Goal: Task Accomplishment & Management: Manage account settings

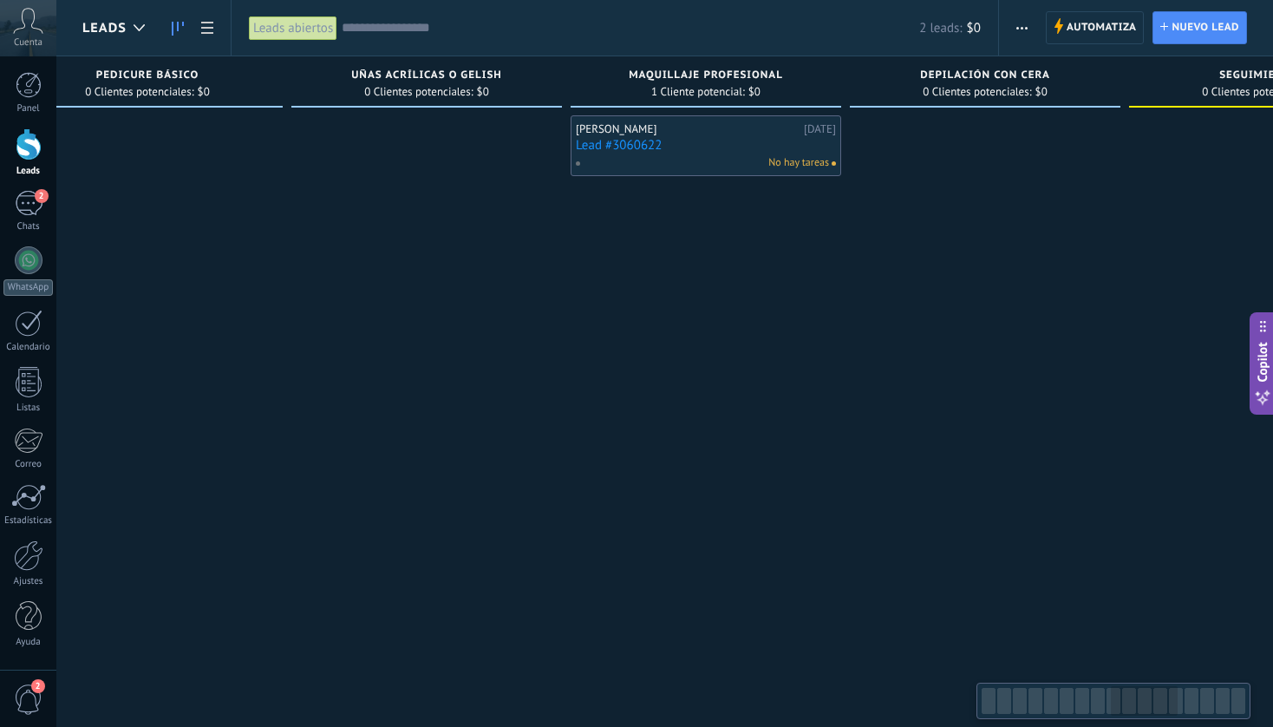
scroll to position [0, 2325]
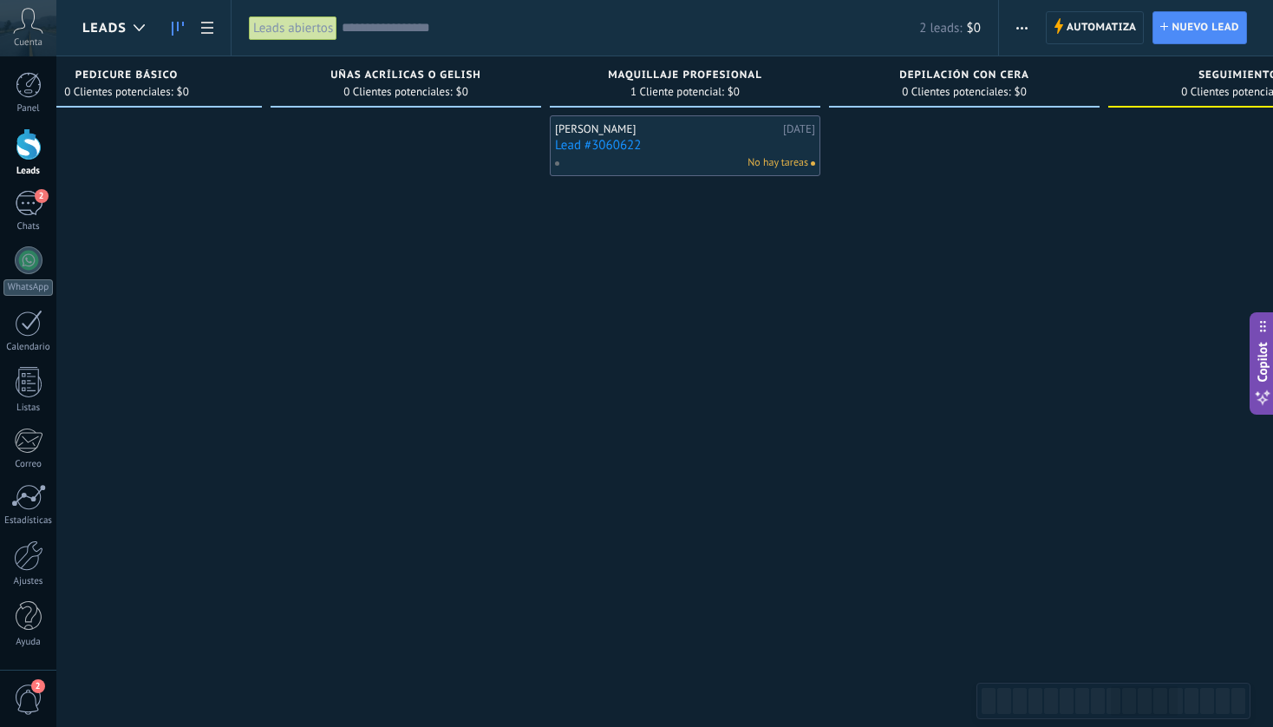
click at [617, 136] on div "Luis Reyes 20.09.2025 Lead #3060622 No hay tareas" at bounding box center [685, 146] width 260 height 50
click at [685, 139] on link "Lead #3060622" at bounding box center [685, 145] width 260 height 15
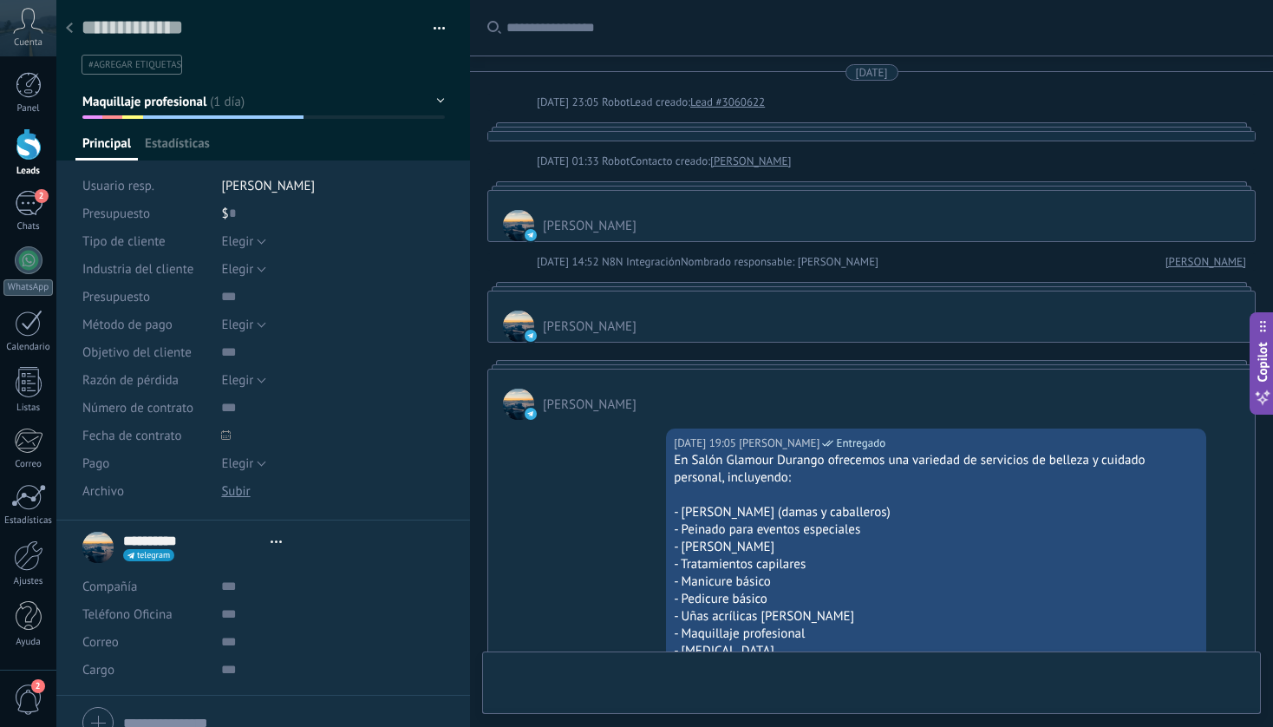
type textarea "**********"
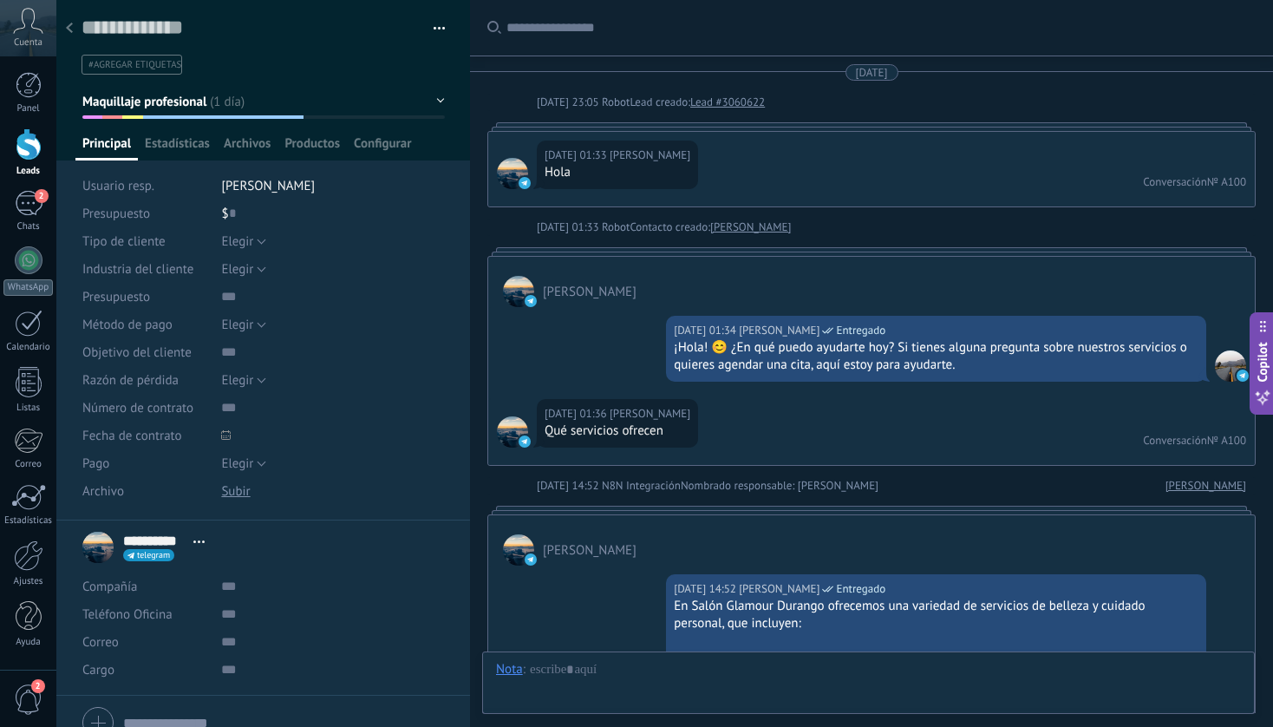
scroll to position [3277, 0]
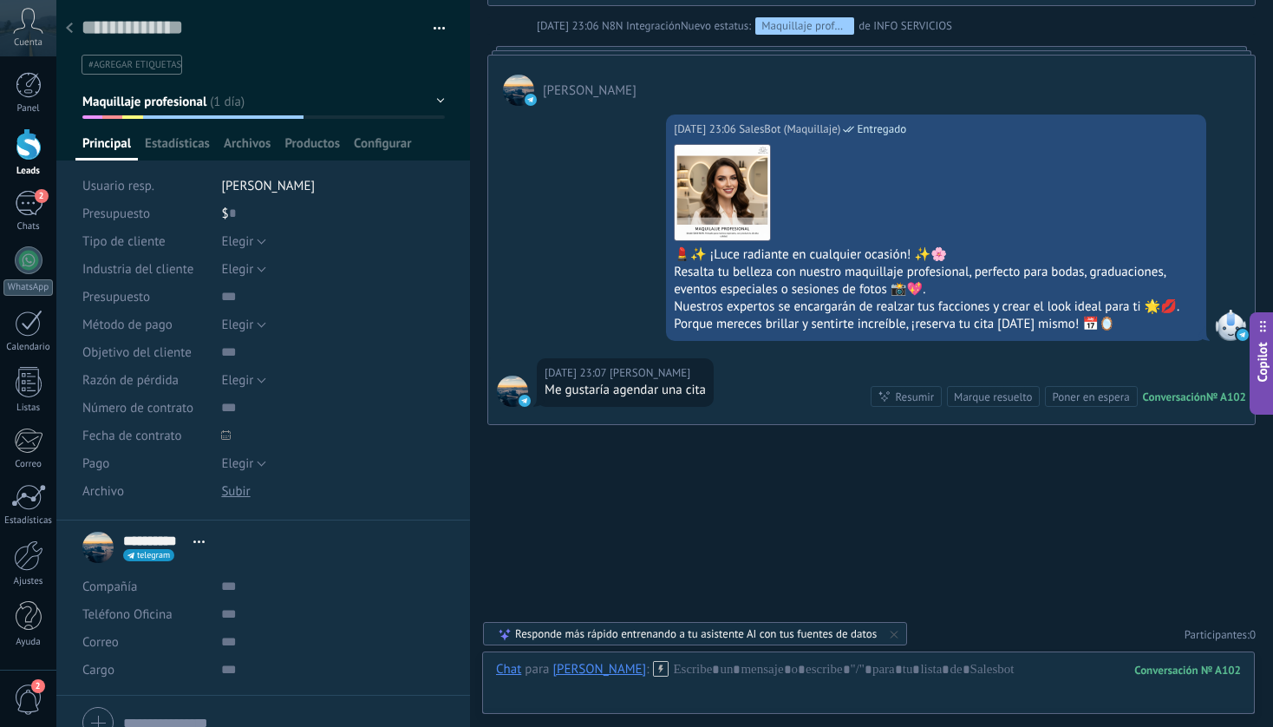
click at [444, 33] on div "Guardar y crear Imprimir Administrar etiquetas Exportar a excel" at bounding box center [263, 37] width 414 height 75
click at [434, 29] on button "button" at bounding box center [433, 29] width 25 height 26
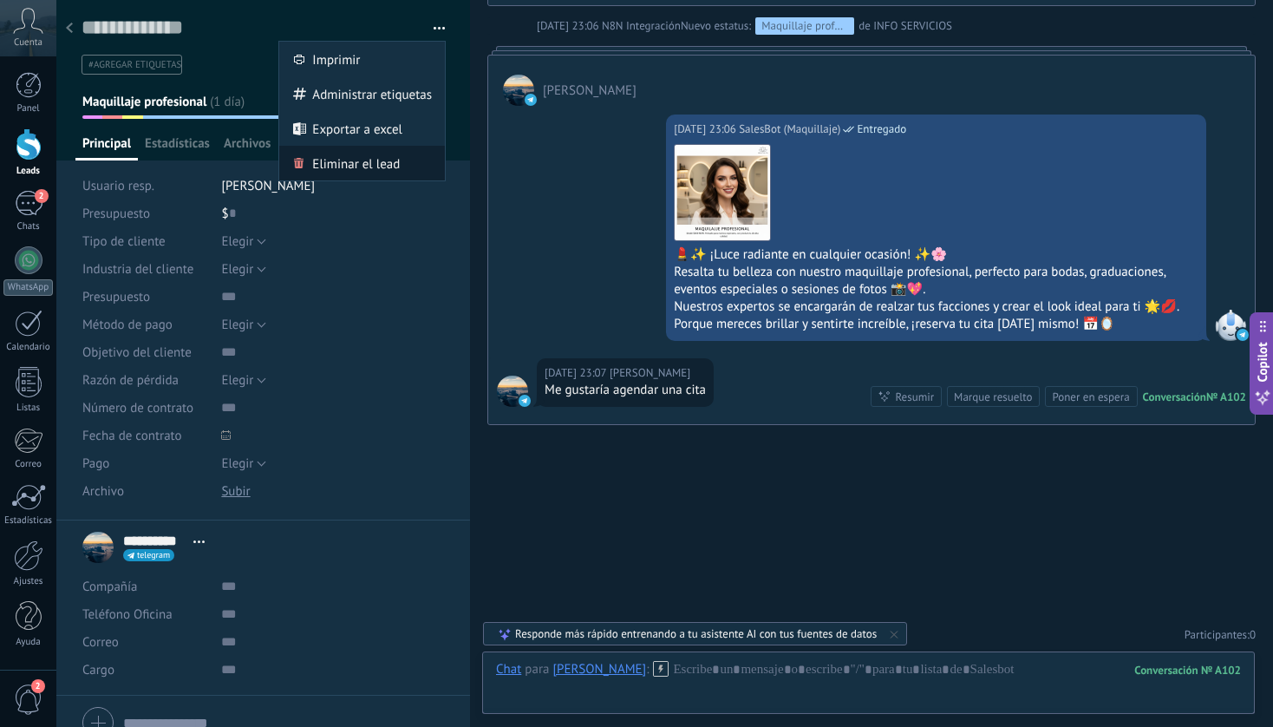
click at [377, 166] on span "Eliminar el lead" at bounding box center [356, 163] width 88 height 35
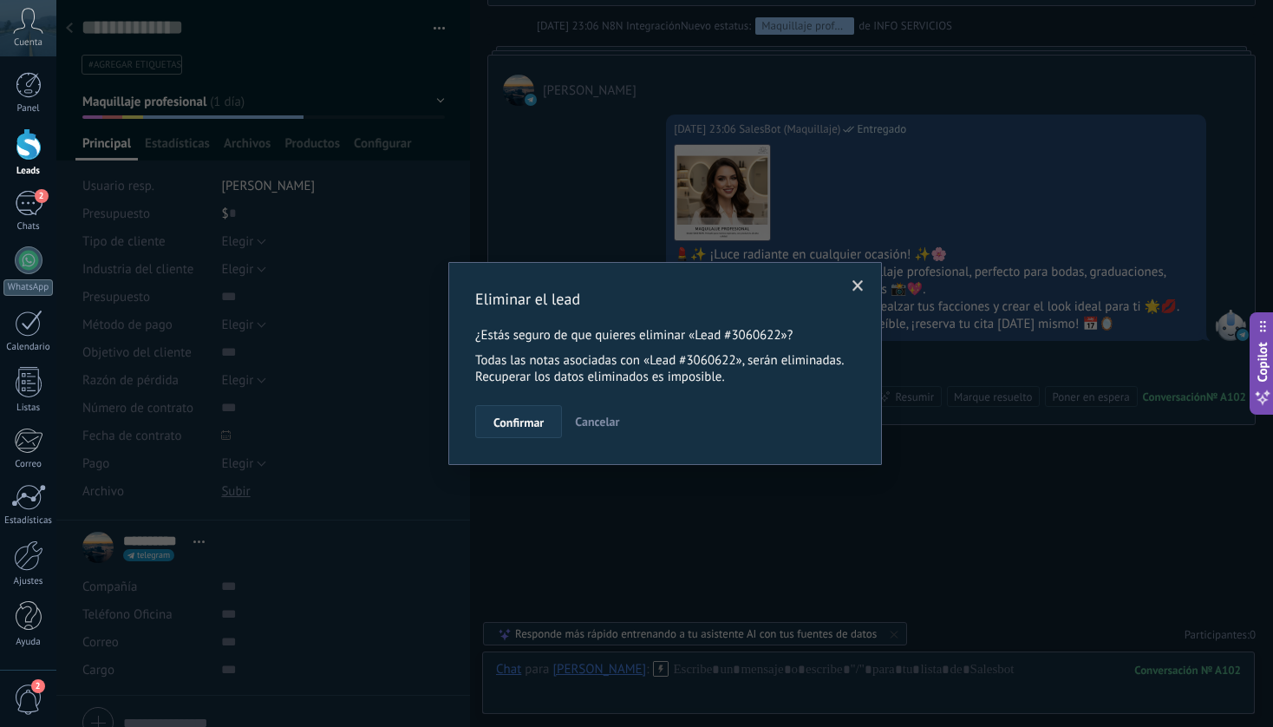
click at [515, 419] on span "Confirmar" at bounding box center [518, 422] width 50 height 12
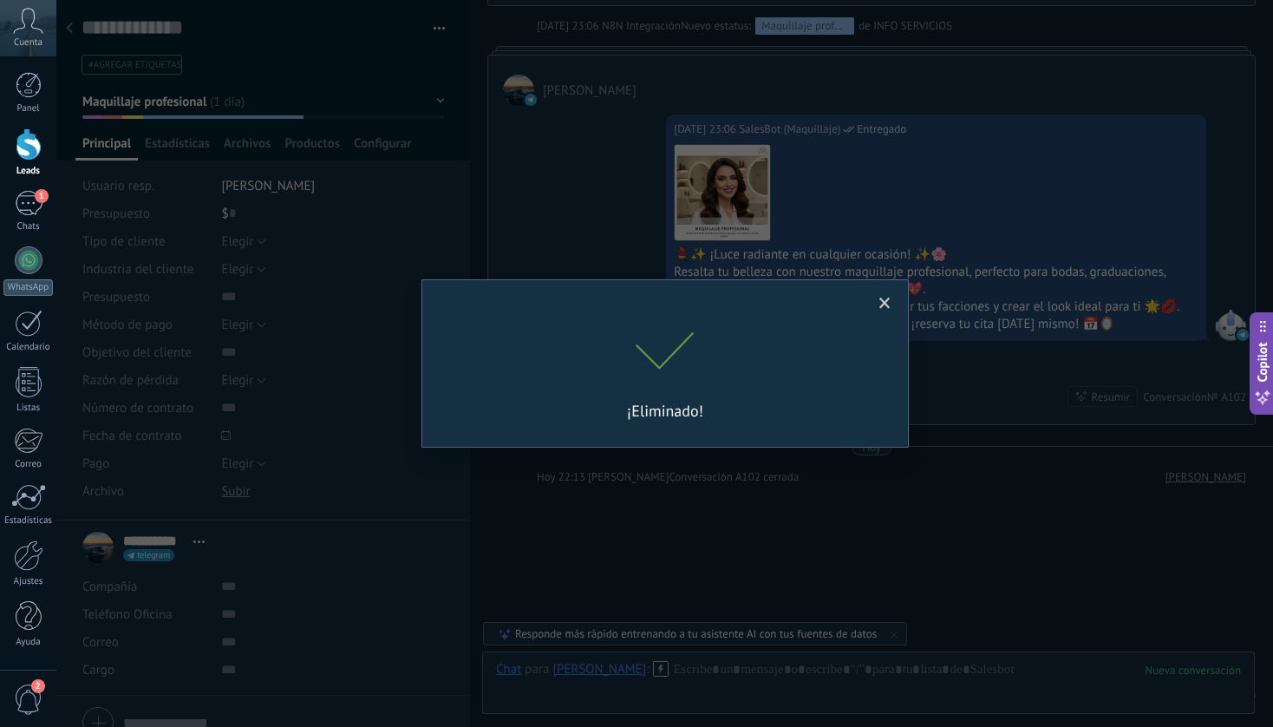
scroll to position [3338, 0]
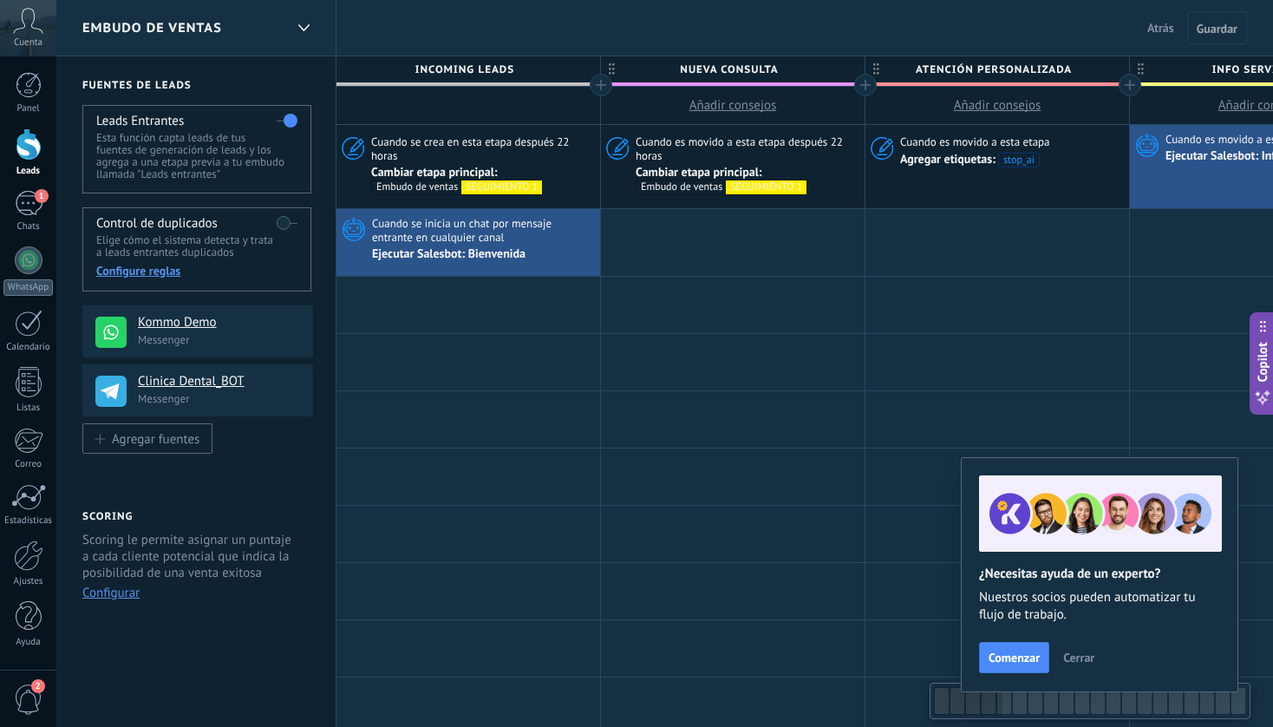
scroll to position [0, 2]
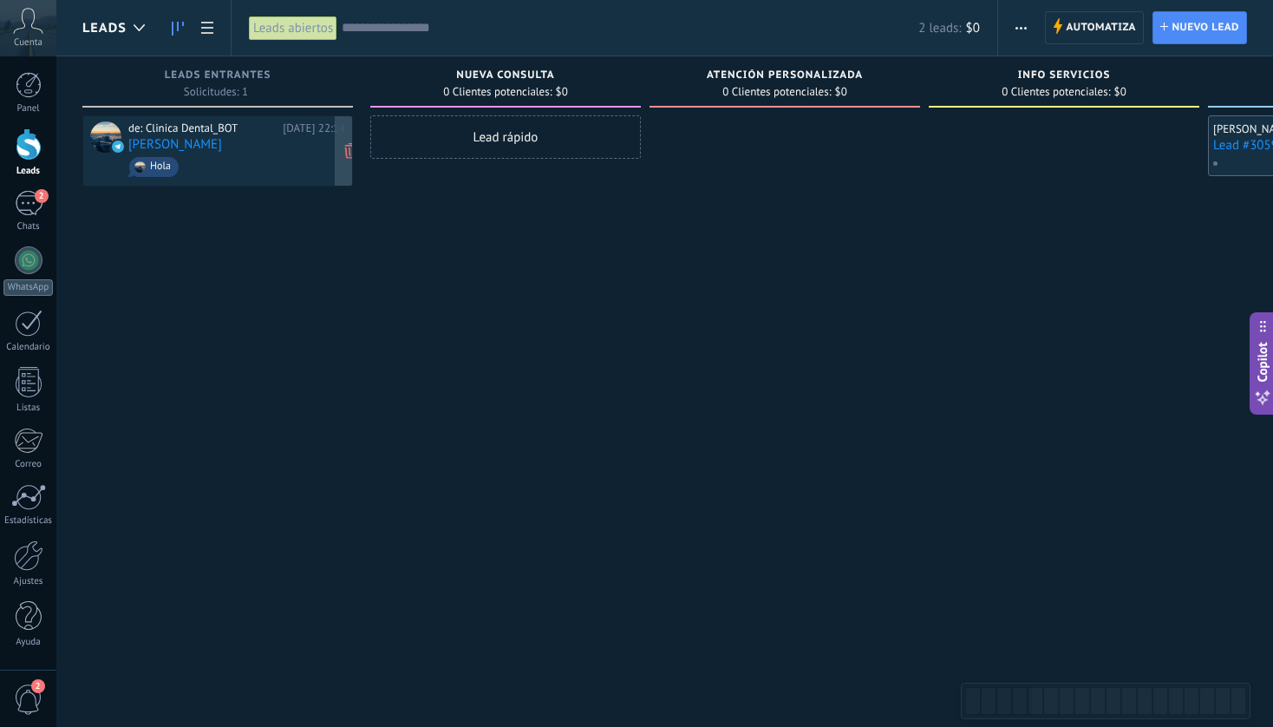
click at [230, 147] on div "de: Clinica Dental_BOT Hoy 22:14 Luis Reyes Hola" at bounding box center [236, 150] width 217 height 59
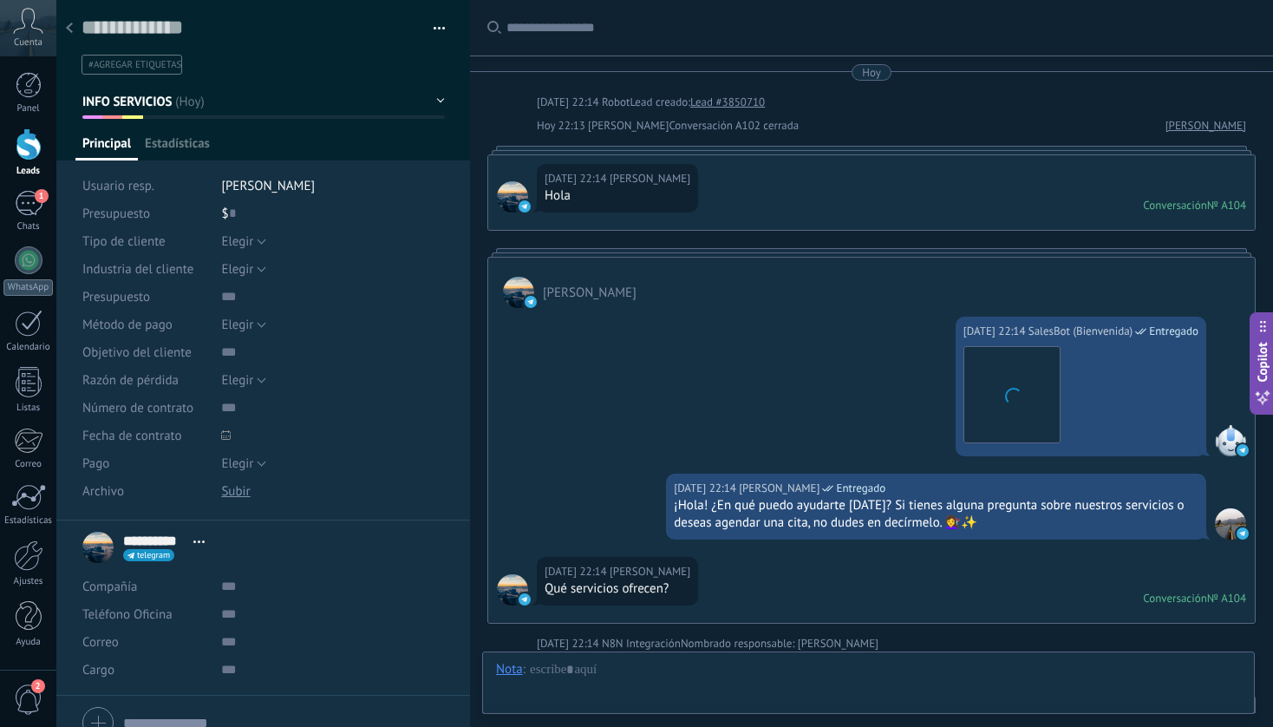
scroll to position [794, 0]
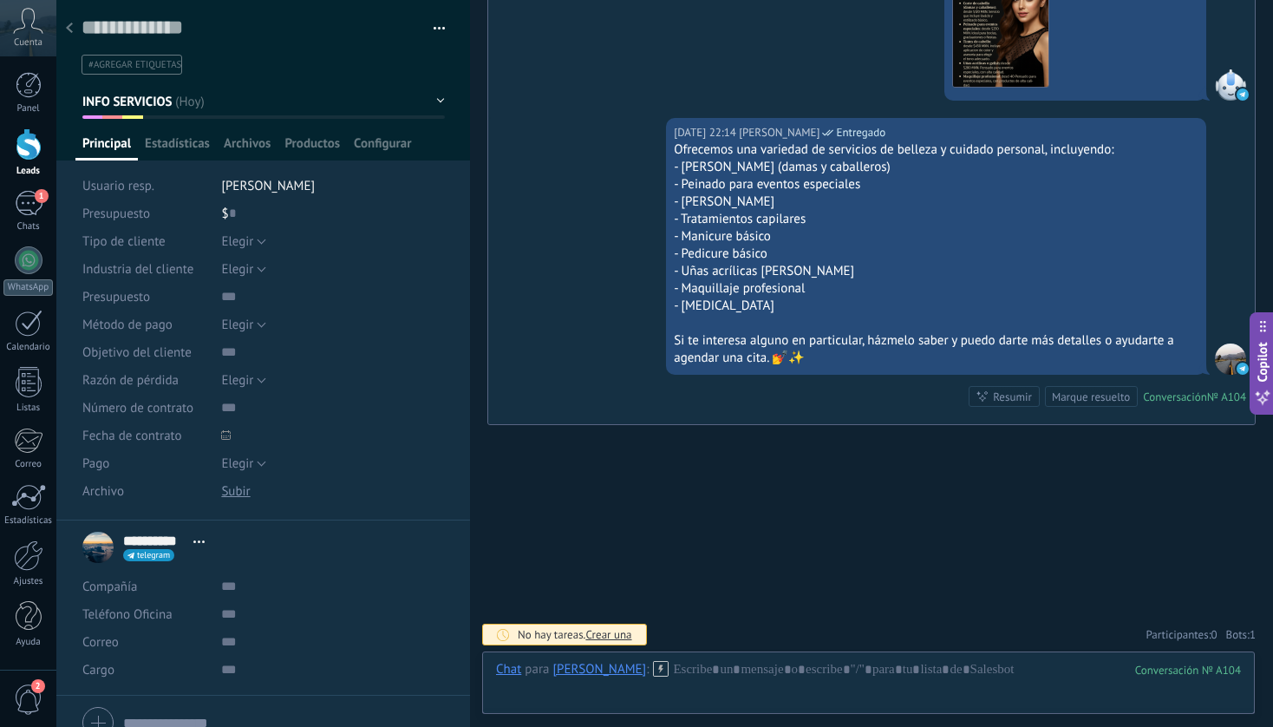
click at [69, 24] on icon at bounding box center [69, 28] width 7 height 10
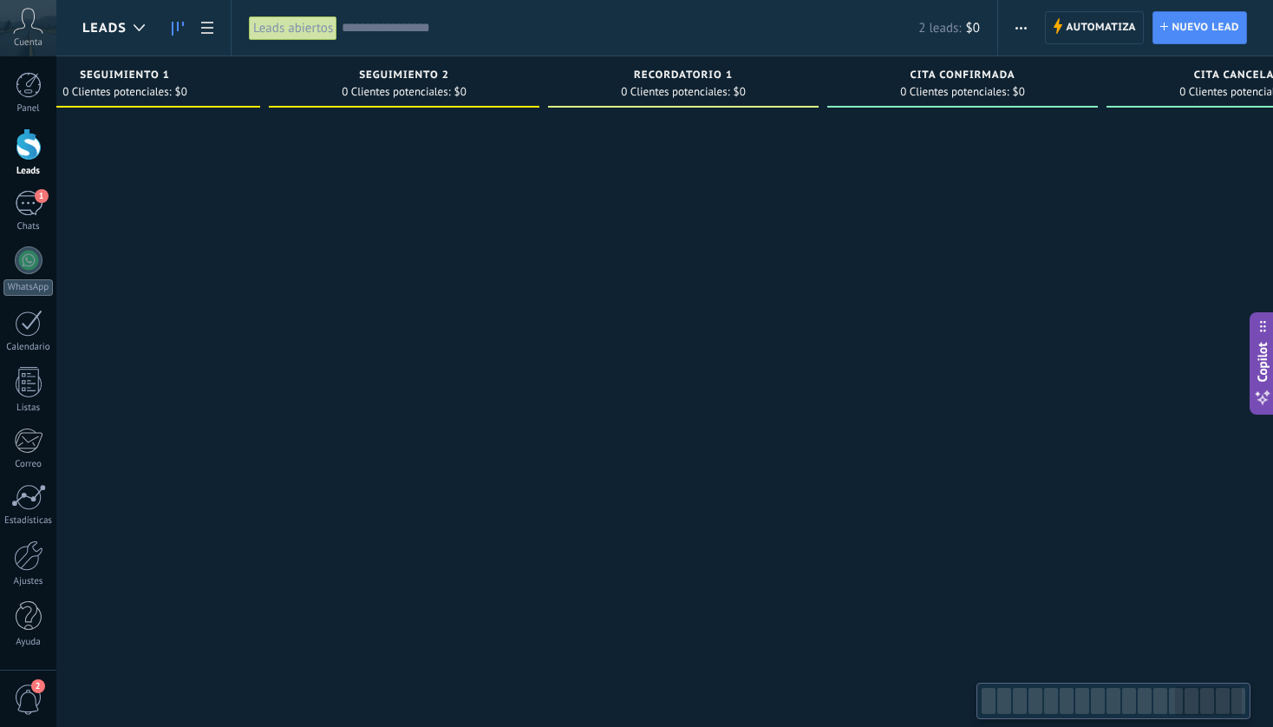
scroll to position [0, 3573]
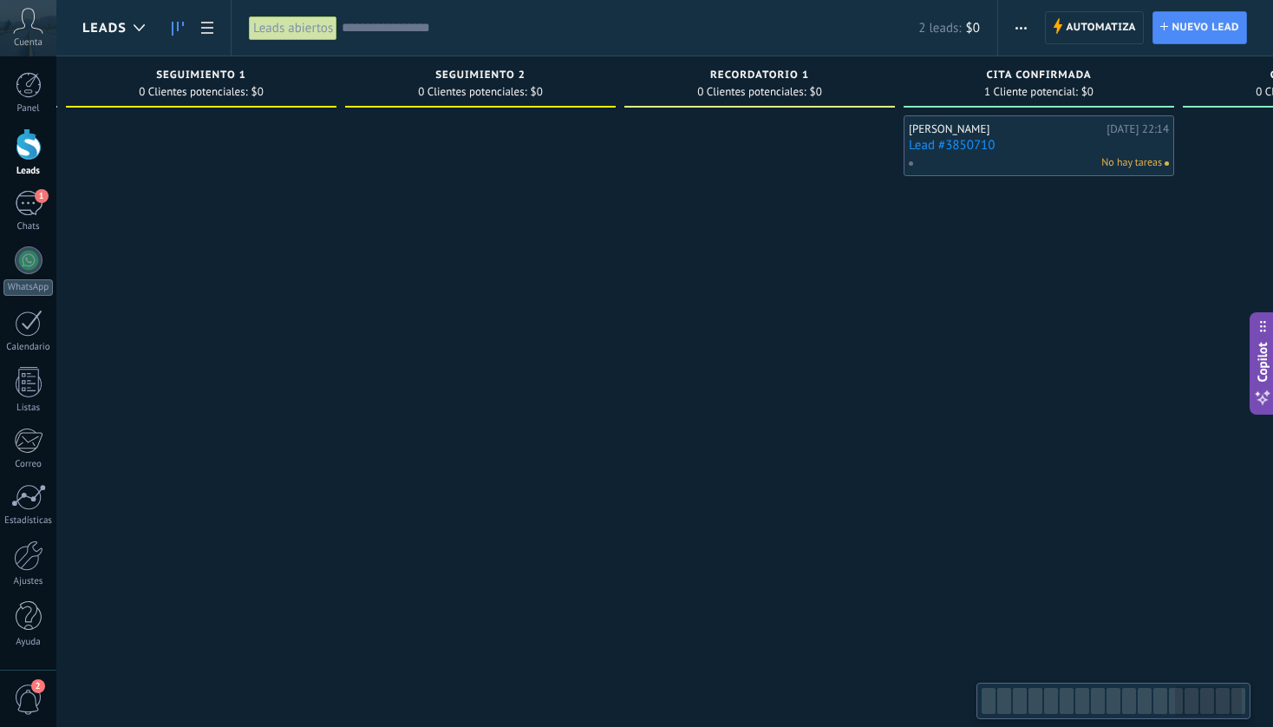
scroll to position [0, 3573]
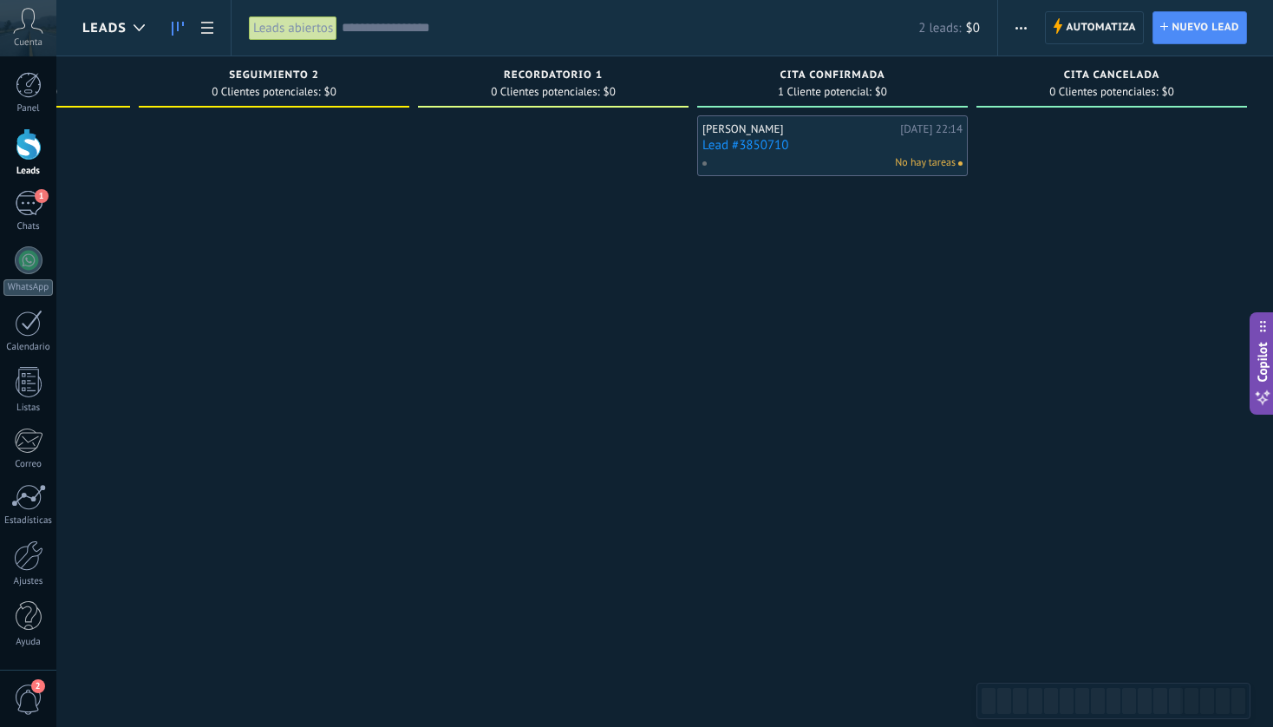
click at [865, 147] on link "Lead #3850710" at bounding box center [832, 145] width 260 height 15
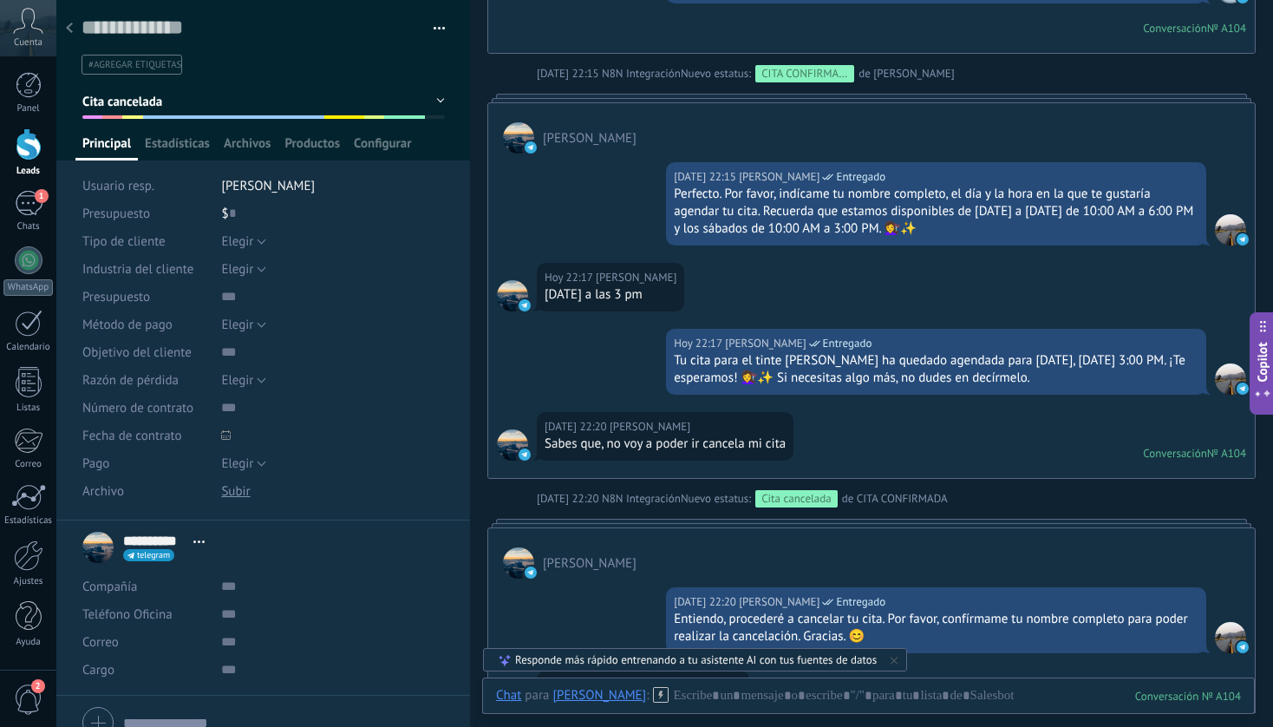
scroll to position [2169, 0]
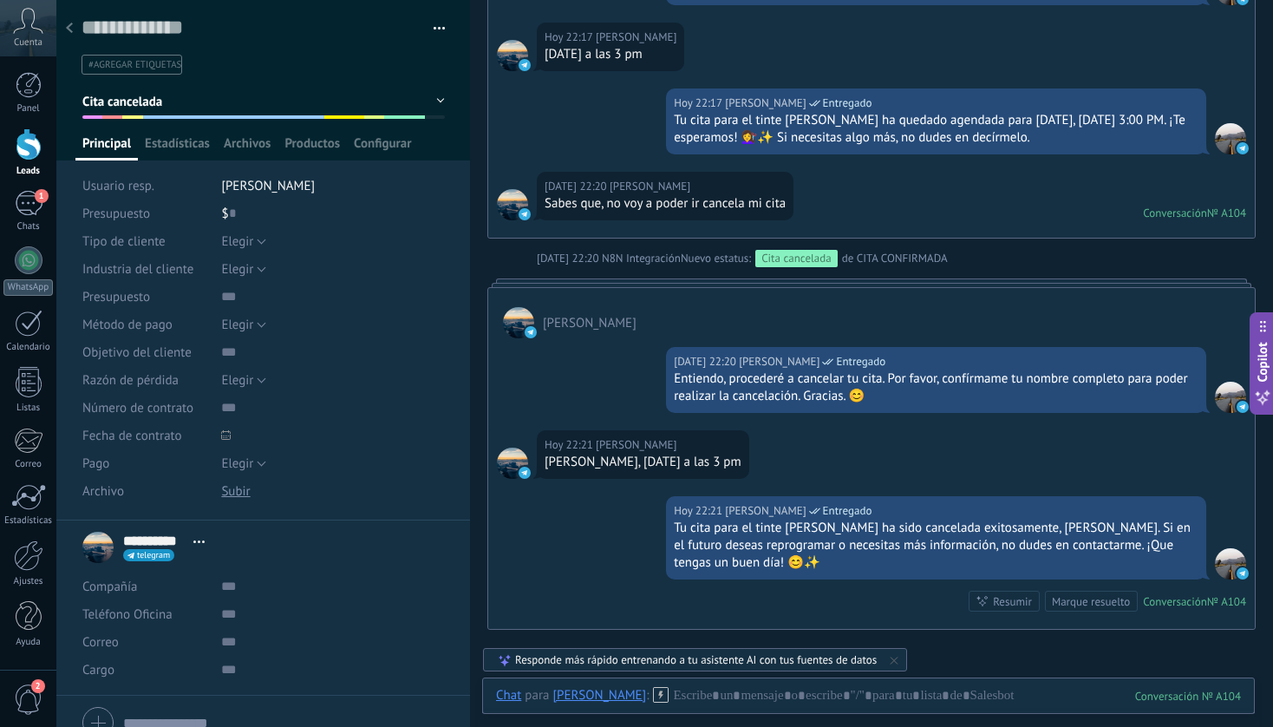
click at [75, 24] on div at bounding box center [69, 29] width 24 height 34
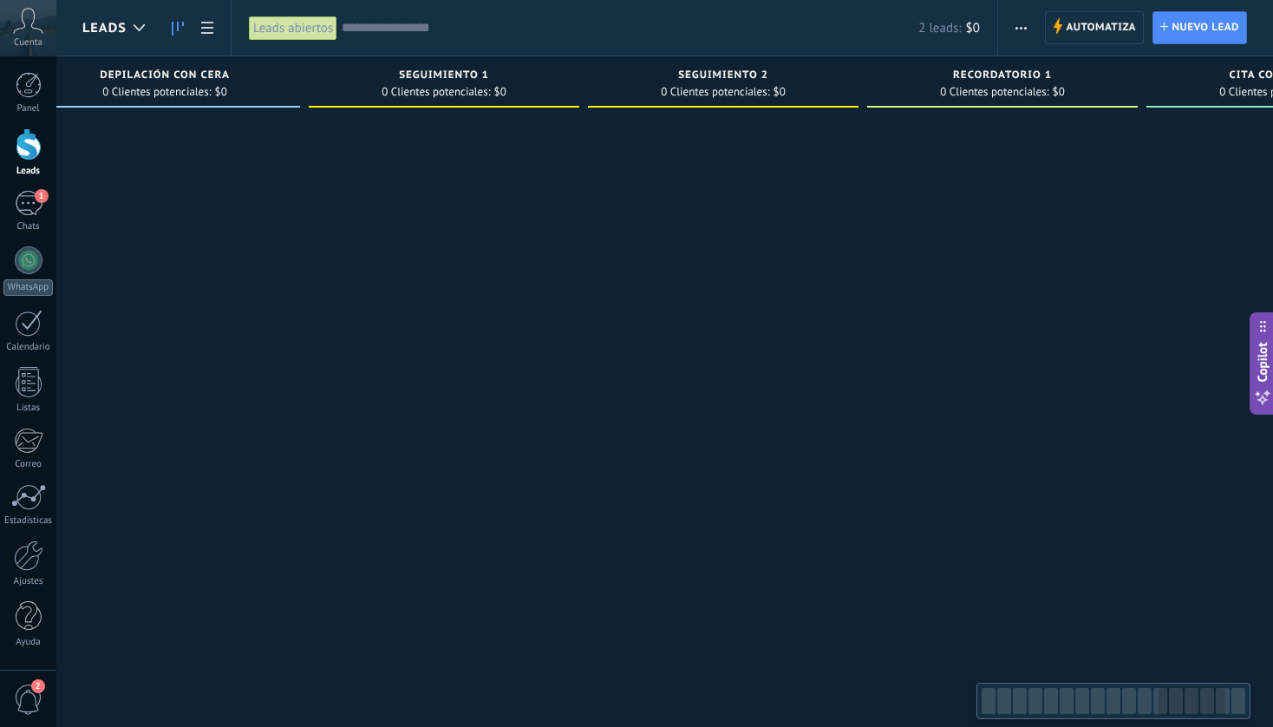
scroll to position [0, 3573]
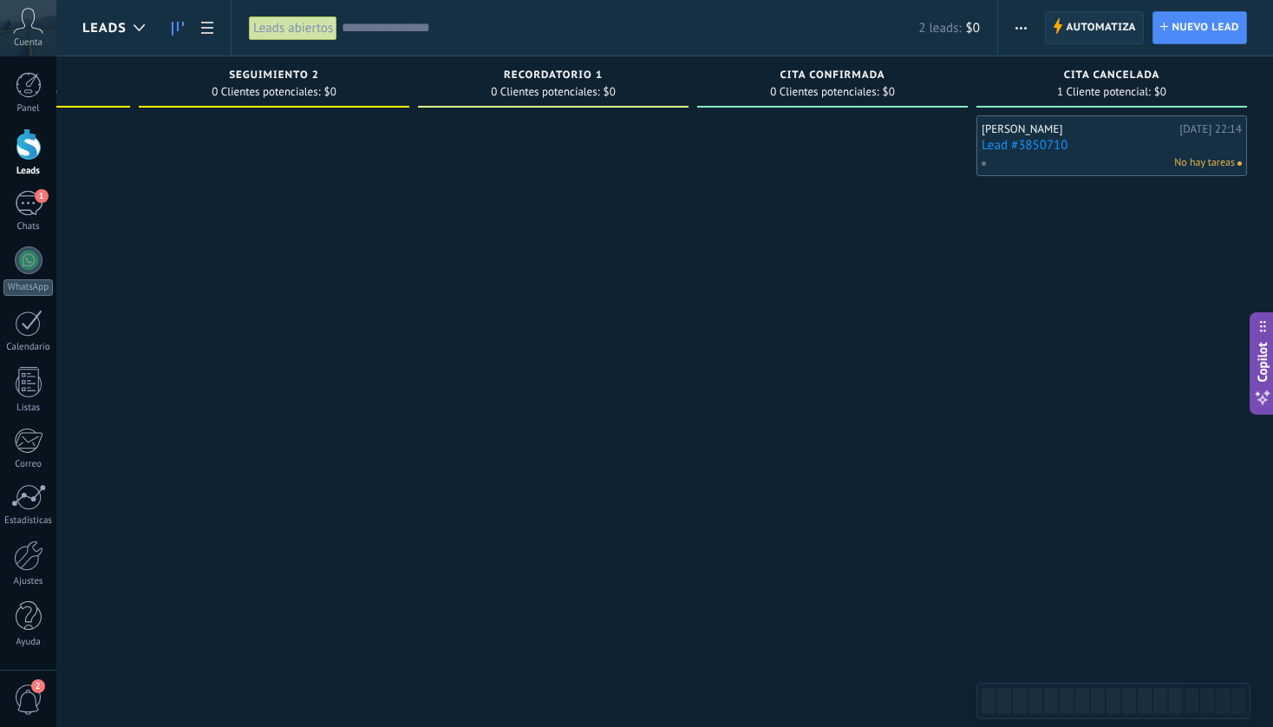
click at [1084, 30] on span "Automatiza" at bounding box center [1101, 27] width 70 height 31
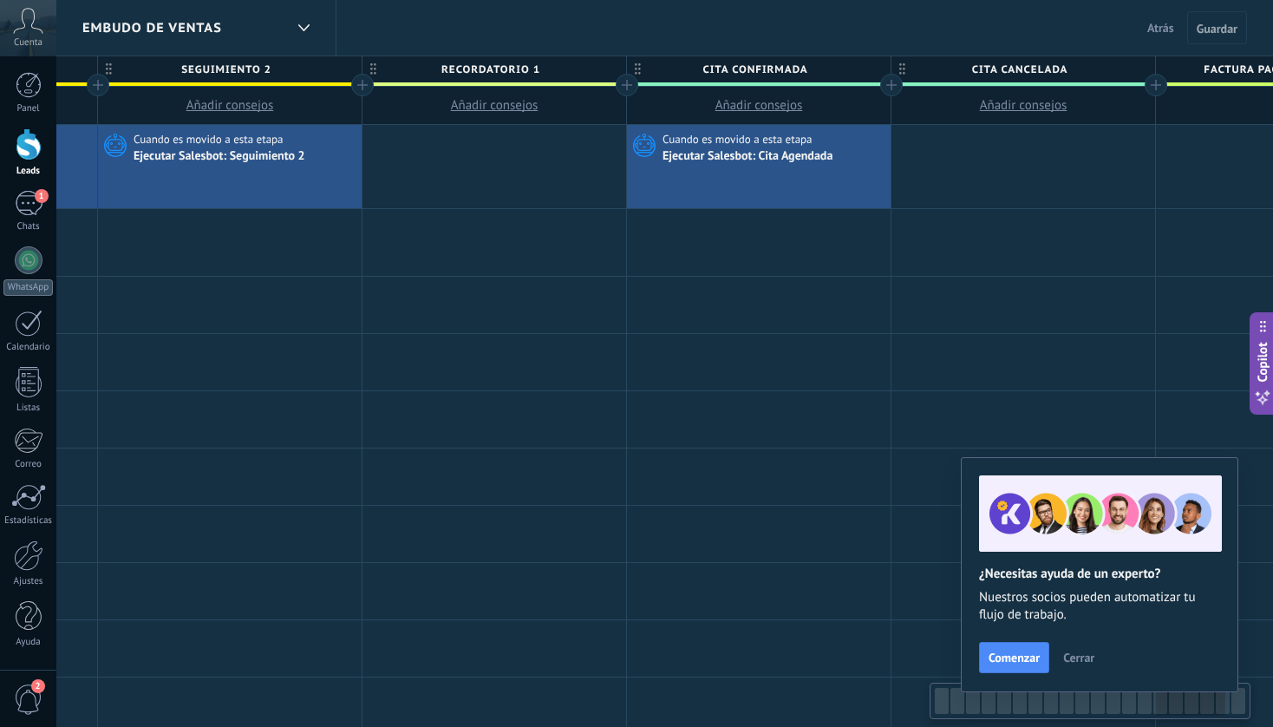
scroll to position [0, 4353]
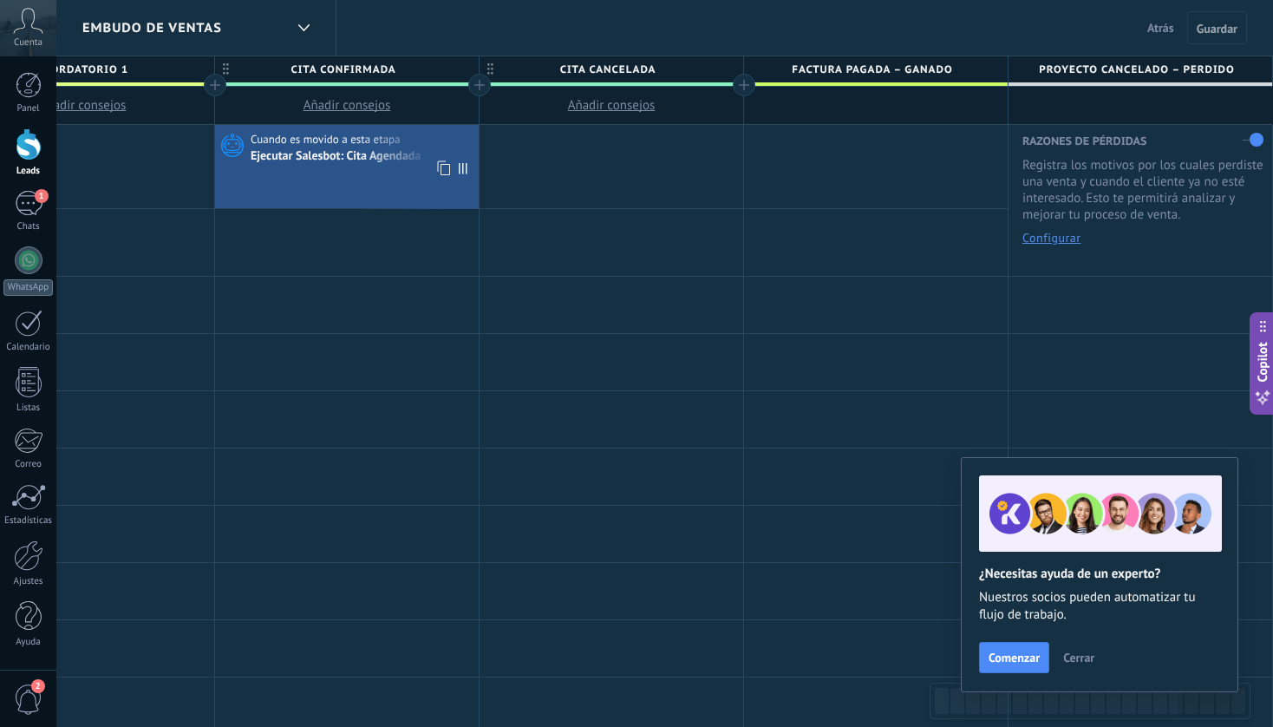
click at [388, 152] on div "Ejecutar Salesbot: Cita Agendada" at bounding box center [337, 157] width 173 height 16
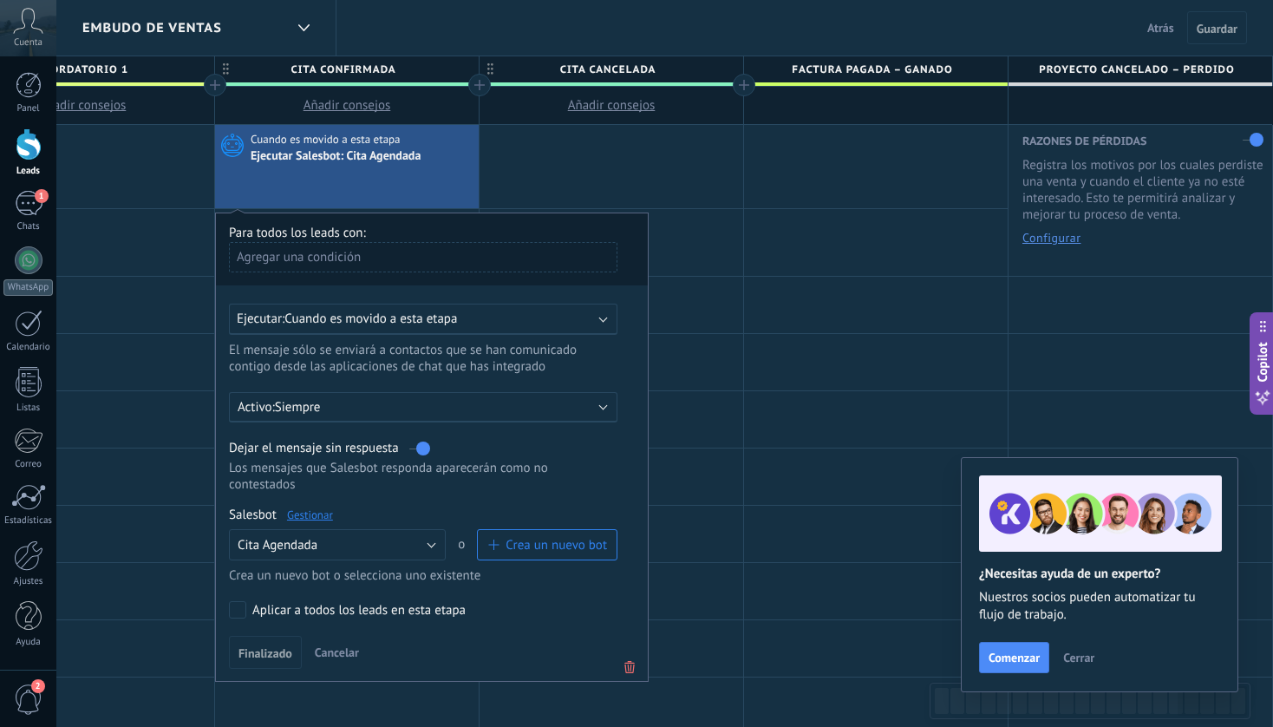
click at [388, 254] on div "Agregar una condición" at bounding box center [423, 257] width 388 height 30
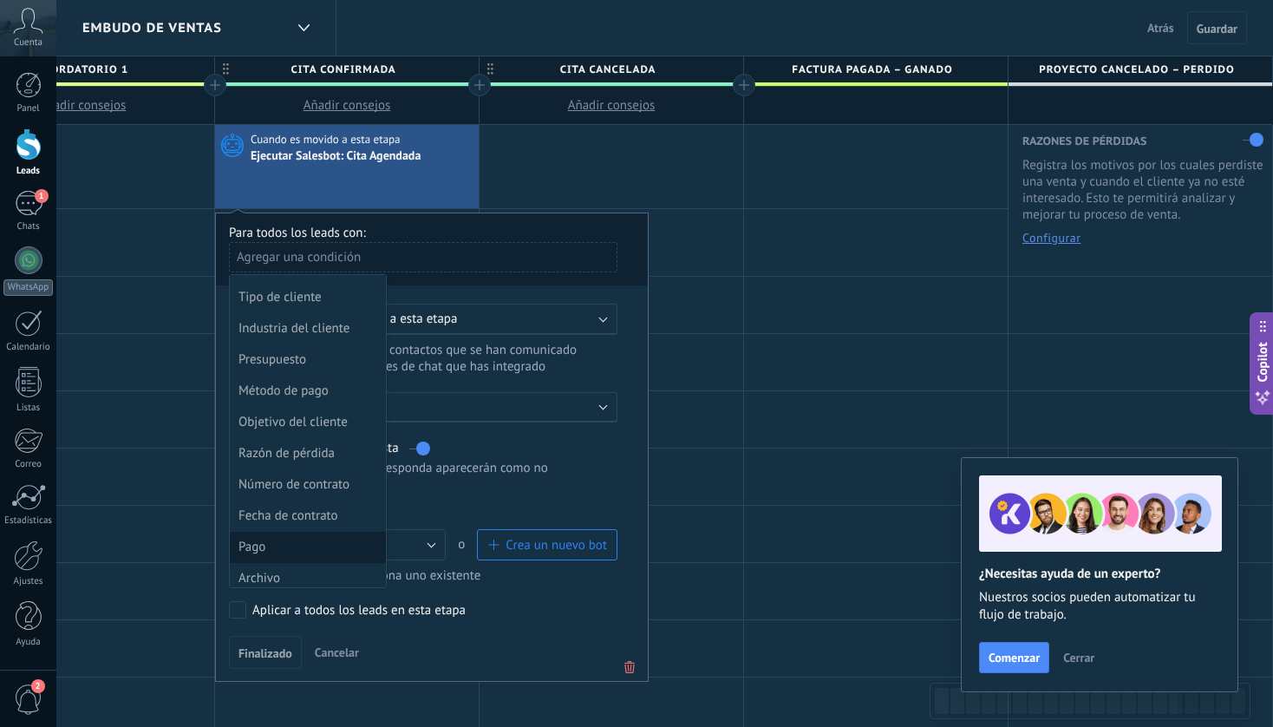
scroll to position [468, 0]
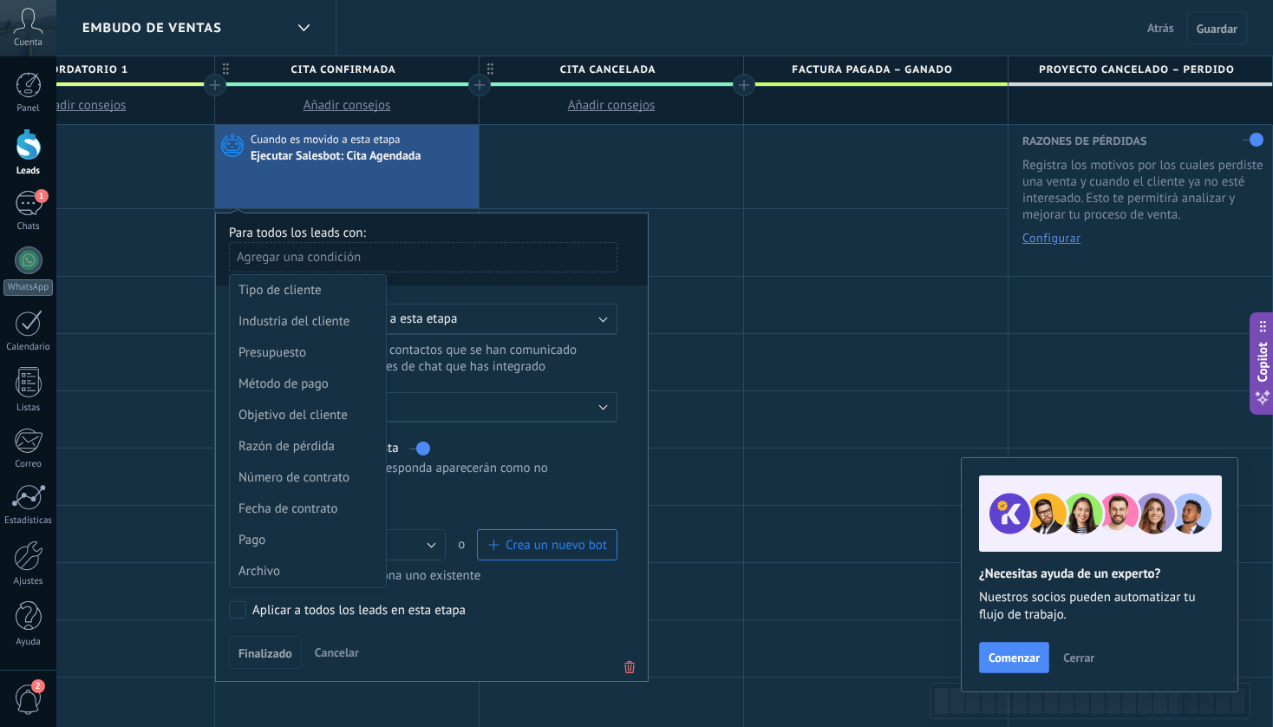
click at [525, 510] on div at bounding box center [432, 449] width 432 height 473
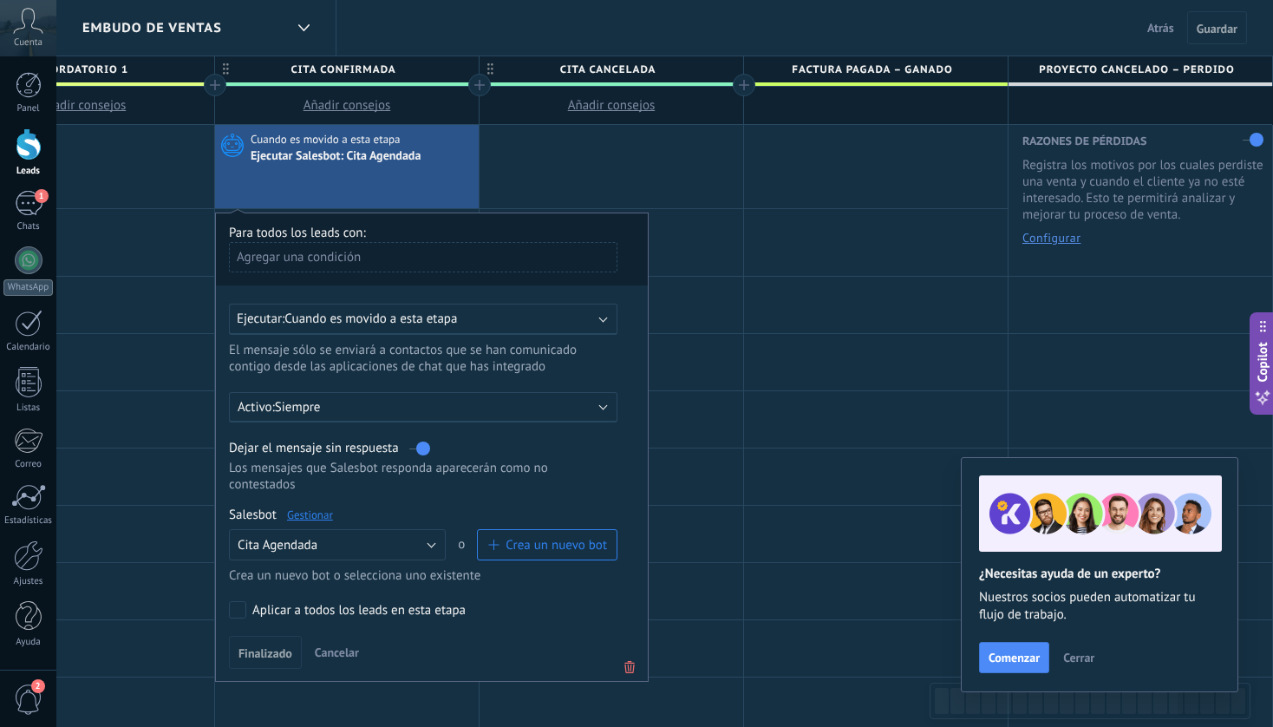
click at [627, 669] on icon at bounding box center [629, 666] width 19 height 21
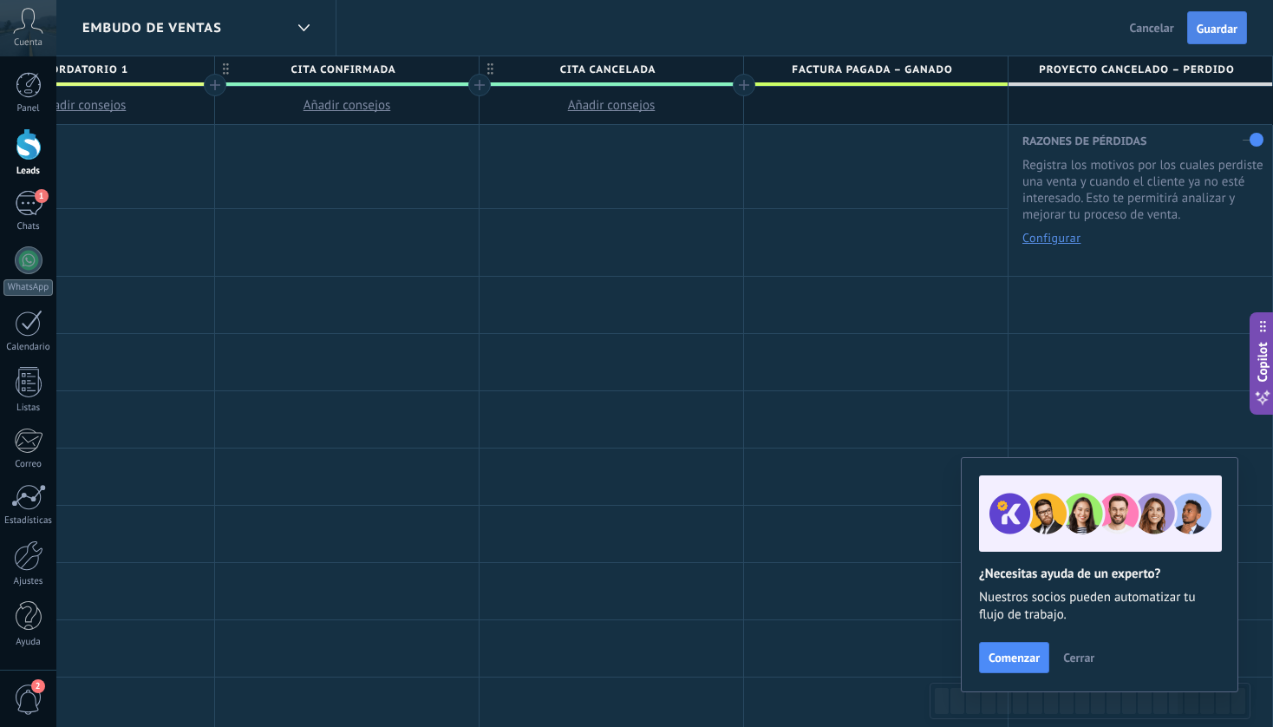
click at [1211, 33] on span "Guardar" at bounding box center [1217, 29] width 41 height 12
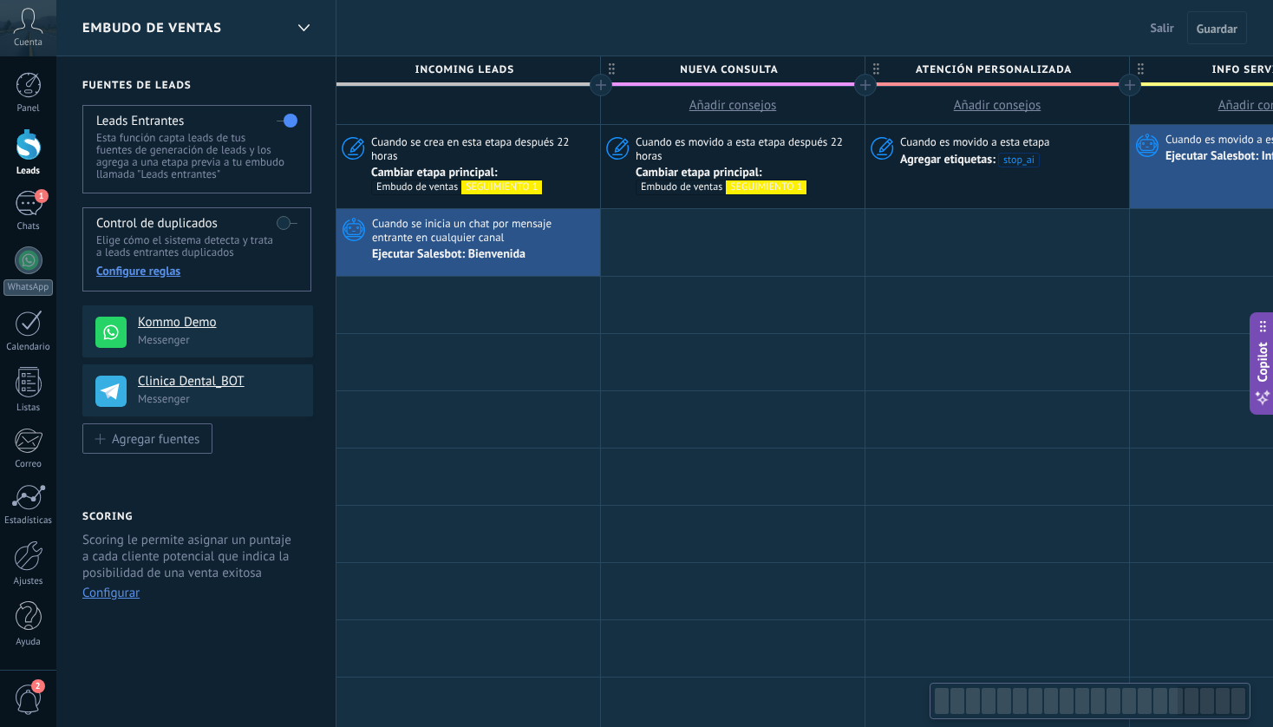
scroll to position [0, 4353]
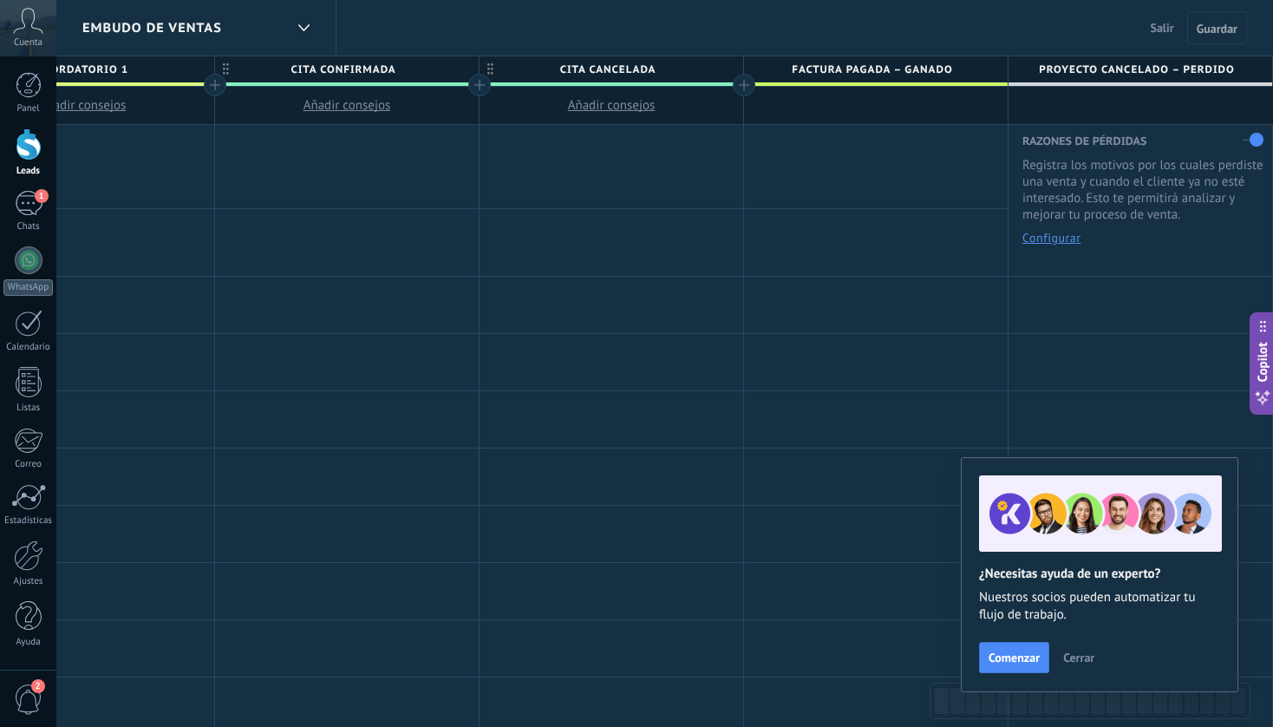
click at [1162, 24] on span "Salir" at bounding box center [1162, 28] width 23 height 16
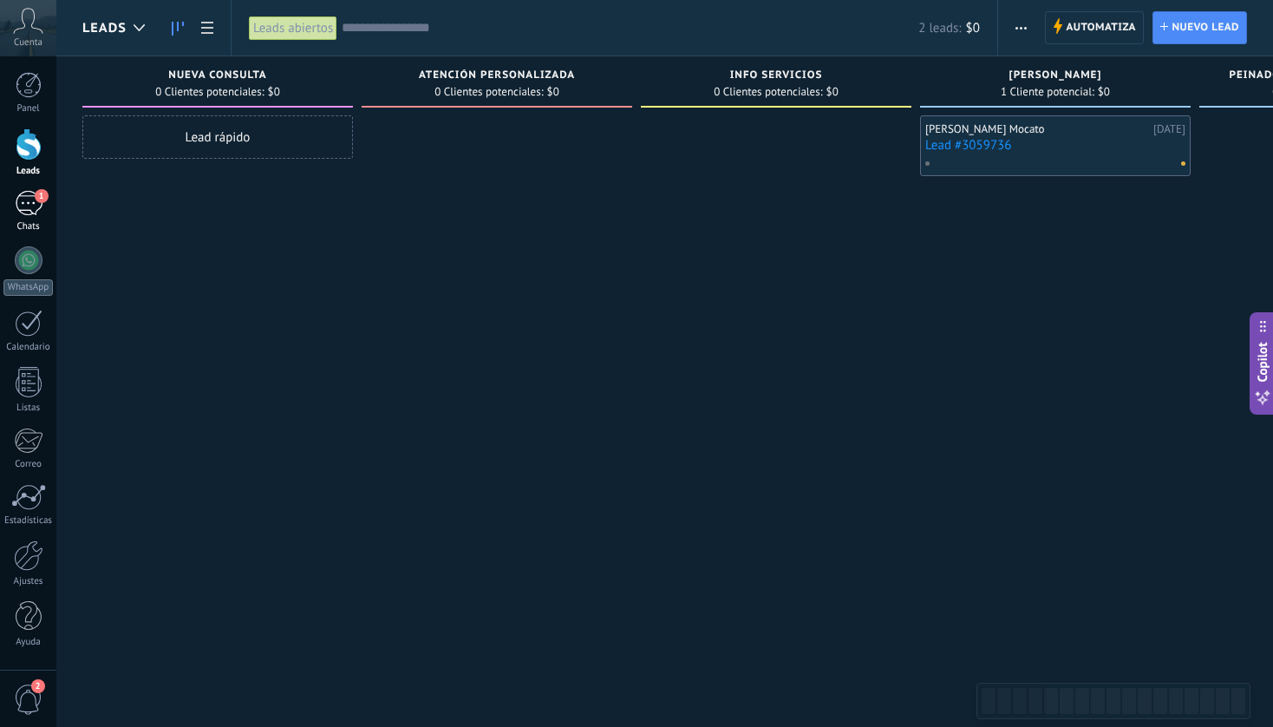
click at [16, 198] on div "1" at bounding box center [29, 203] width 28 height 25
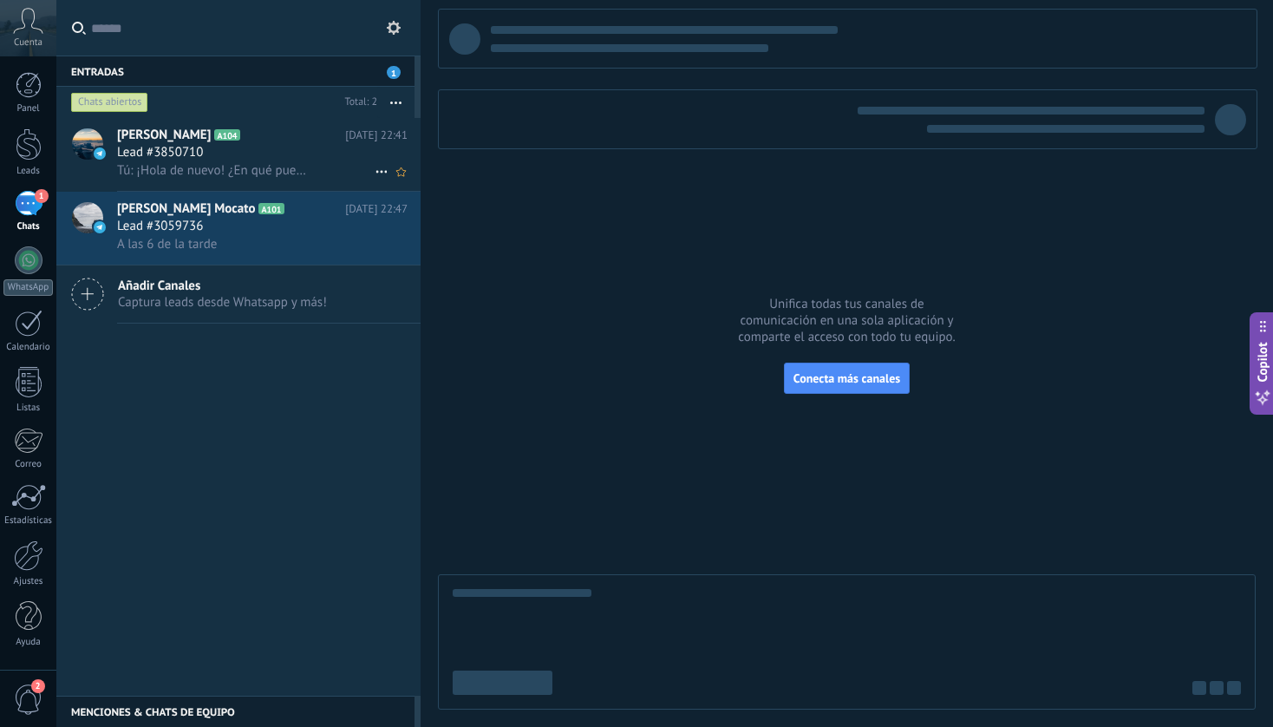
click at [173, 148] on span "Lead #3850710" at bounding box center [160, 152] width 86 height 17
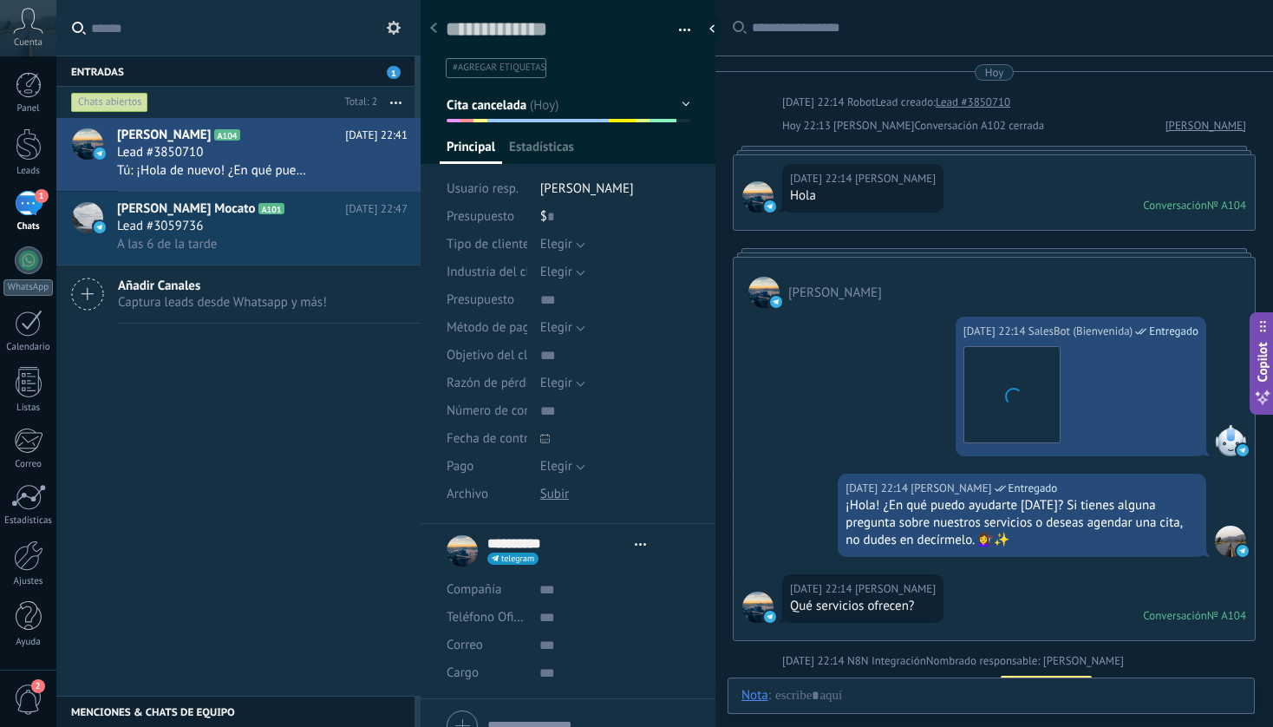
scroll to position [2655, 0]
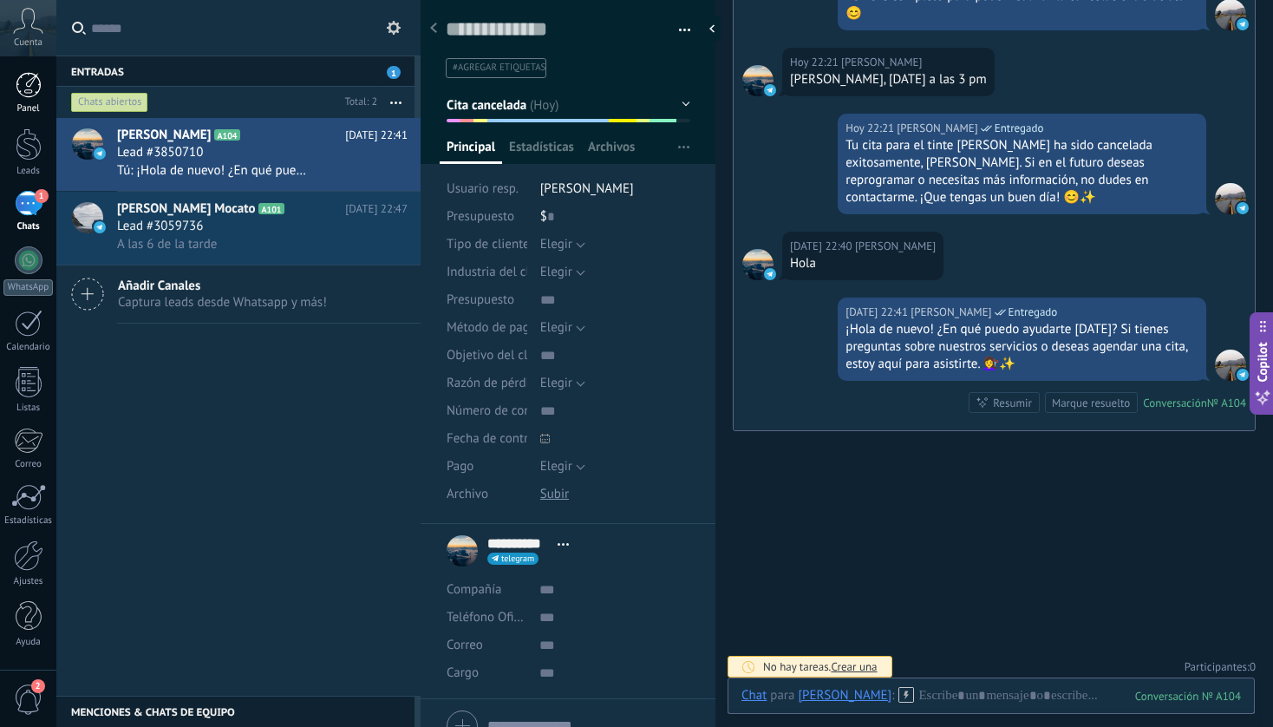
click at [34, 82] on div at bounding box center [29, 85] width 26 height 26
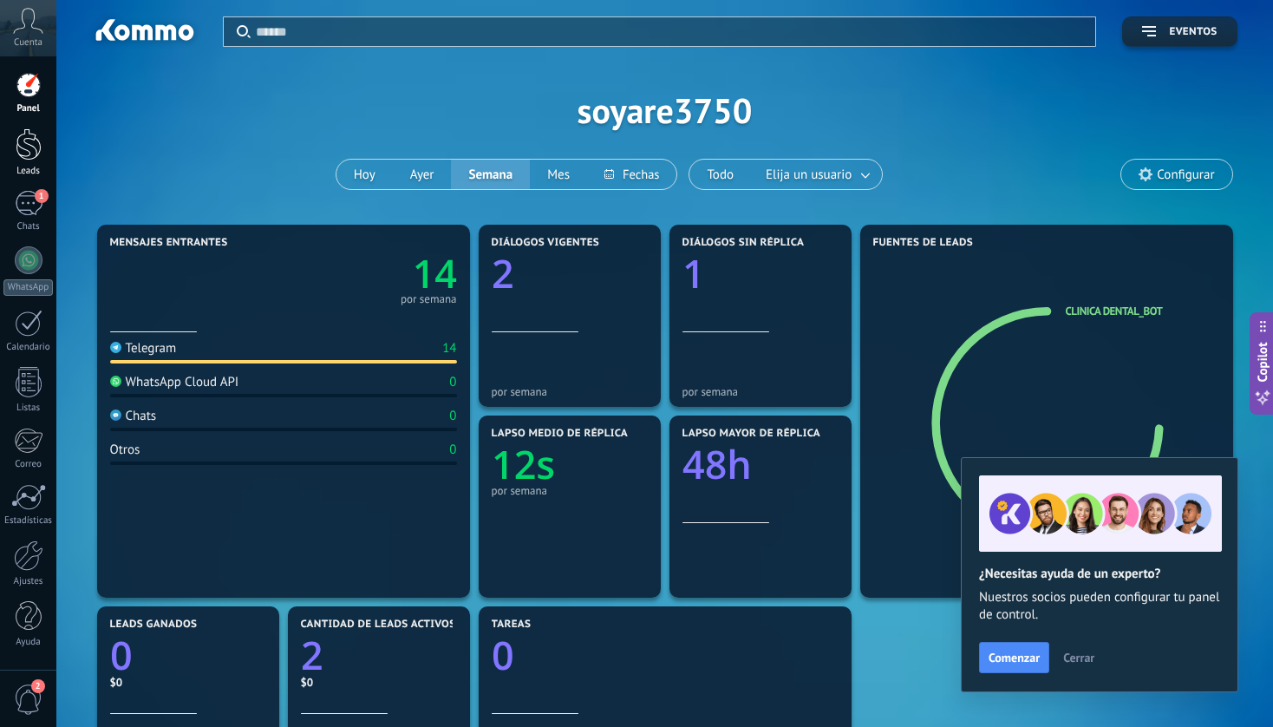
click at [24, 157] on div at bounding box center [29, 144] width 26 height 32
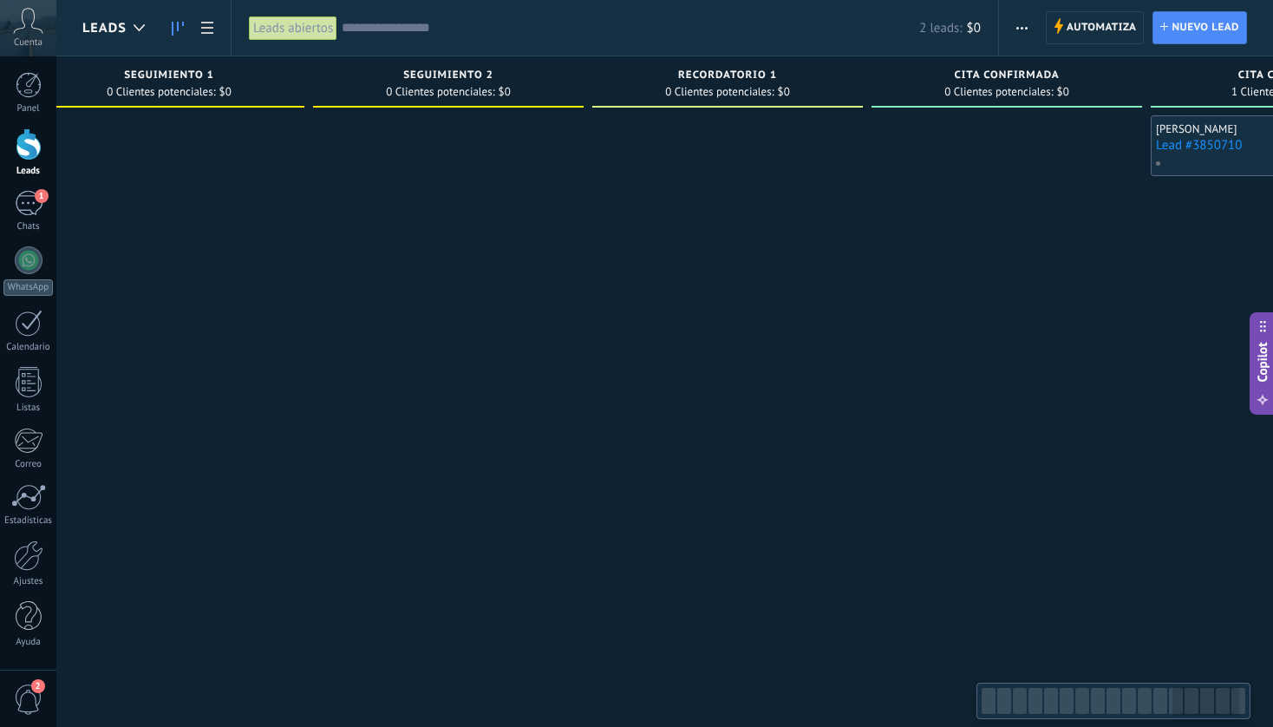
scroll to position [0, 3573]
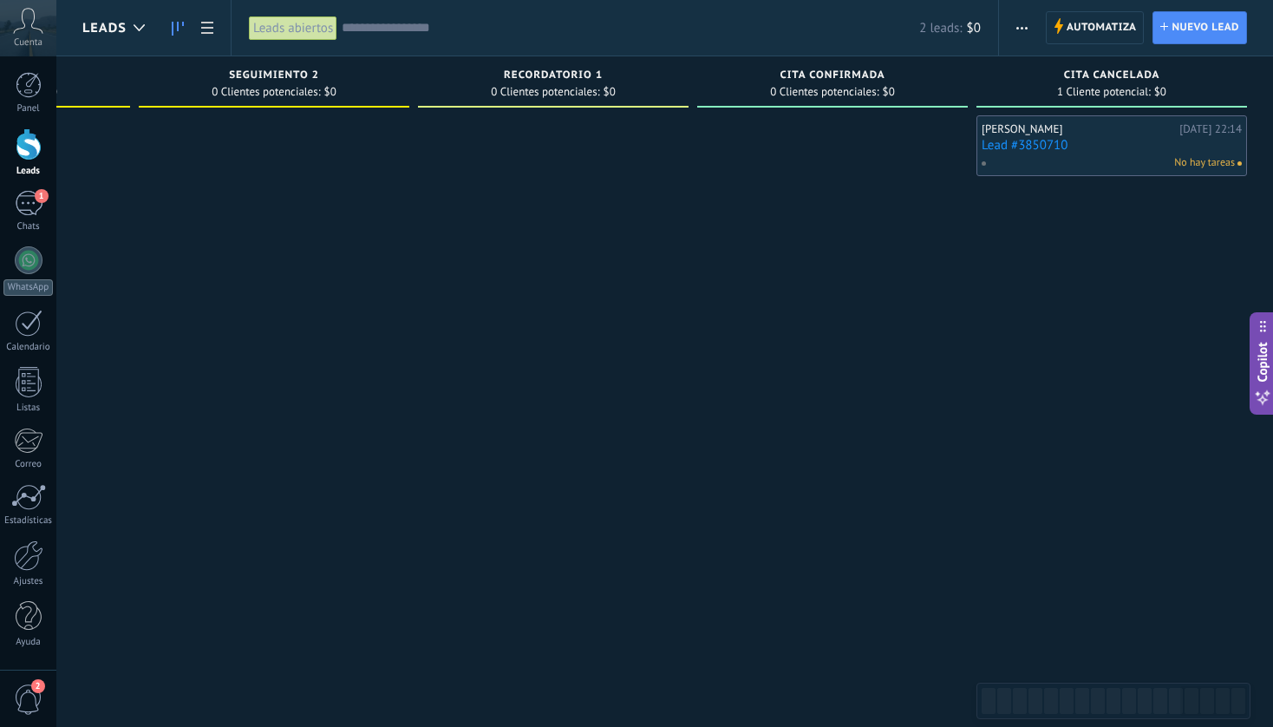
click at [1119, 150] on link "Lead #3850710" at bounding box center [1112, 145] width 260 height 15
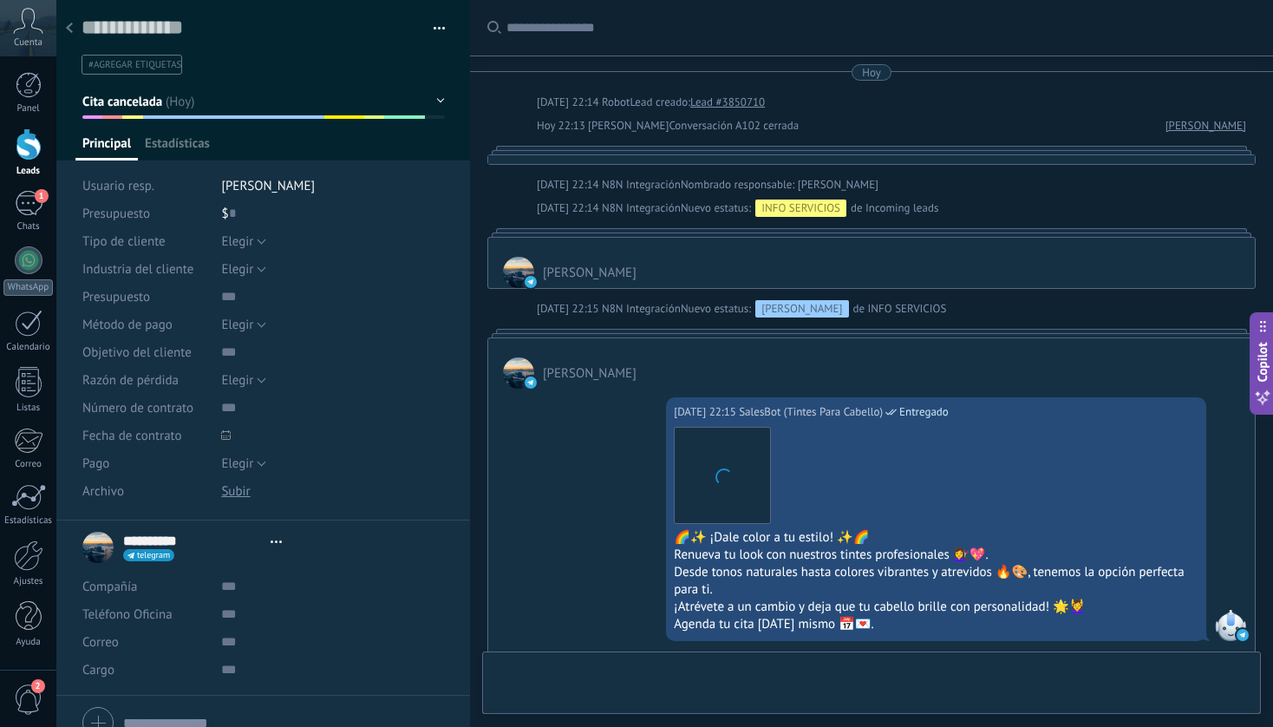
type textarea "**********"
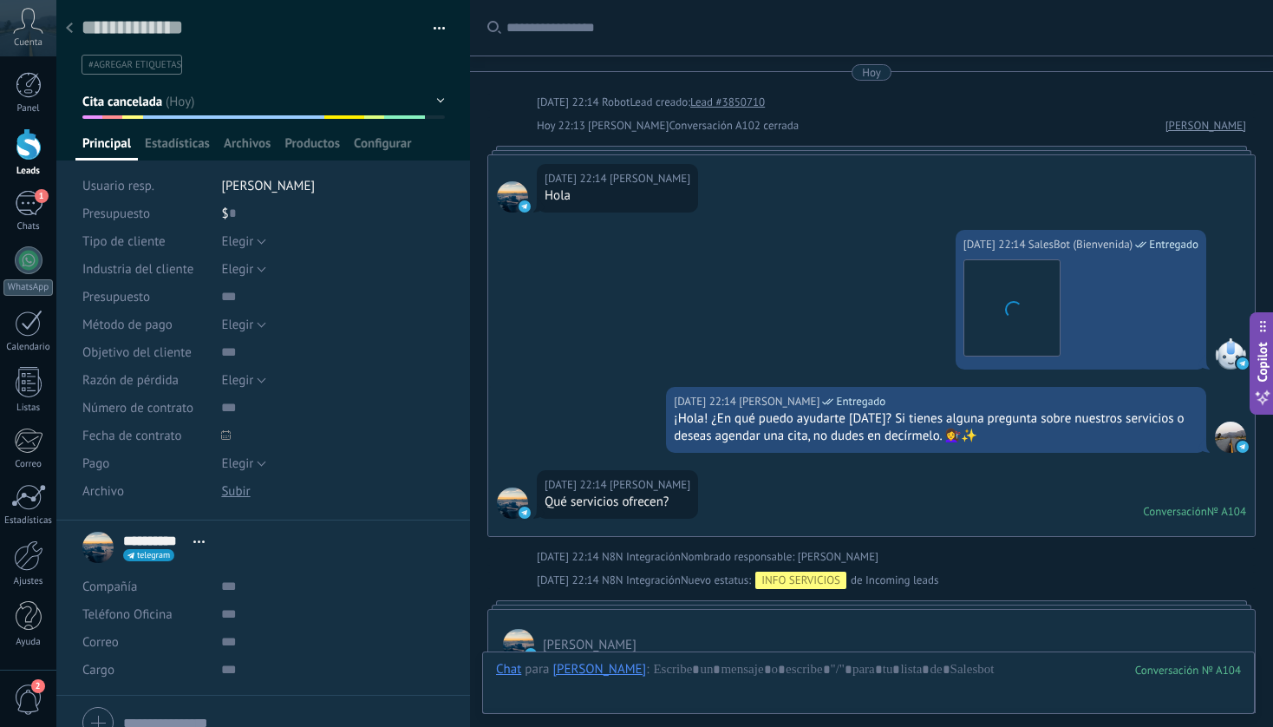
scroll to position [2436, 0]
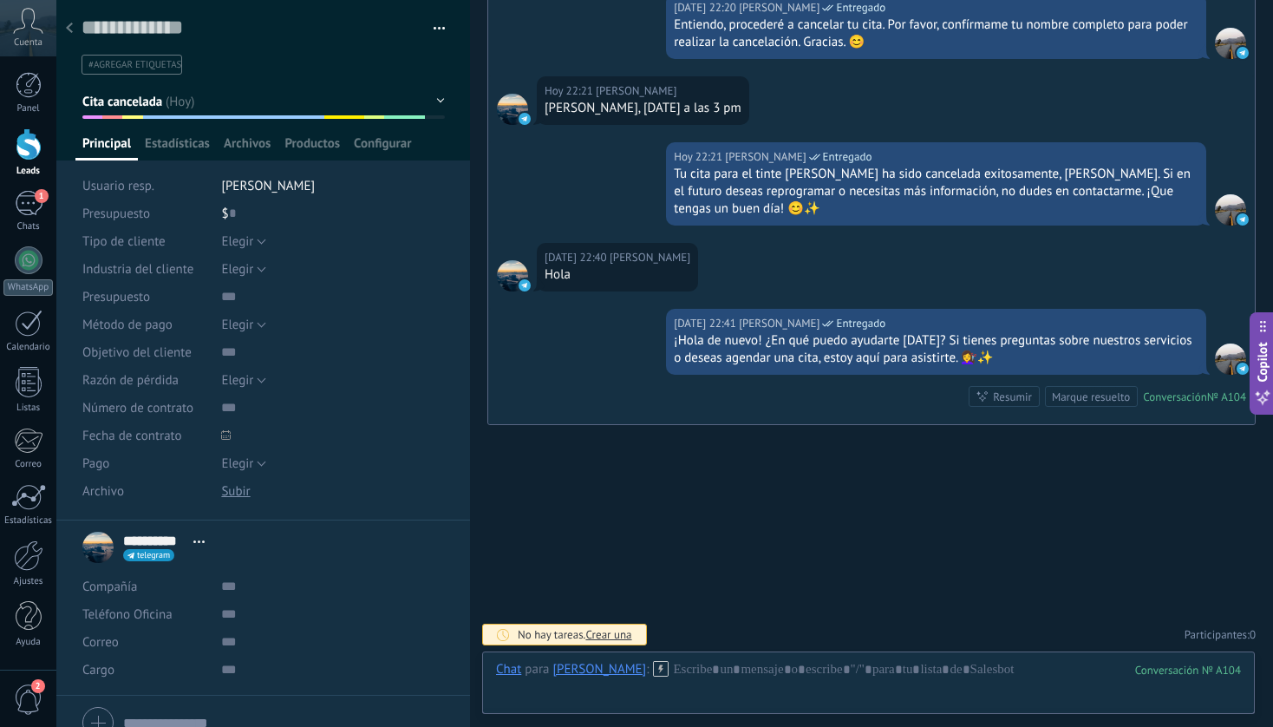
click at [433, 36] on button "button" at bounding box center [433, 29] width 25 height 26
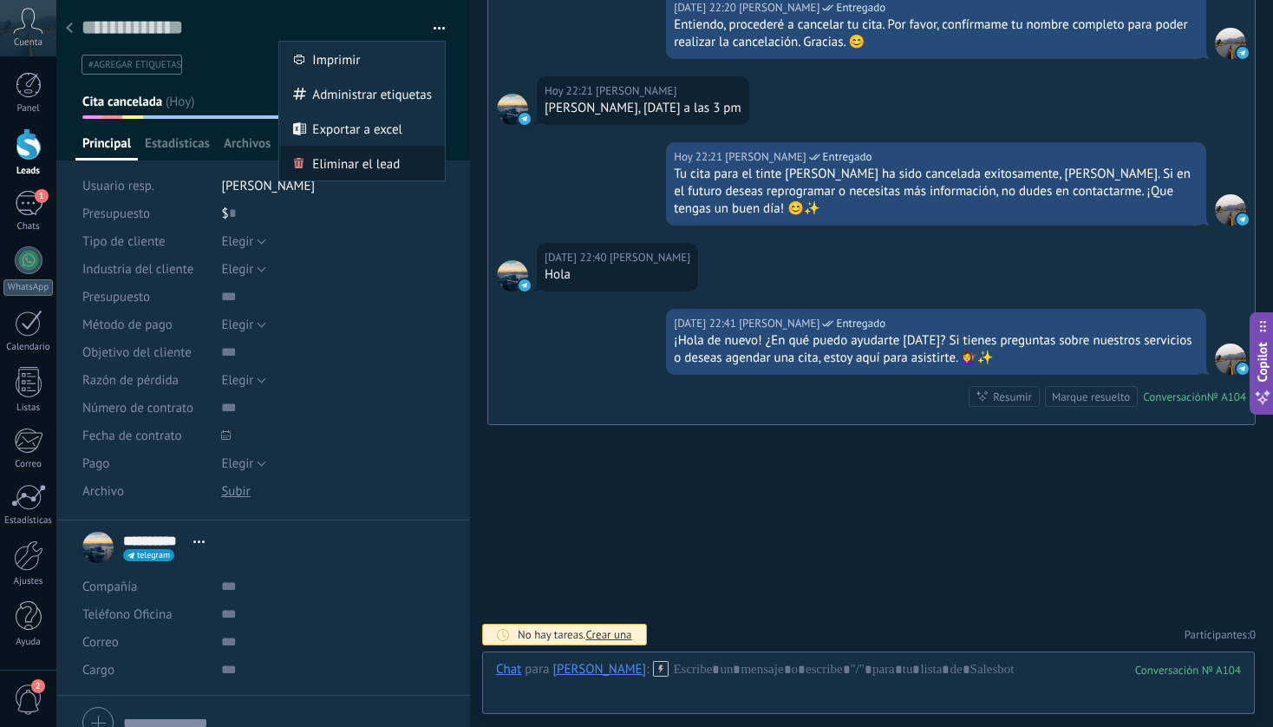
click at [395, 161] on div "Eliminar el lead" at bounding box center [362, 163] width 166 height 35
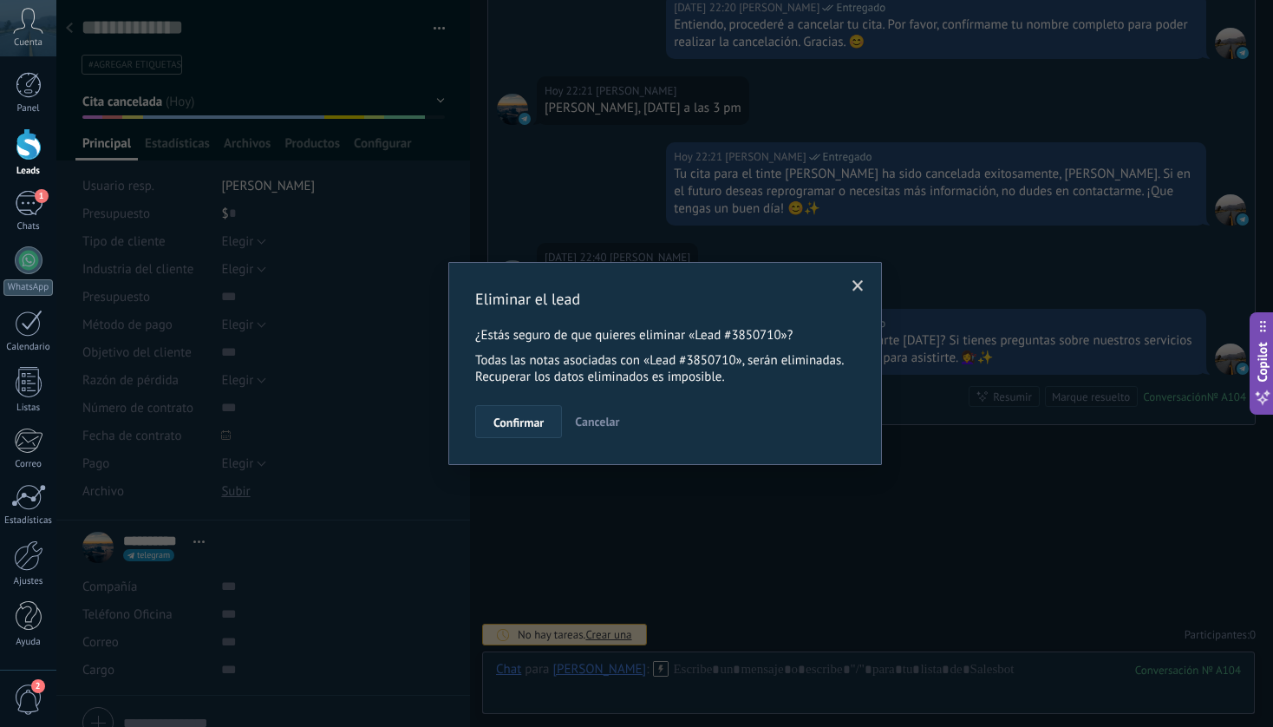
click at [517, 434] on button "Confirmar" at bounding box center [518, 421] width 87 height 33
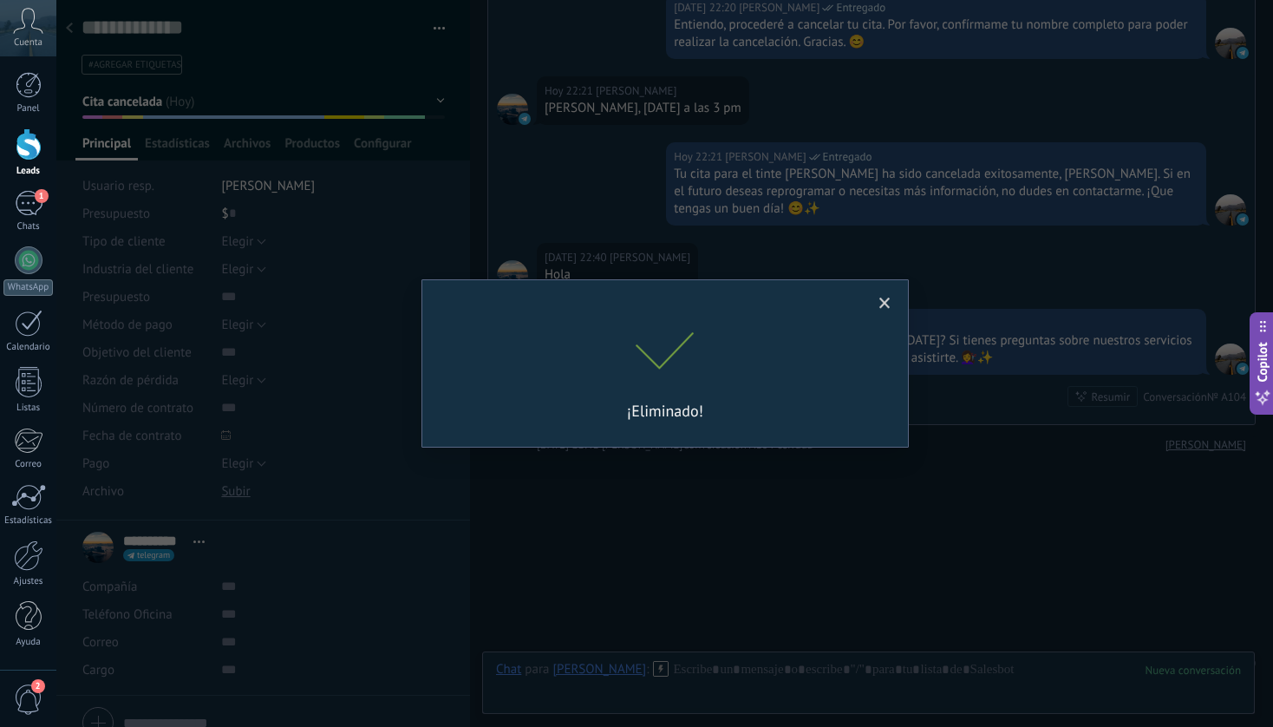
scroll to position [2464, 0]
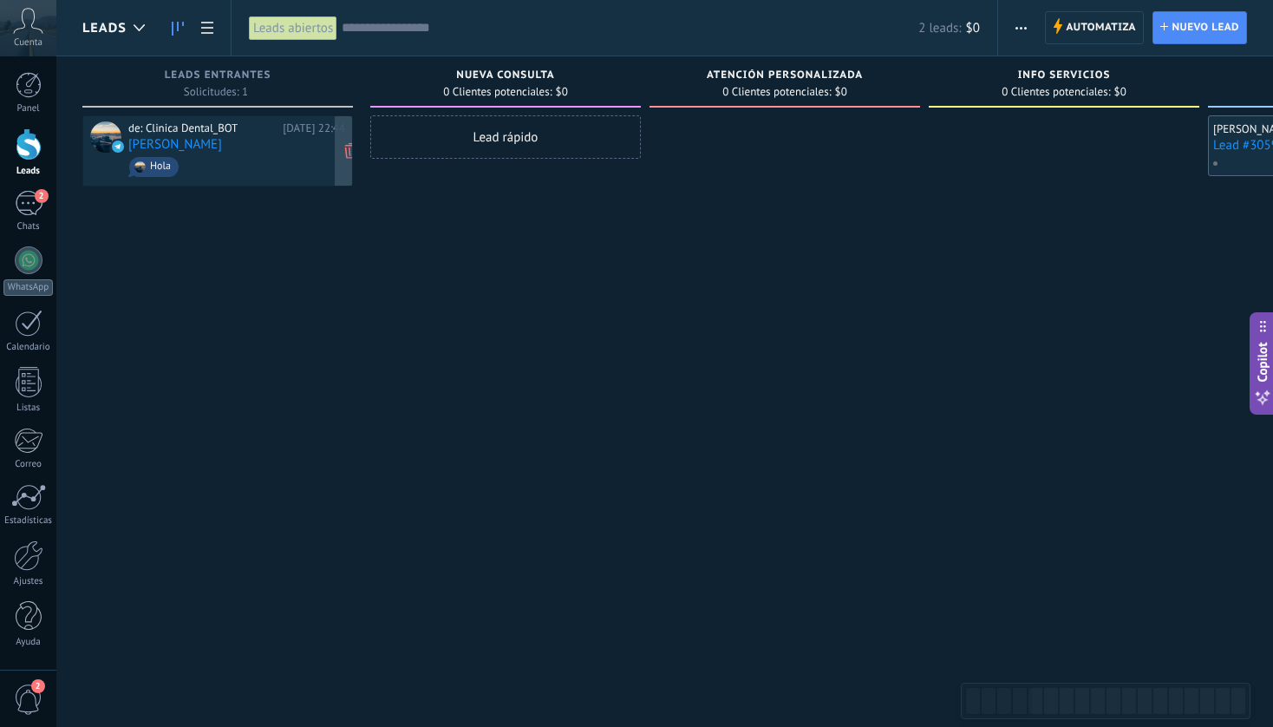
click at [222, 153] on span "Hola" at bounding box center [236, 166] width 217 height 27
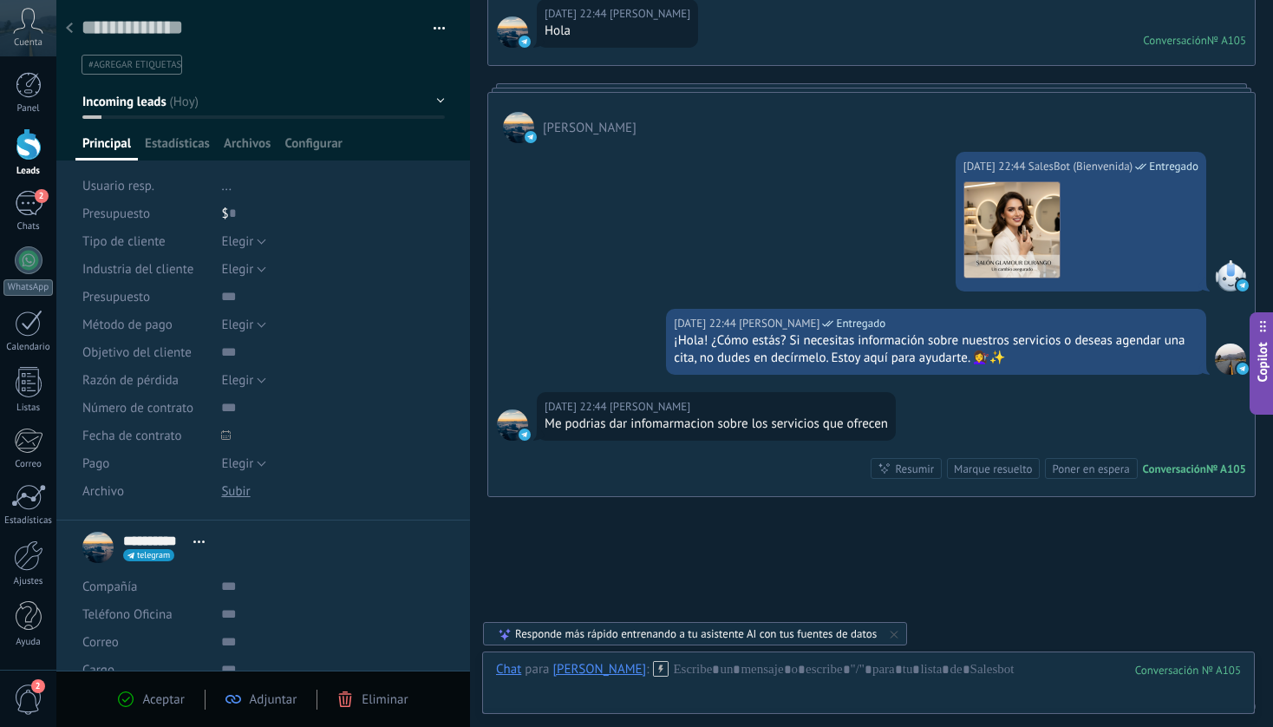
scroll to position [1327, 0]
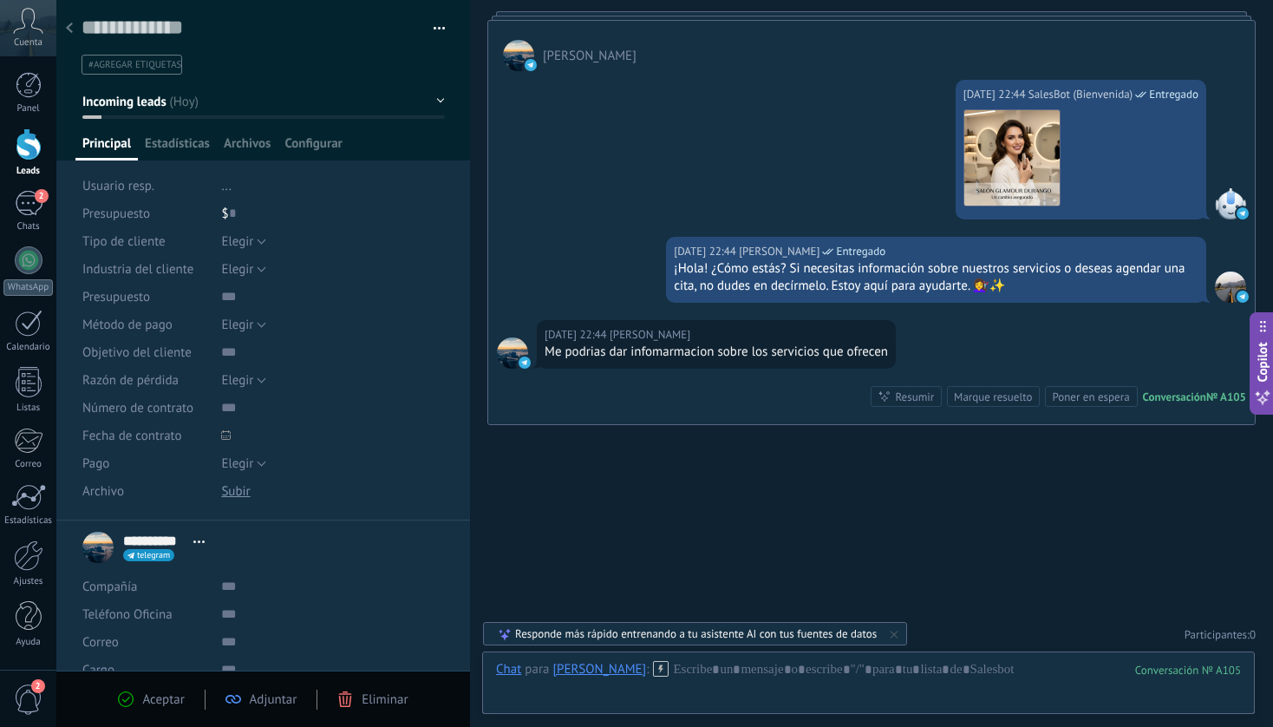
click at [71, 27] on icon at bounding box center [69, 28] width 7 height 10
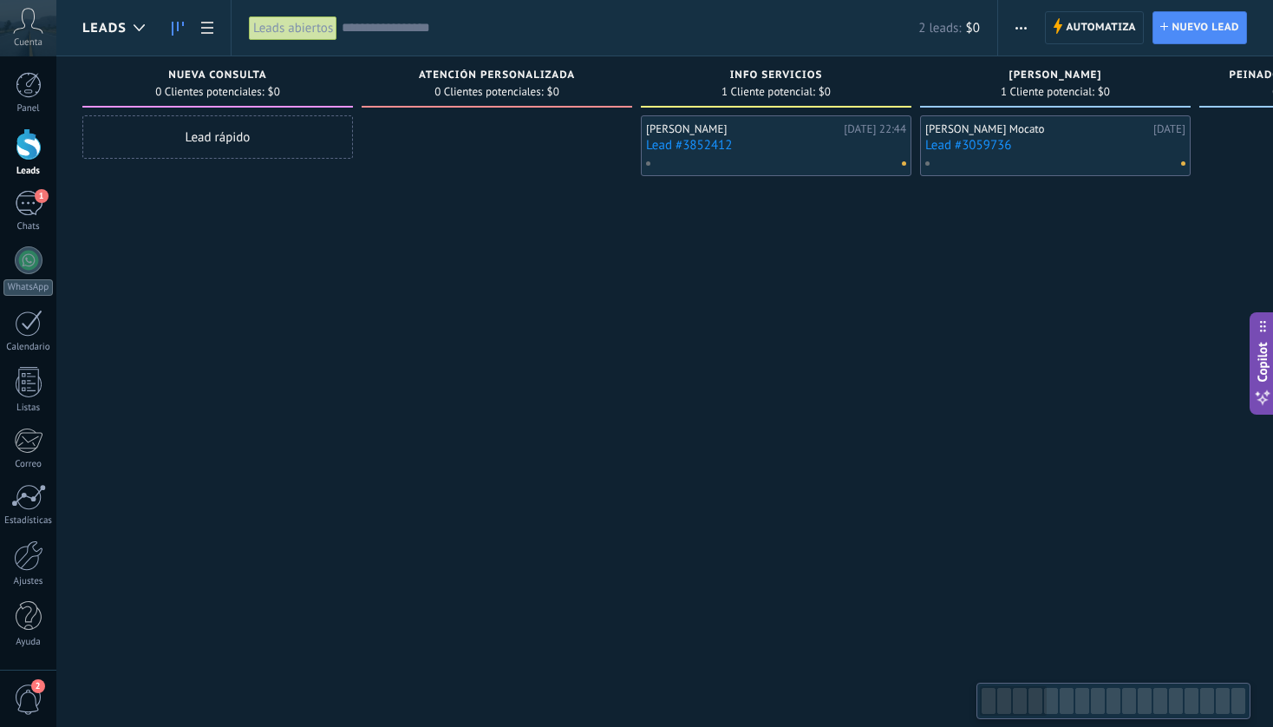
scroll to position [0, 59]
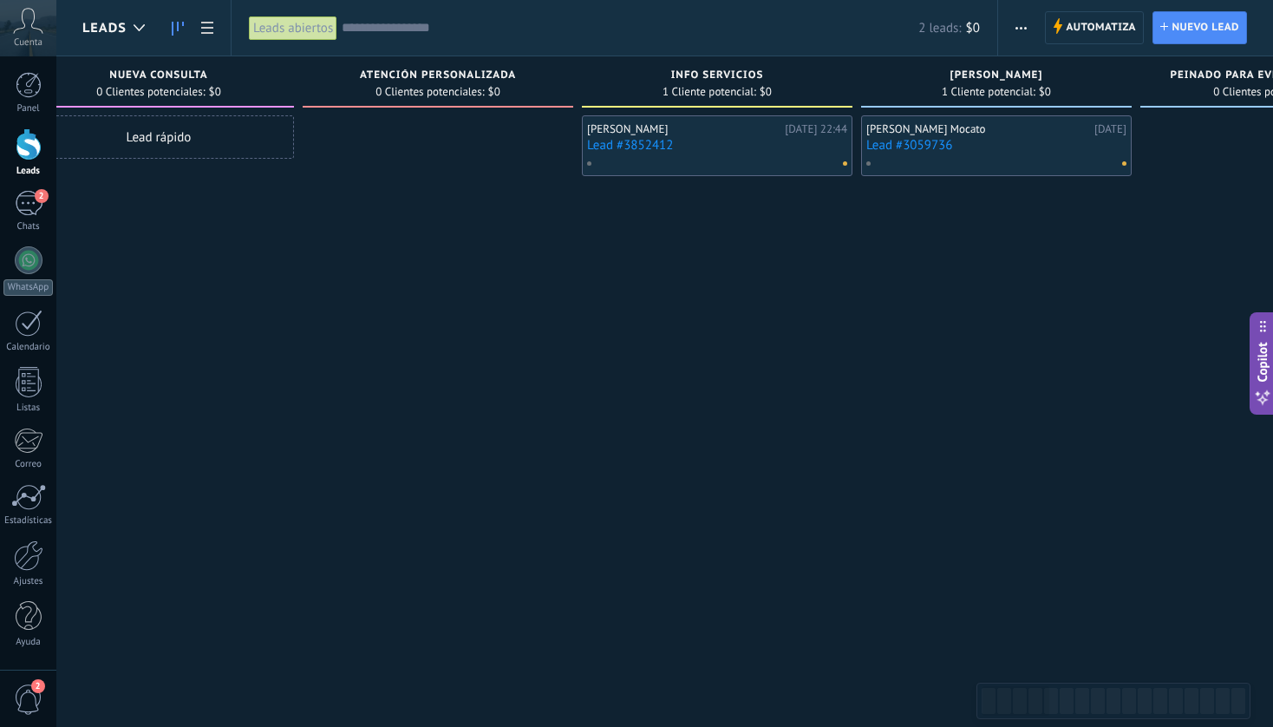
click at [678, 139] on link "Lead #3852412" at bounding box center [717, 145] width 260 height 15
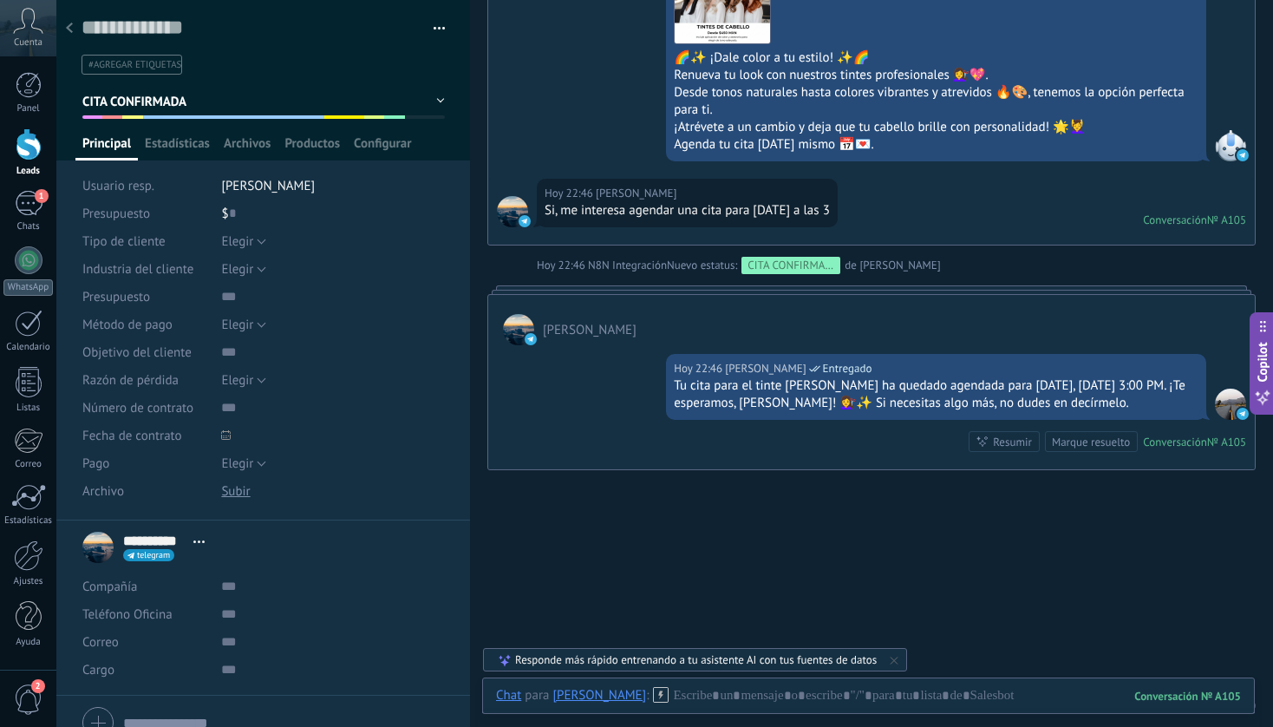
scroll to position [2627, 0]
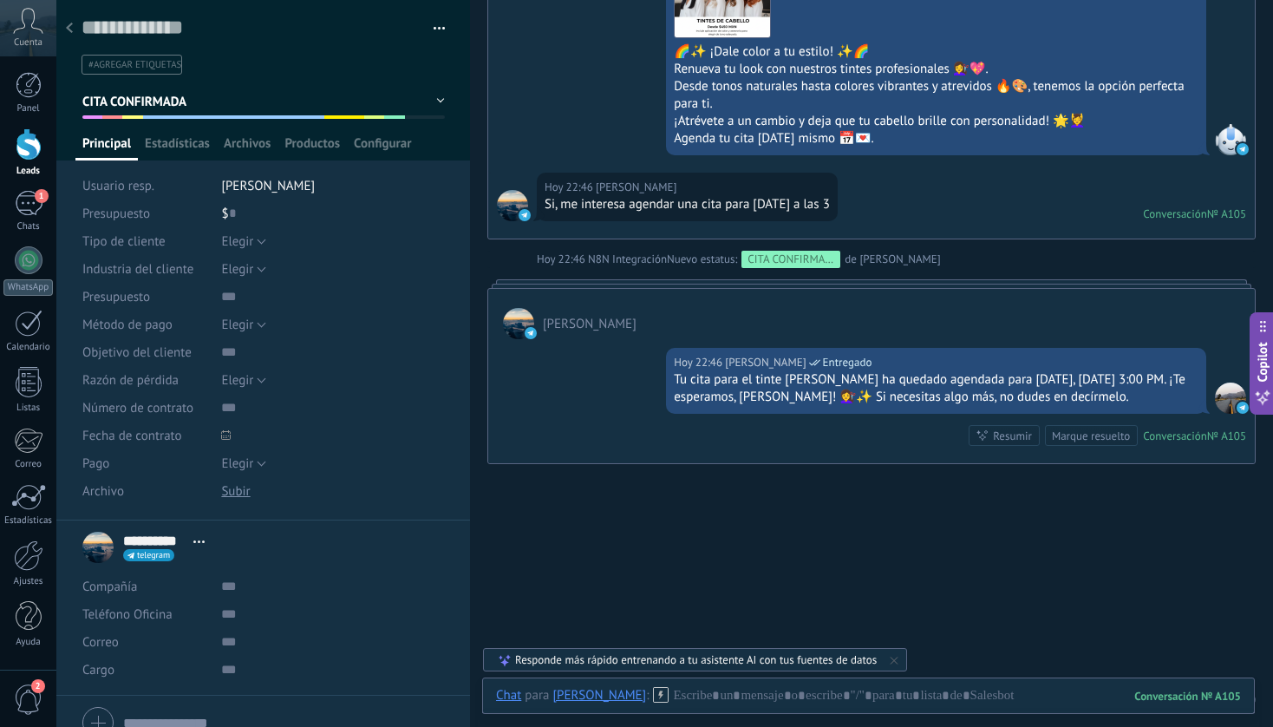
click at [74, 35] on div at bounding box center [69, 29] width 24 height 34
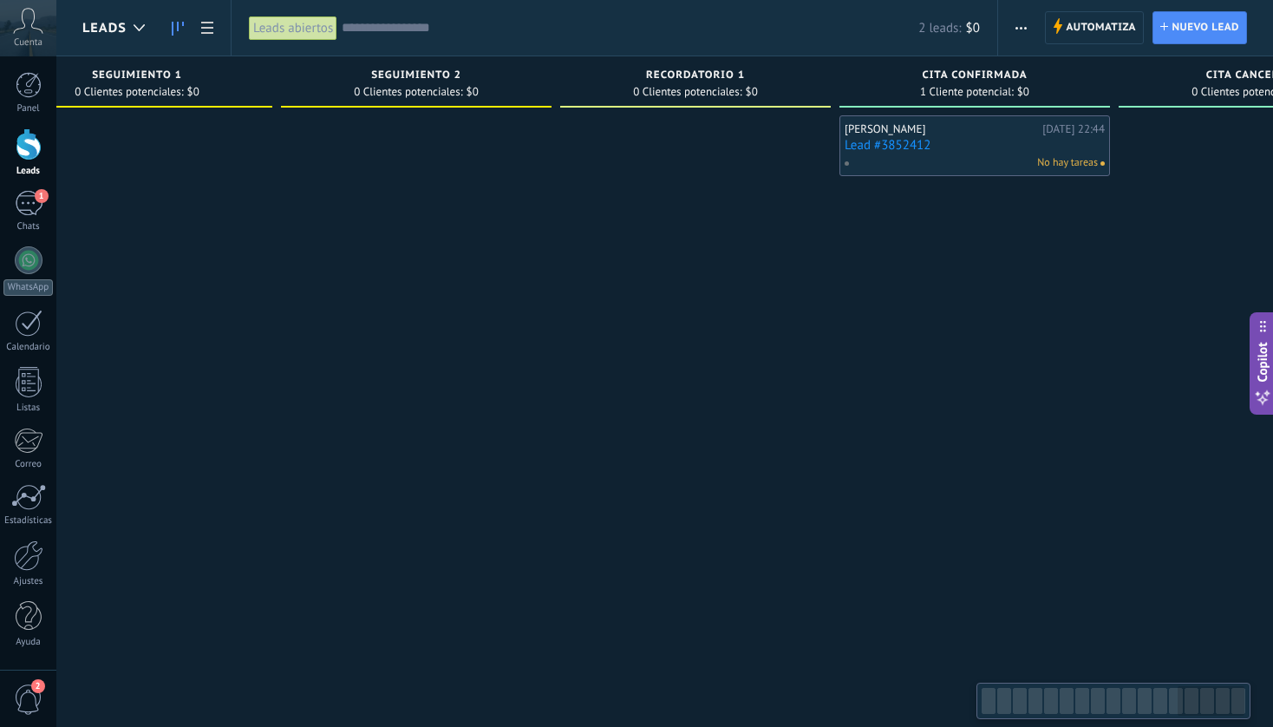
scroll to position [0, 3573]
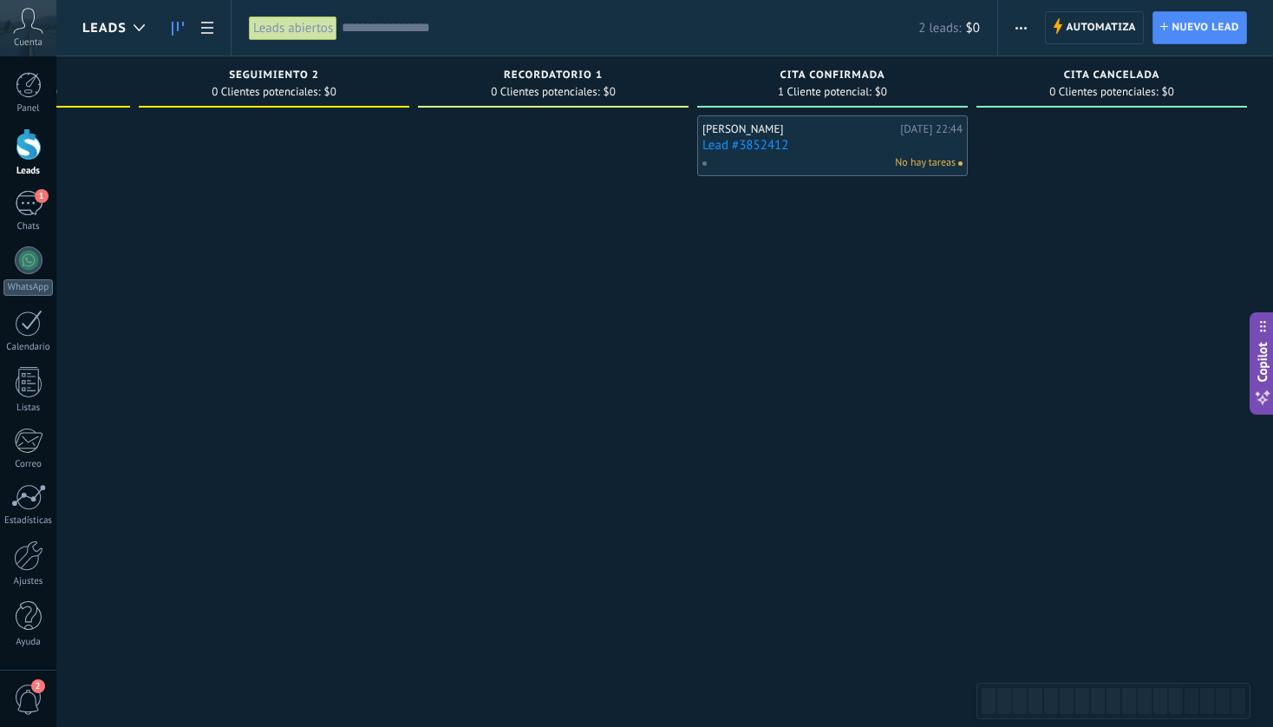
click at [827, 134] on div "[PERSON_NAME]" at bounding box center [798, 129] width 193 height 14
click at [828, 157] on div "No hay tareas" at bounding box center [829, 163] width 254 height 16
click at [845, 150] on link "Lead #3852412" at bounding box center [832, 145] width 260 height 15
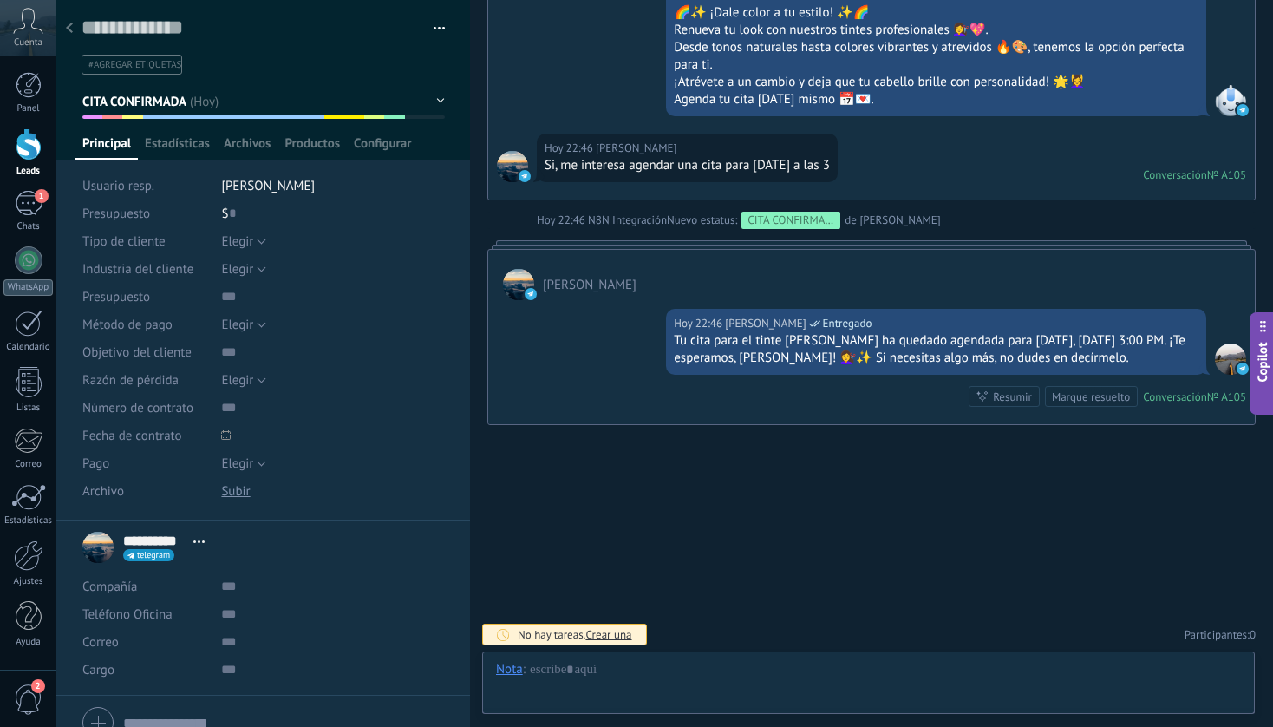
scroll to position [26, 0]
click at [434, 34] on button "button" at bounding box center [433, 29] width 25 height 26
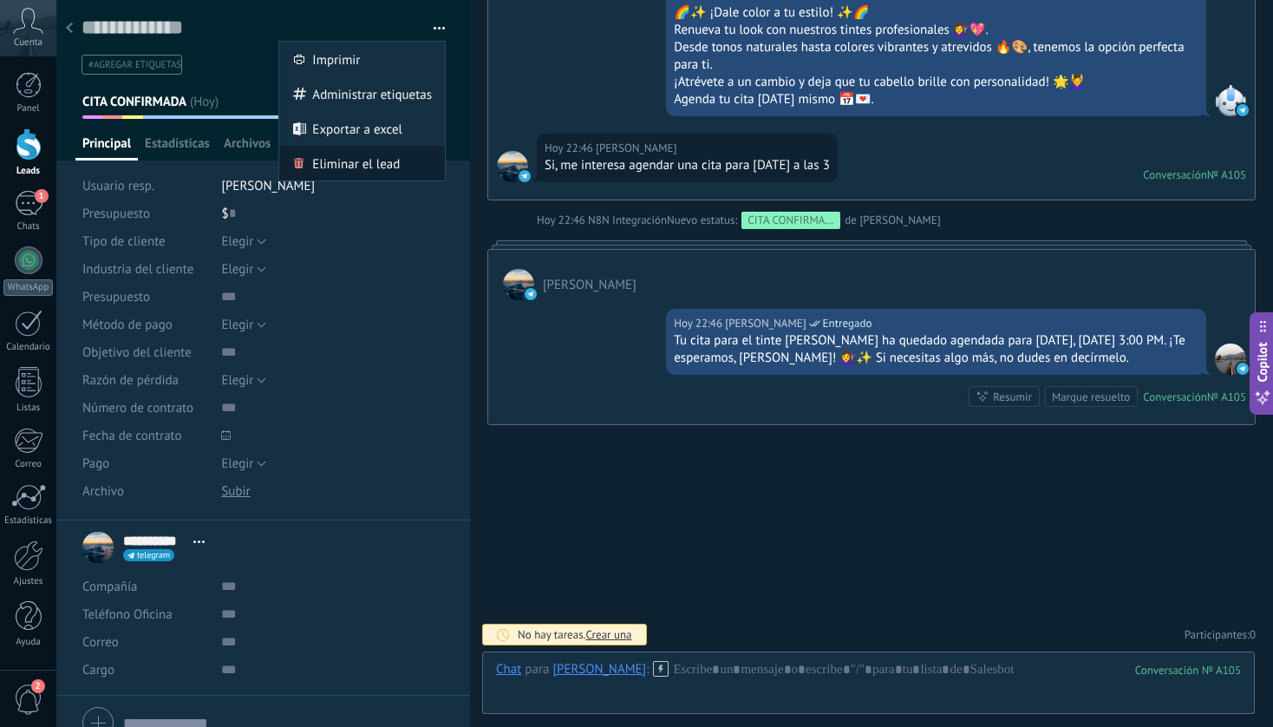
click at [396, 160] on div "Eliminar el lead" at bounding box center [362, 163] width 166 height 35
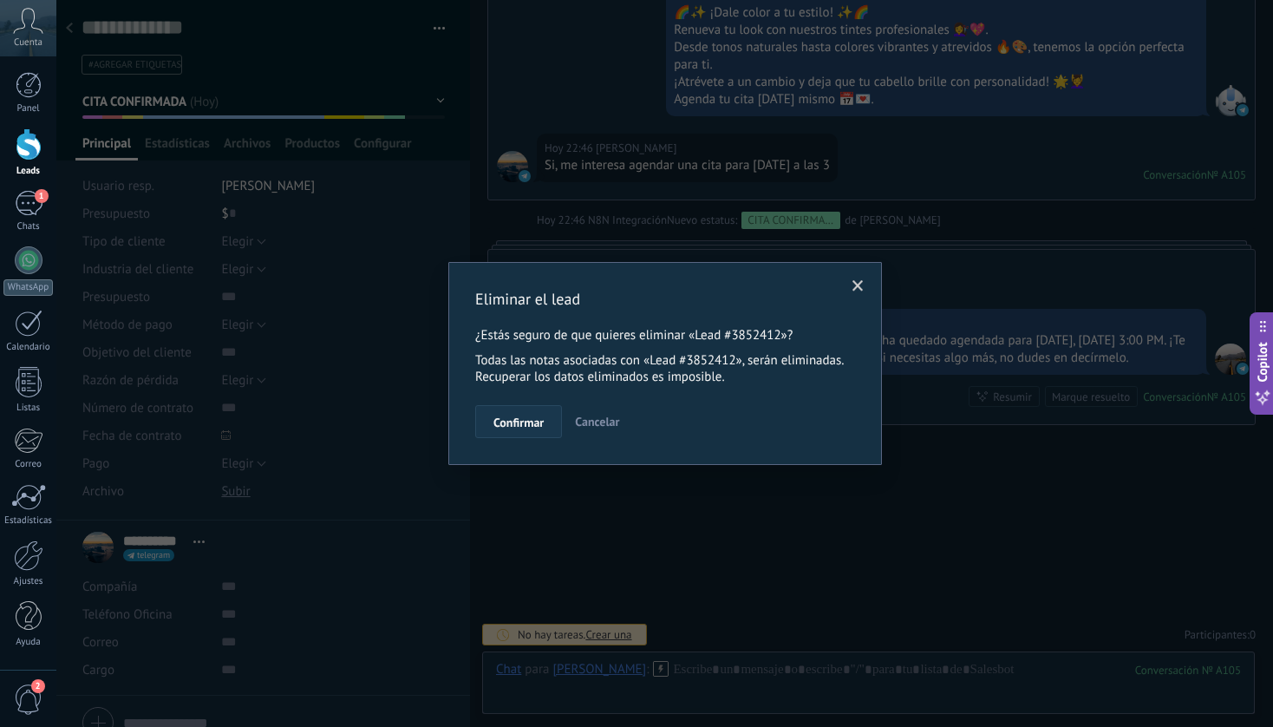
click at [532, 421] on span "Confirmar" at bounding box center [518, 422] width 50 height 12
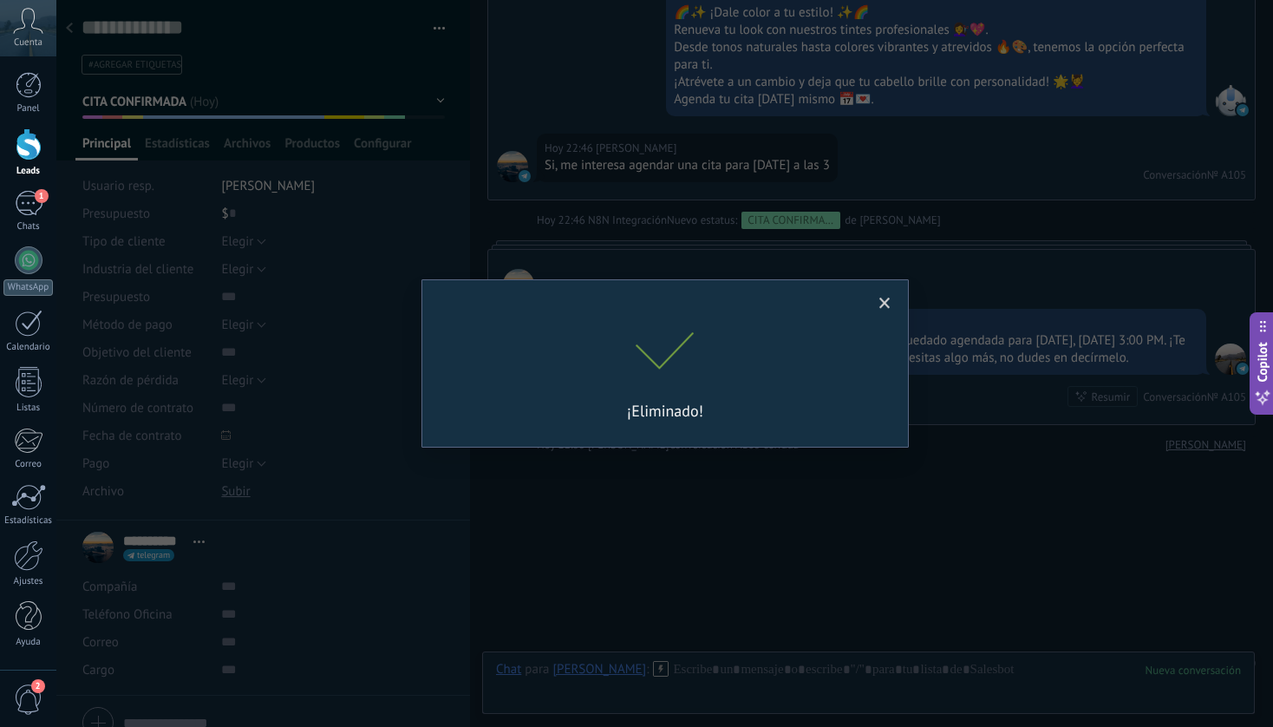
scroll to position [2607, 0]
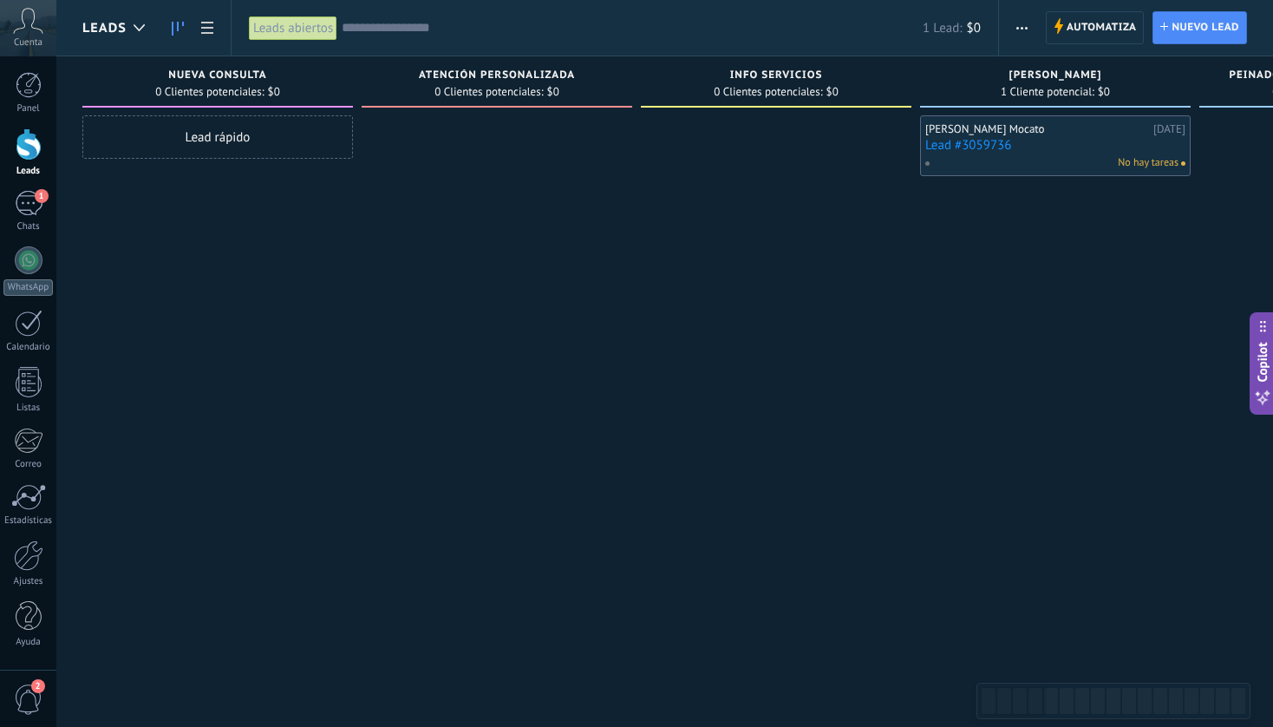
click at [1046, 144] on link "Lead #3059736" at bounding box center [1055, 145] width 260 height 15
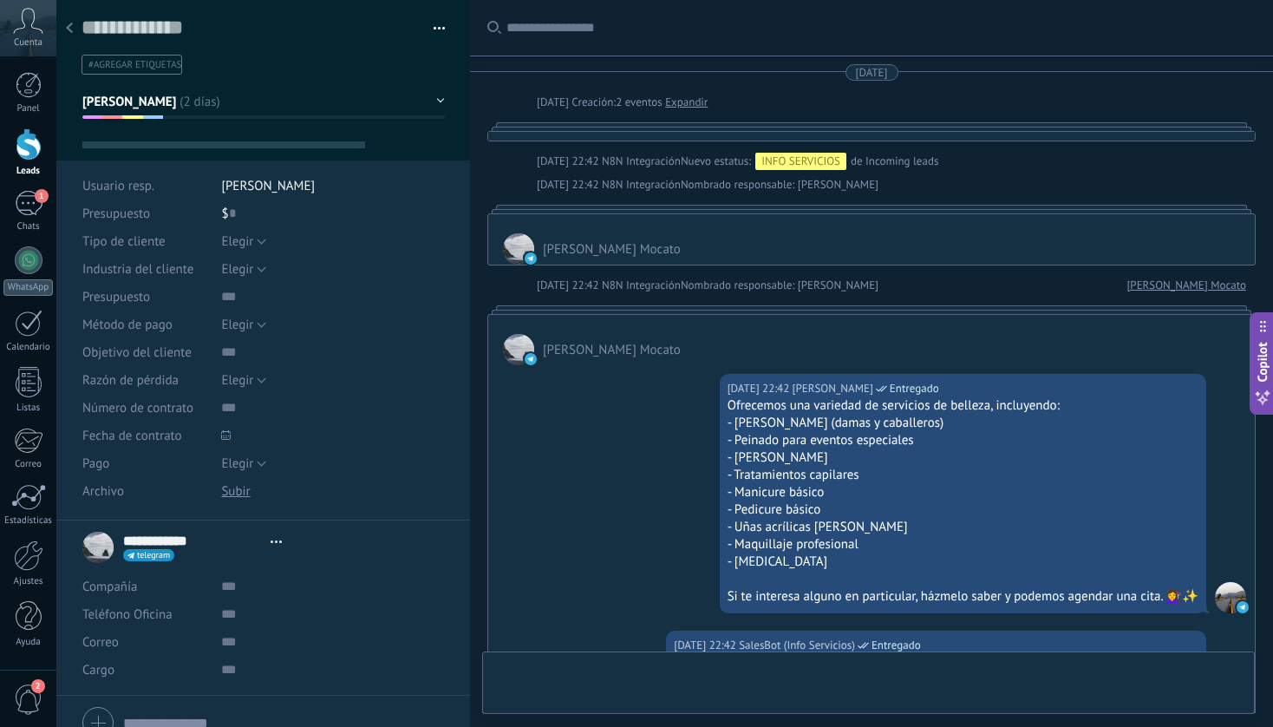
type textarea "**********"
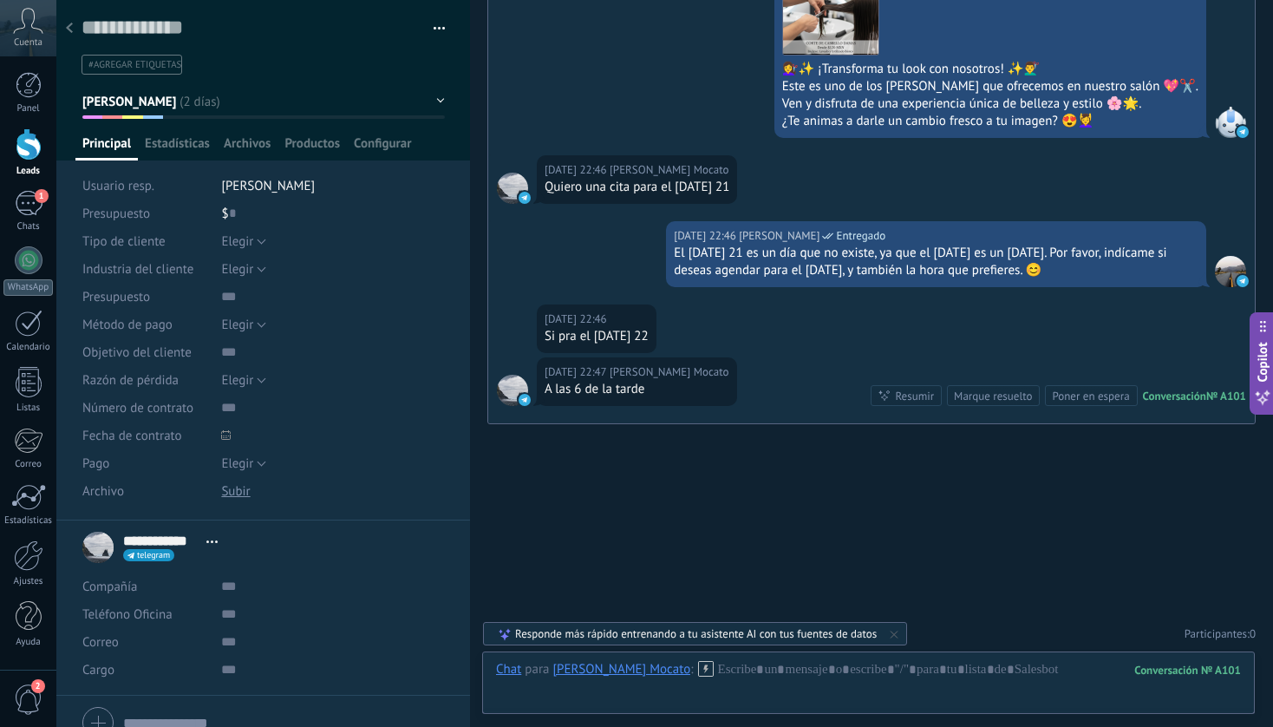
click at [435, 39] on button "button" at bounding box center [433, 29] width 25 height 26
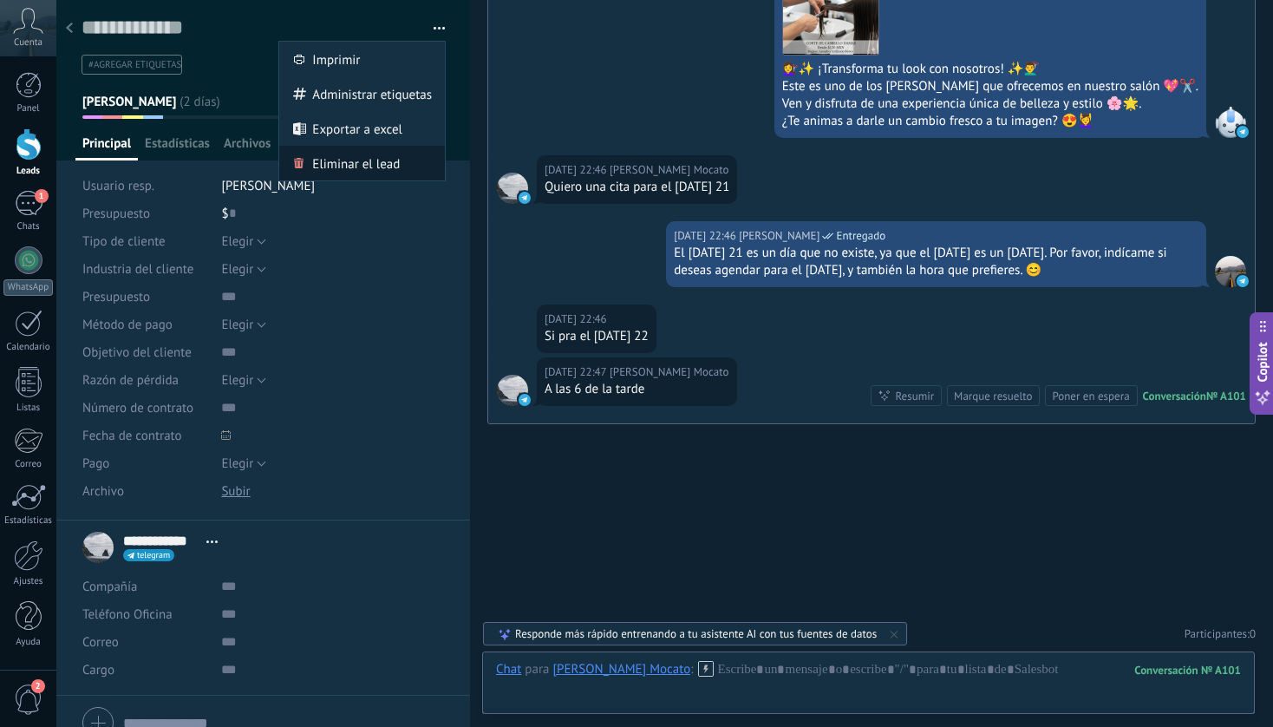
click at [386, 160] on span "Eliminar el lead" at bounding box center [356, 163] width 88 height 35
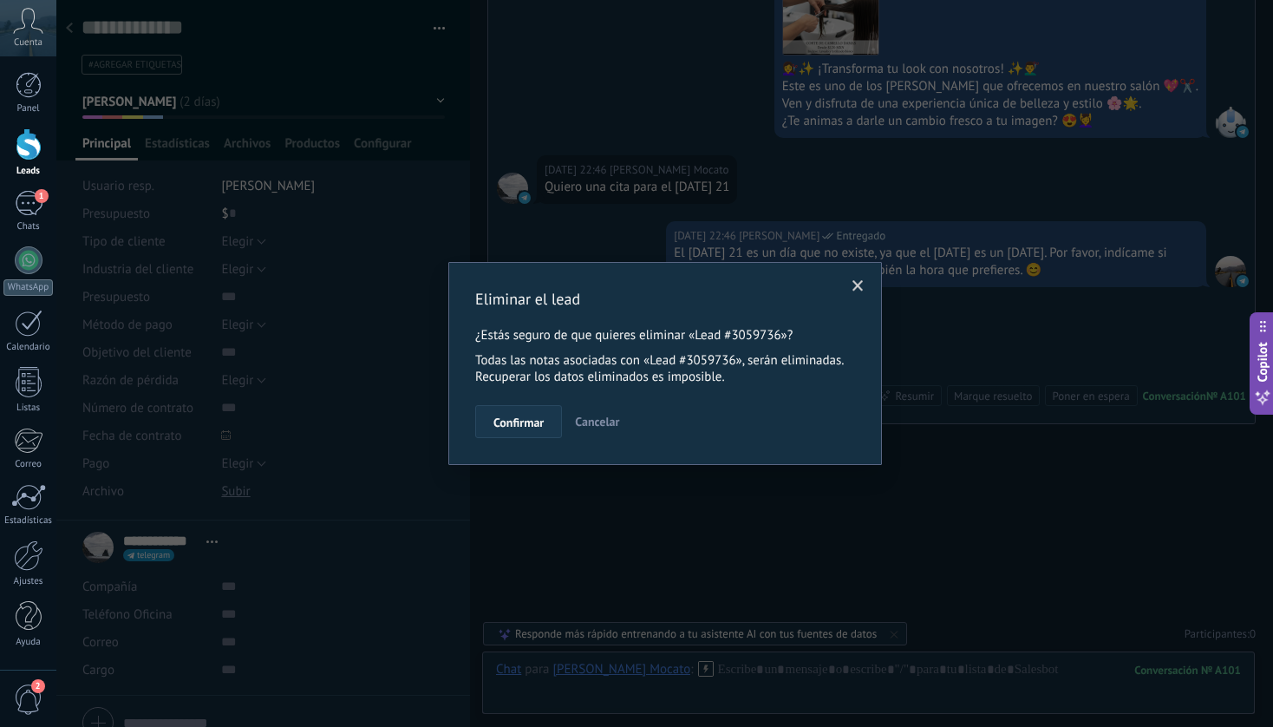
click at [505, 425] on span "Confirmar" at bounding box center [518, 422] width 50 height 12
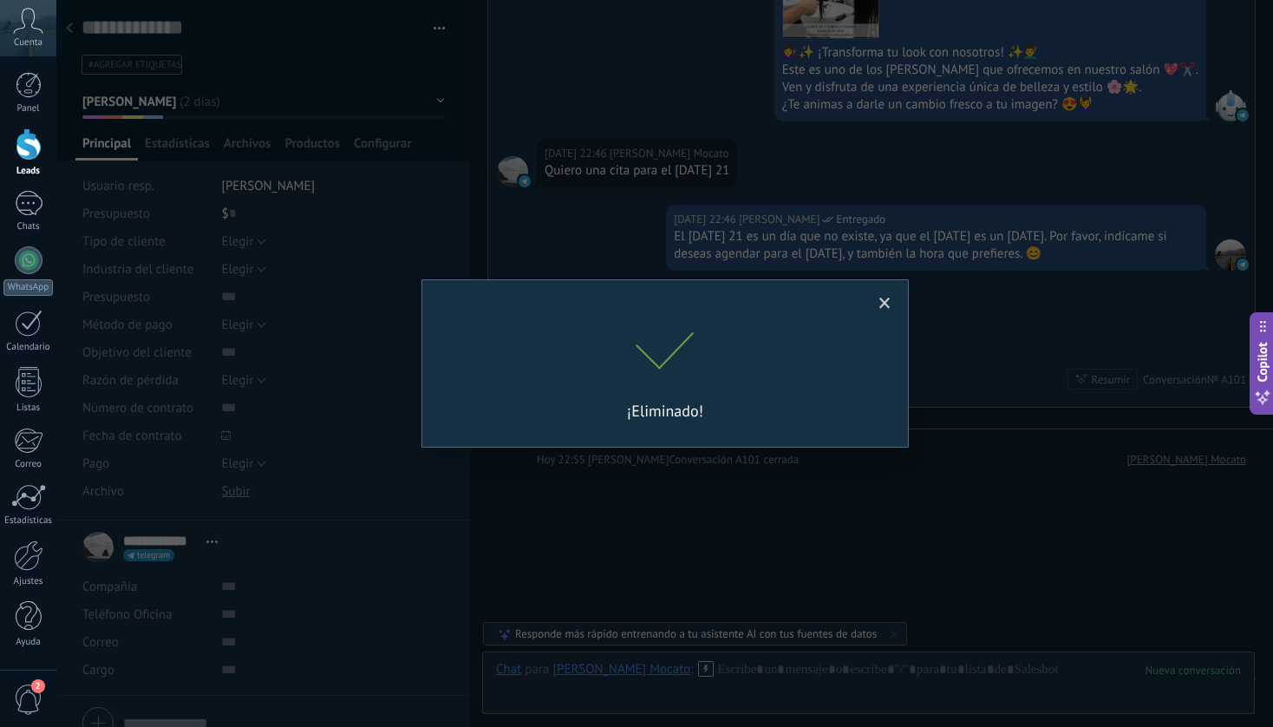
scroll to position [2403, 0]
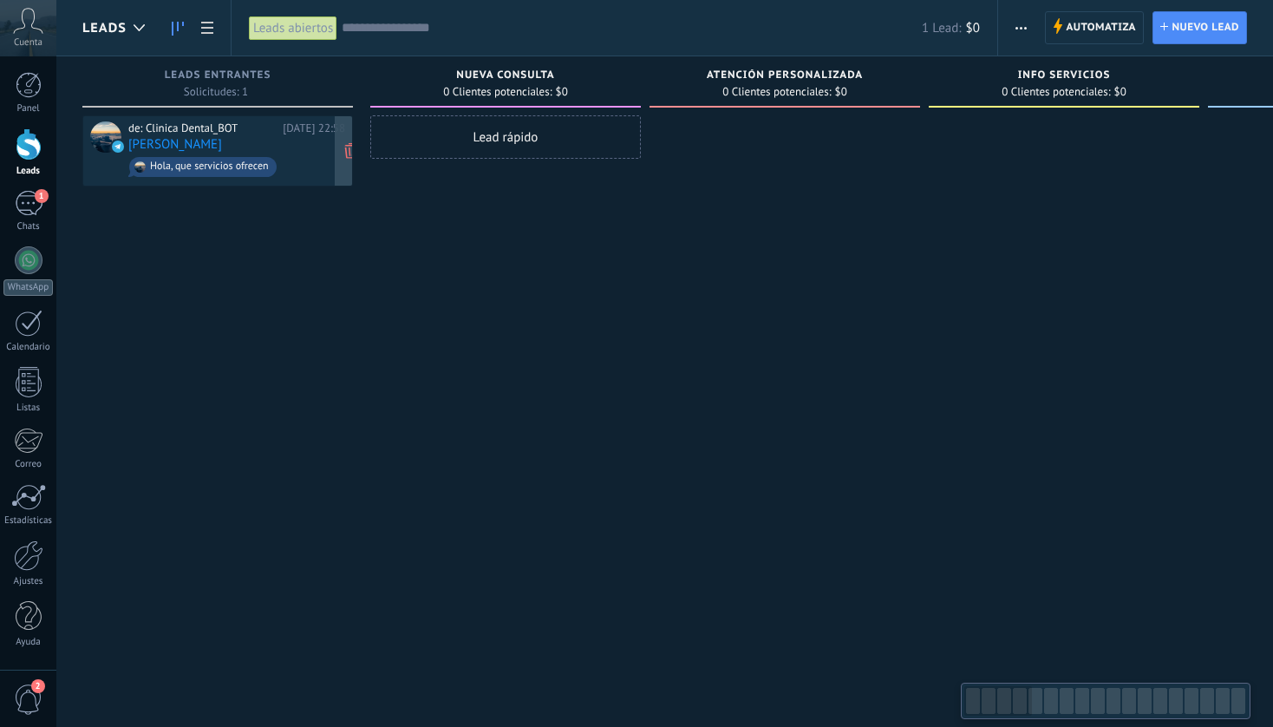
click at [234, 143] on div "de: Clinica Dental_BOT [DATE] 22:58 [PERSON_NAME] Hola, que servicios ofrecen" at bounding box center [236, 150] width 217 height 59
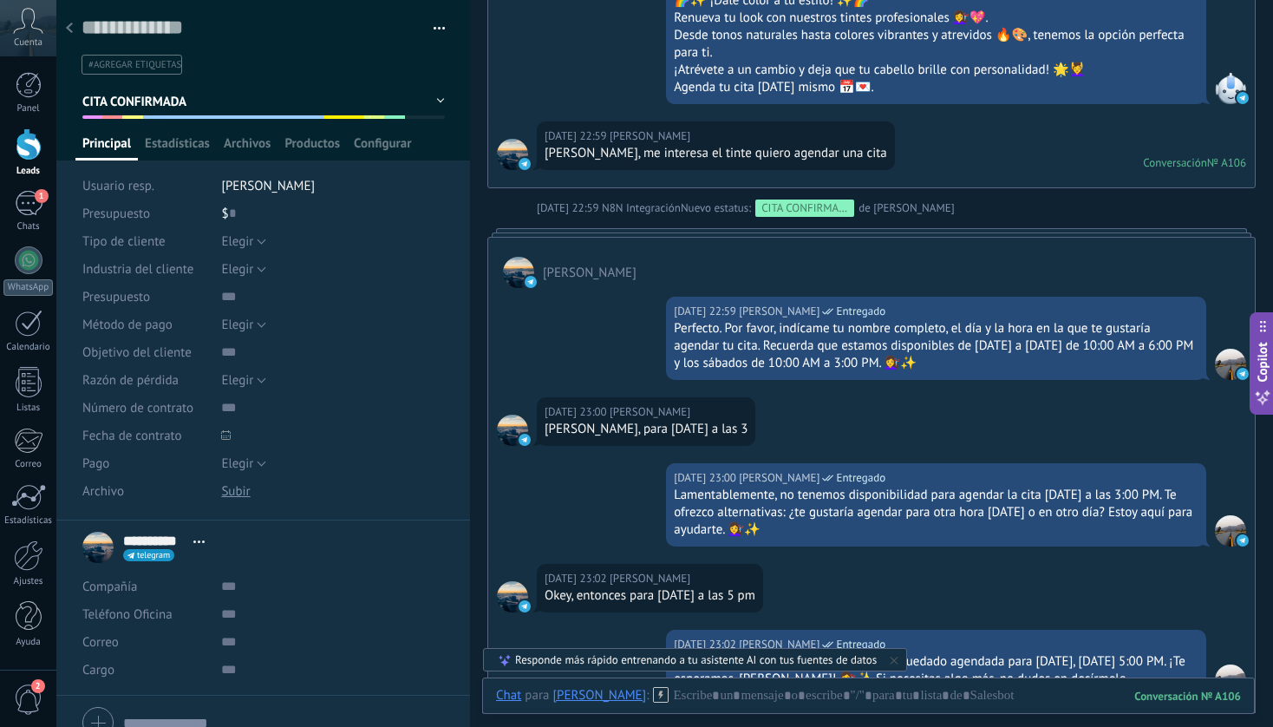
scroll to position [4018, 0]
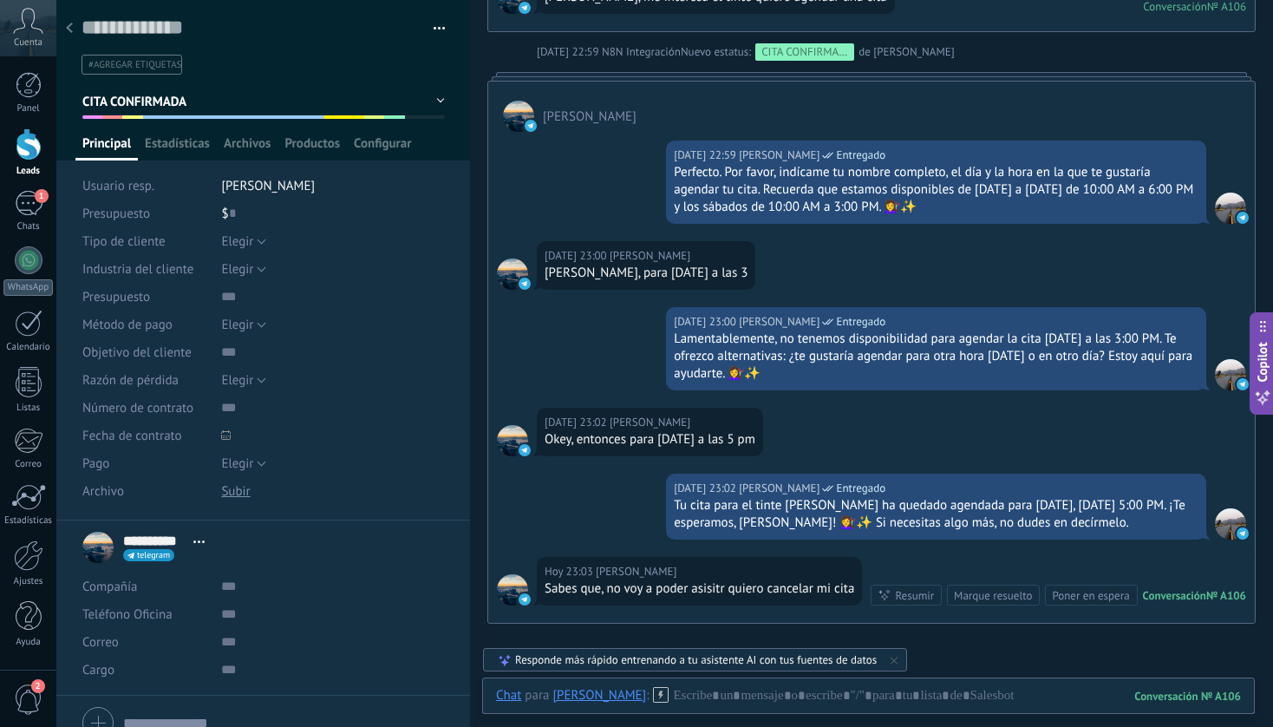
click at [68, 27] on use at bounding box center [69, 28] width 7 height 10
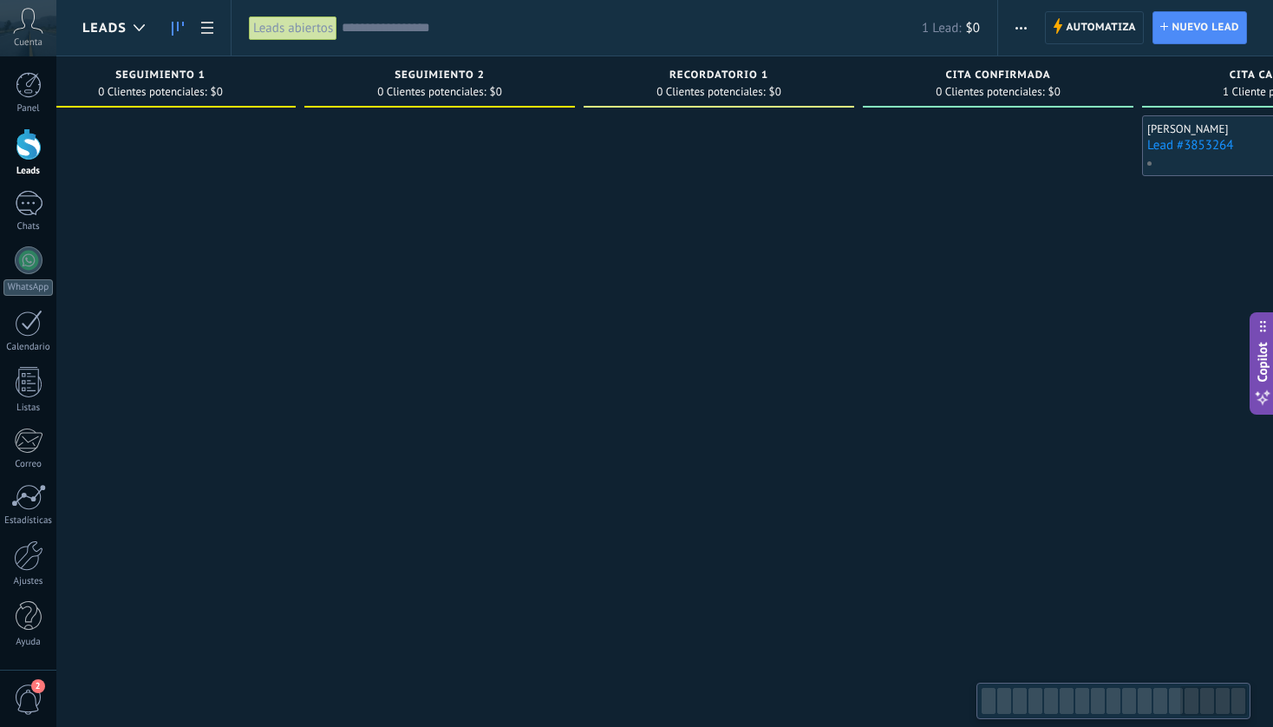
scroll to position [0, 3573]
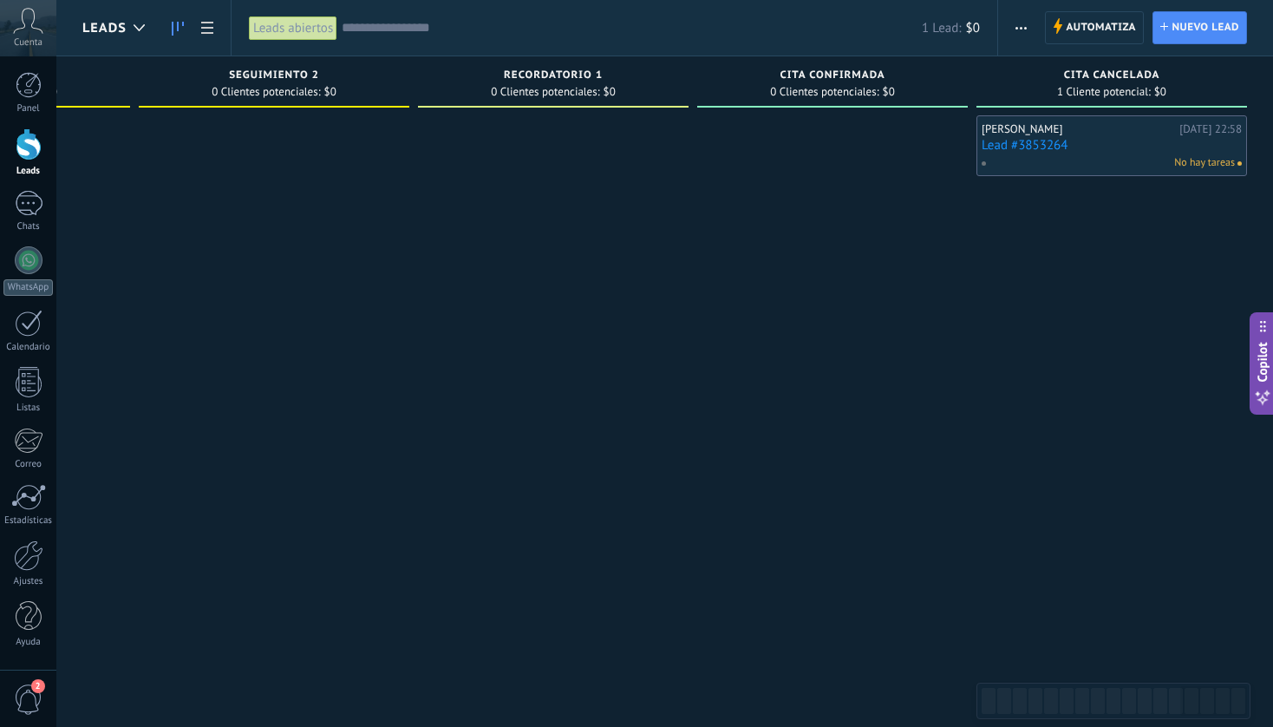
click at [1080, 134] on div "[PERSON_NAME]" at bounding box center [1078, 129] width 193 height 14
click at [1096, 159] on div "No hay tareas" at bounding box center [1108, 163] width 254 height 16
click at [1045, 140] on link "Lead #3853264" at bounding box center [1112, 145] width 260 height 15
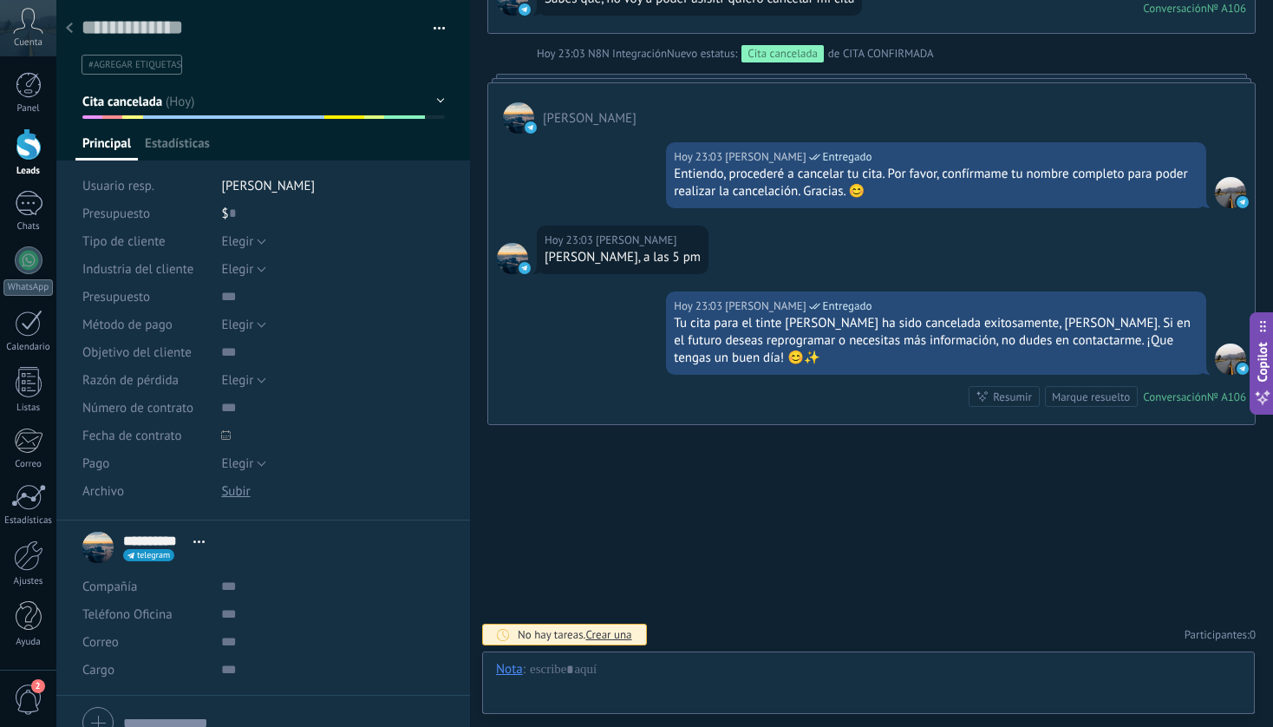
scroll to position [26, 0]
click at [436, 29] on button "button" at bounding box center [433, 29] width 25 height 26
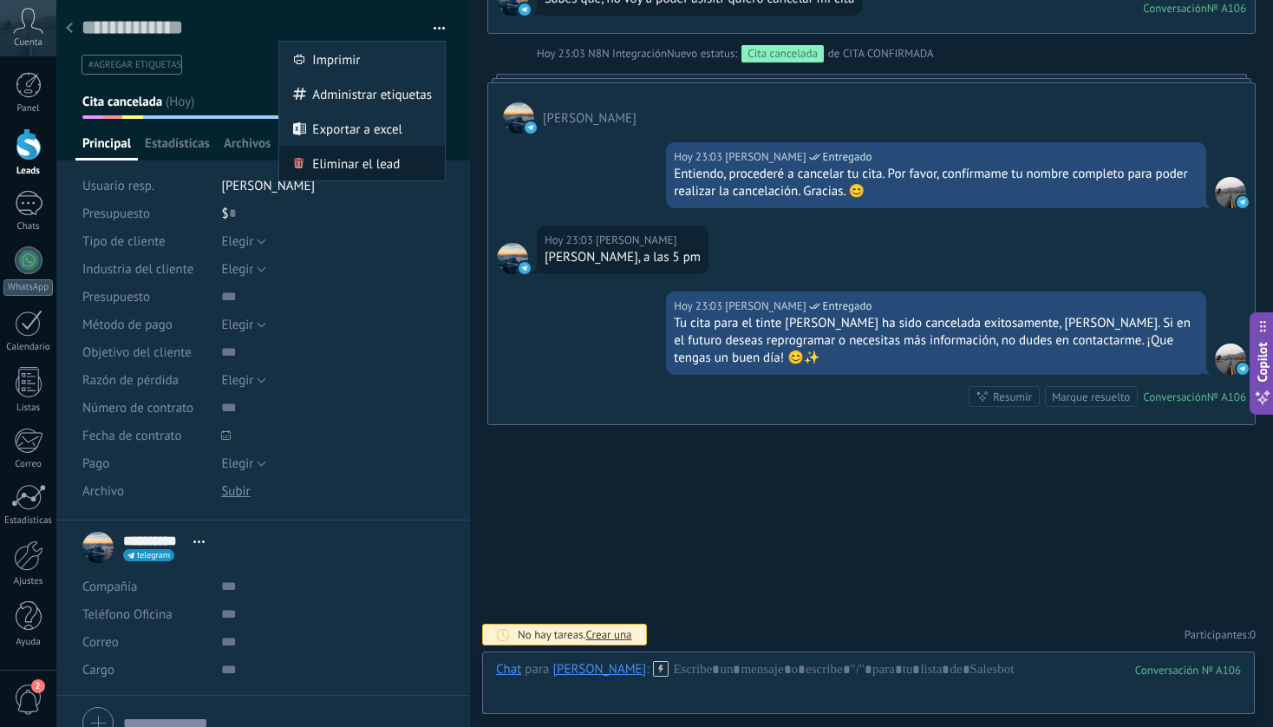
click at [367, 165] on span "Eliminar el lead" at bounding box center [356, 163] width 88 height 35
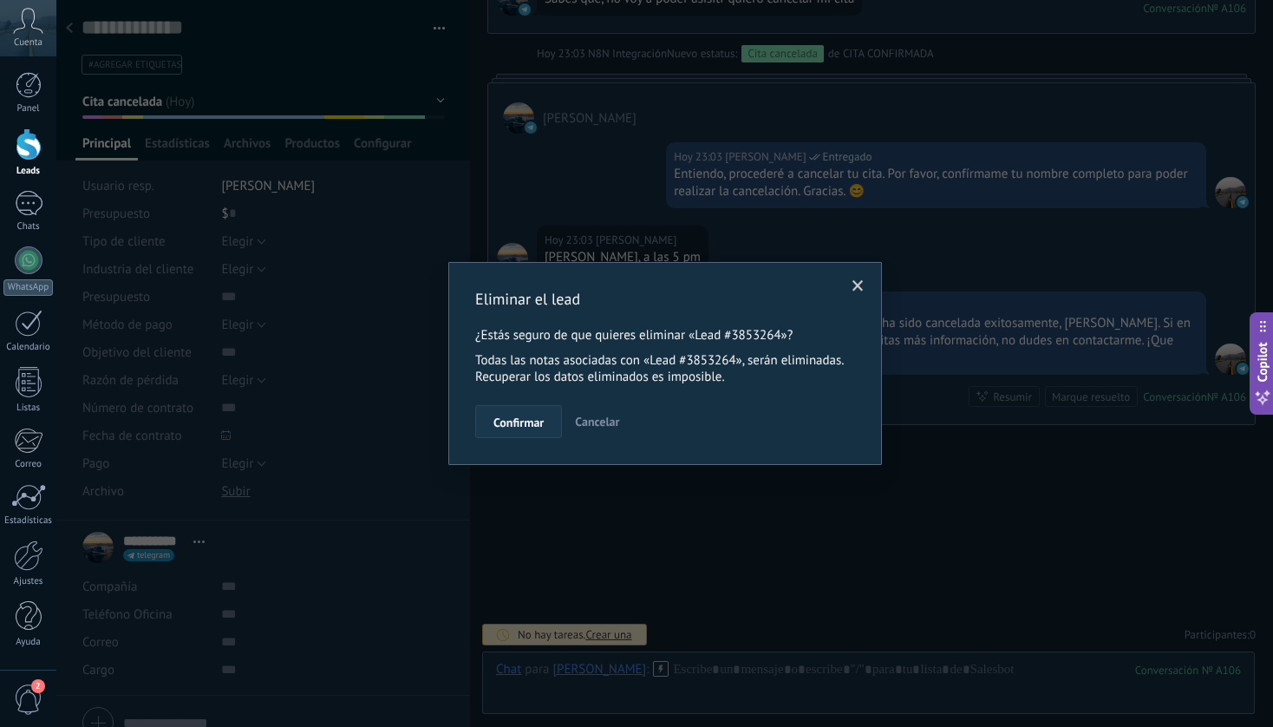
click at [516, 416] on span "Confirmar" at bounding box center [518, 422] width 50 height 12
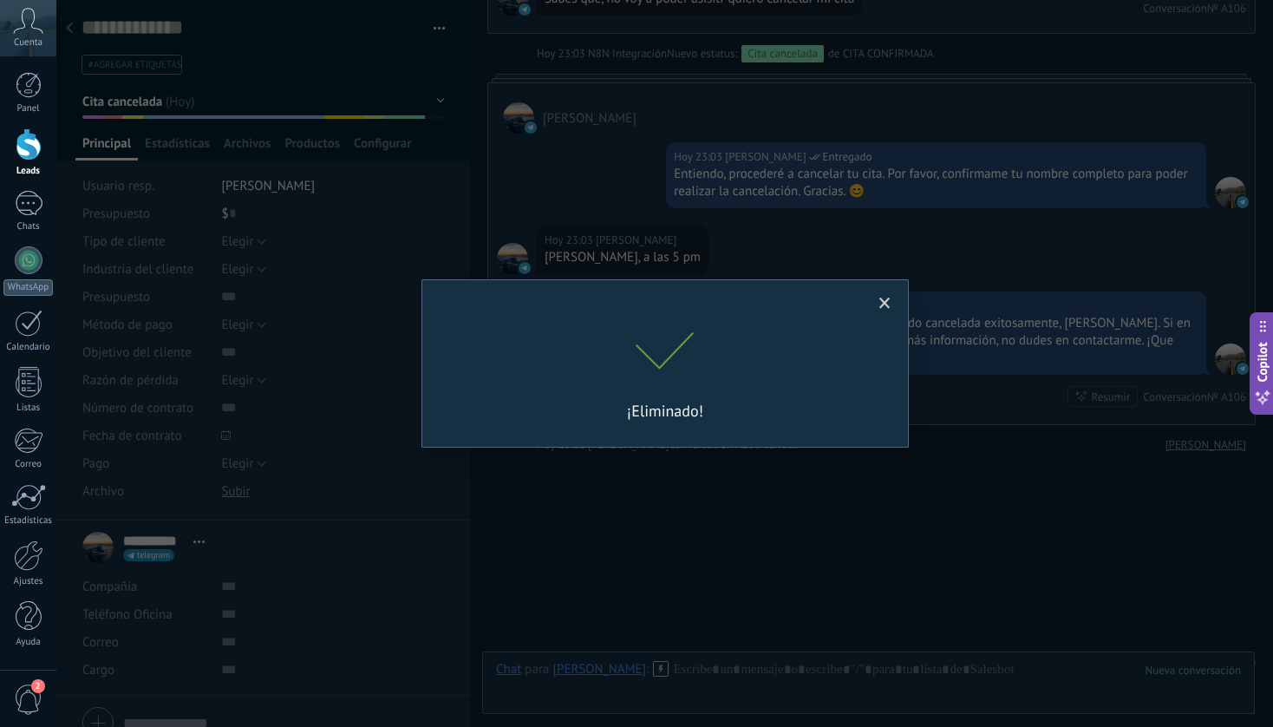
scroll to position [4637, 0]
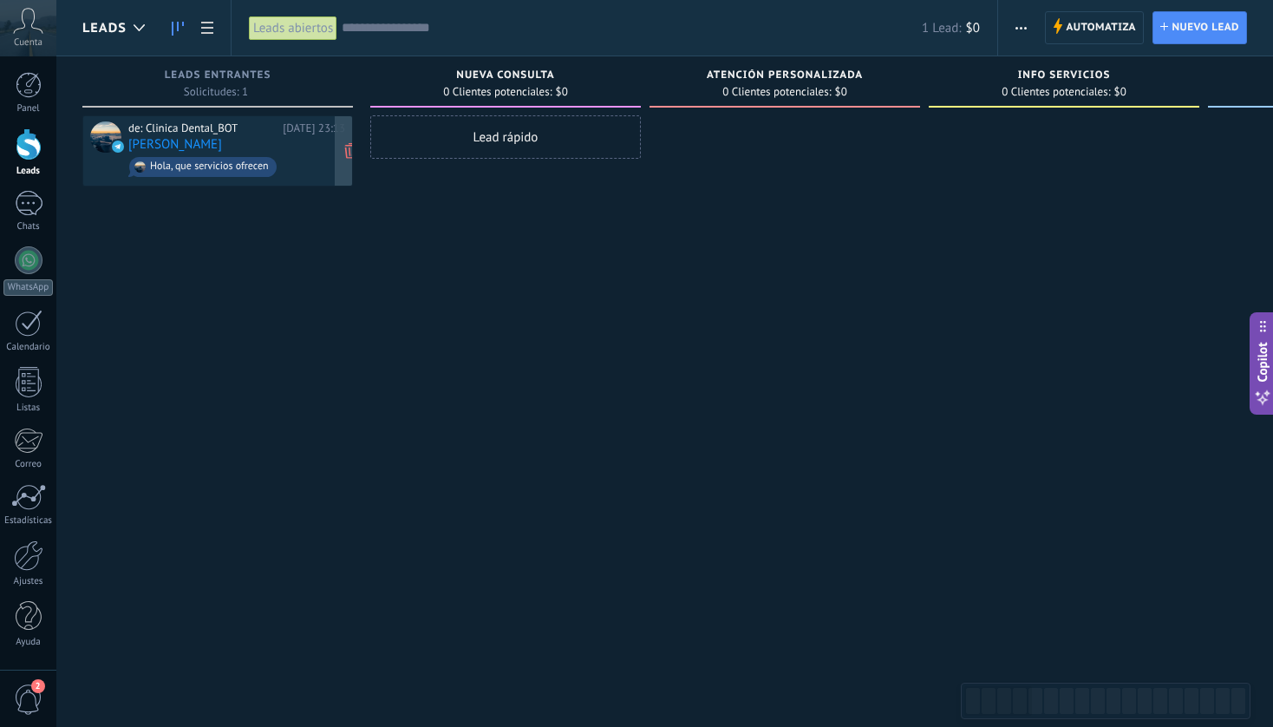
click at [219, 140] on div "de: Clinica Dental_BOT [DATE] 23:13 [PERSON_NAME] Hola, que servicios ofrecen" at bounding box center [236, 150] width 217 height 59
click at [219, 140] on div "de: Clinica Dental_BOT Hoy 23:13 Luis Reyes Hola, que servicios ofrecen" at bounding box center [236, 150] width 217 height 59
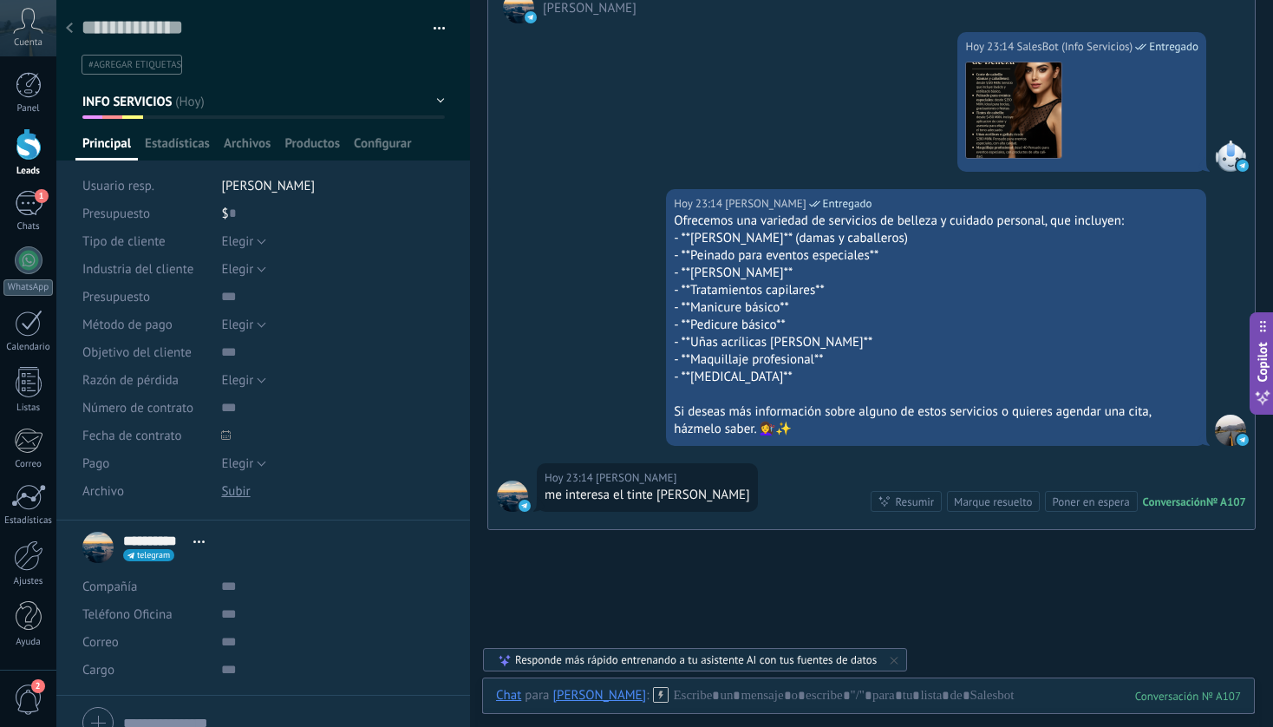
scroll to position [4061, 0]
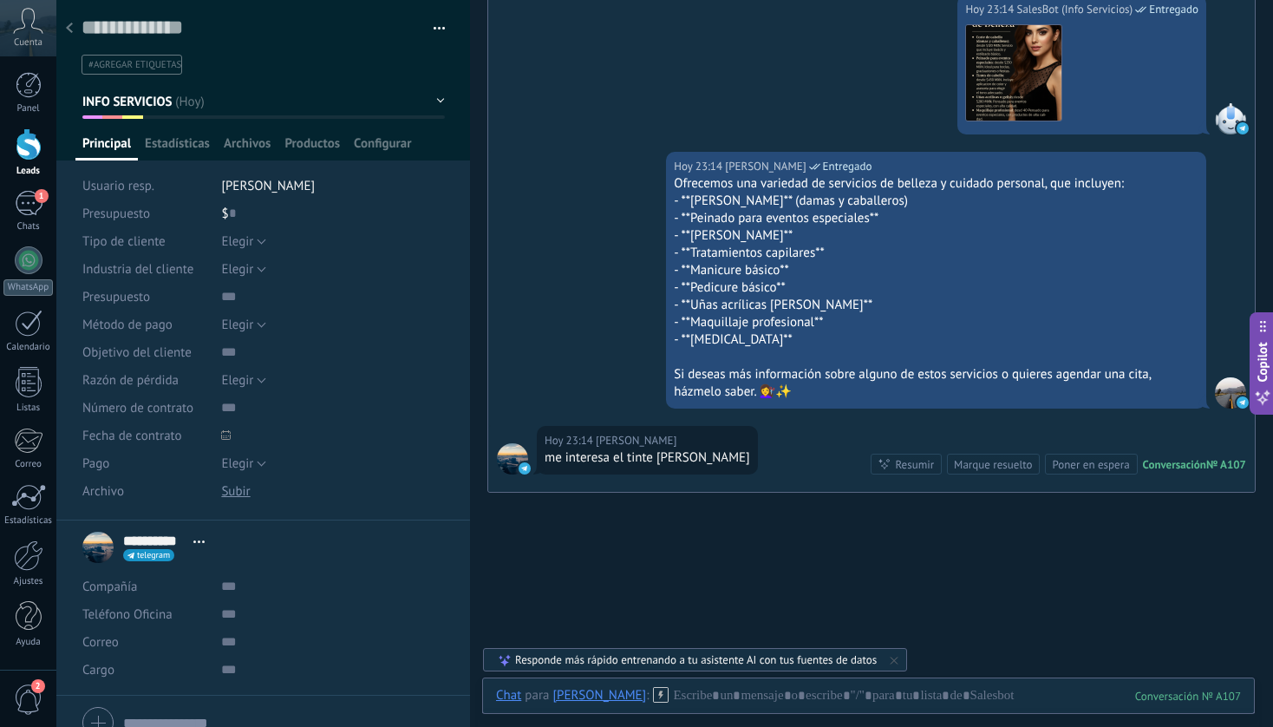
click at [74, 29] on div at bounding box center [69, 29] width 24 height 34
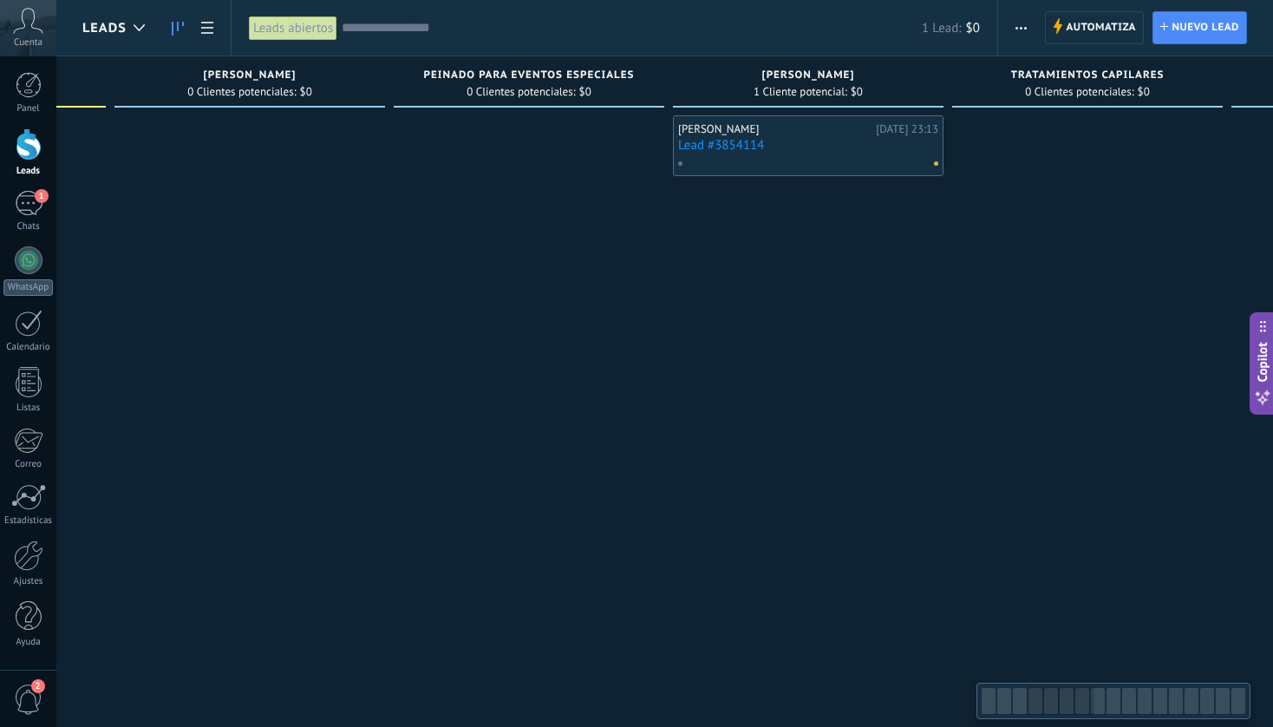
scroll to position [0, 850]
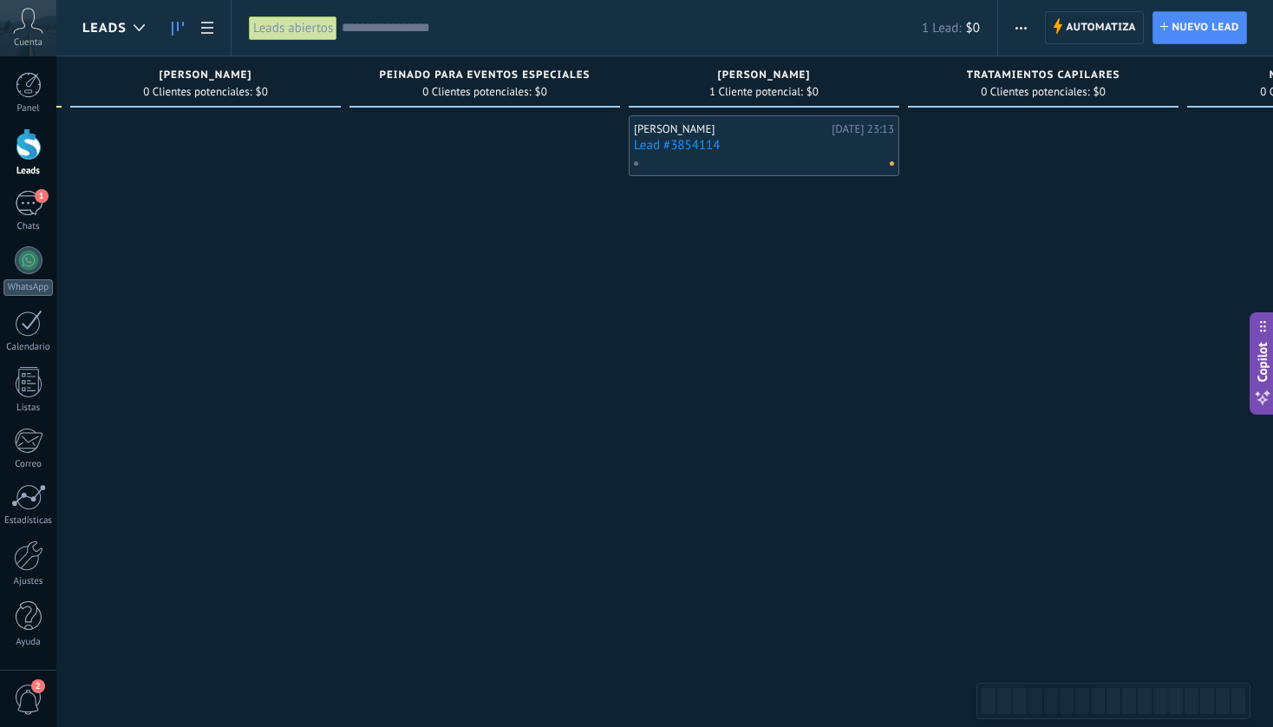
click at [773, 143] on link "Lead #3854114" at bounding box center [764, 145] width 260 height 15
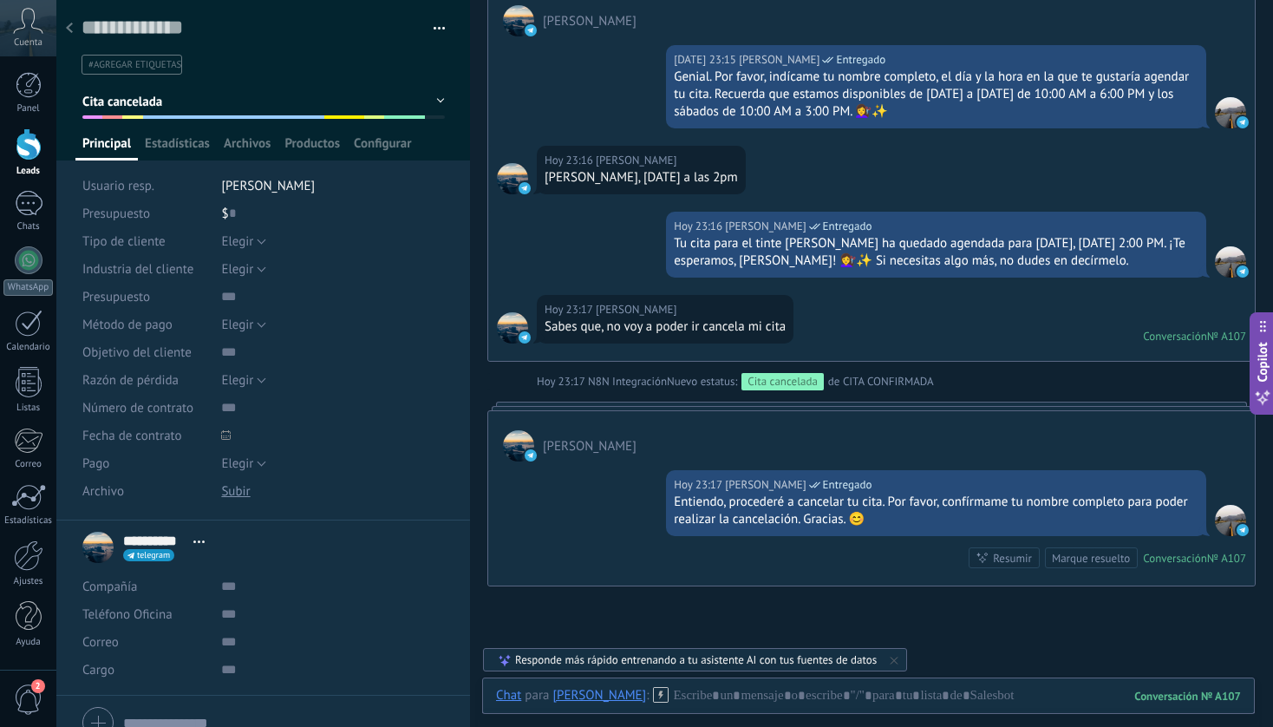
scroll to position [5065, 0]
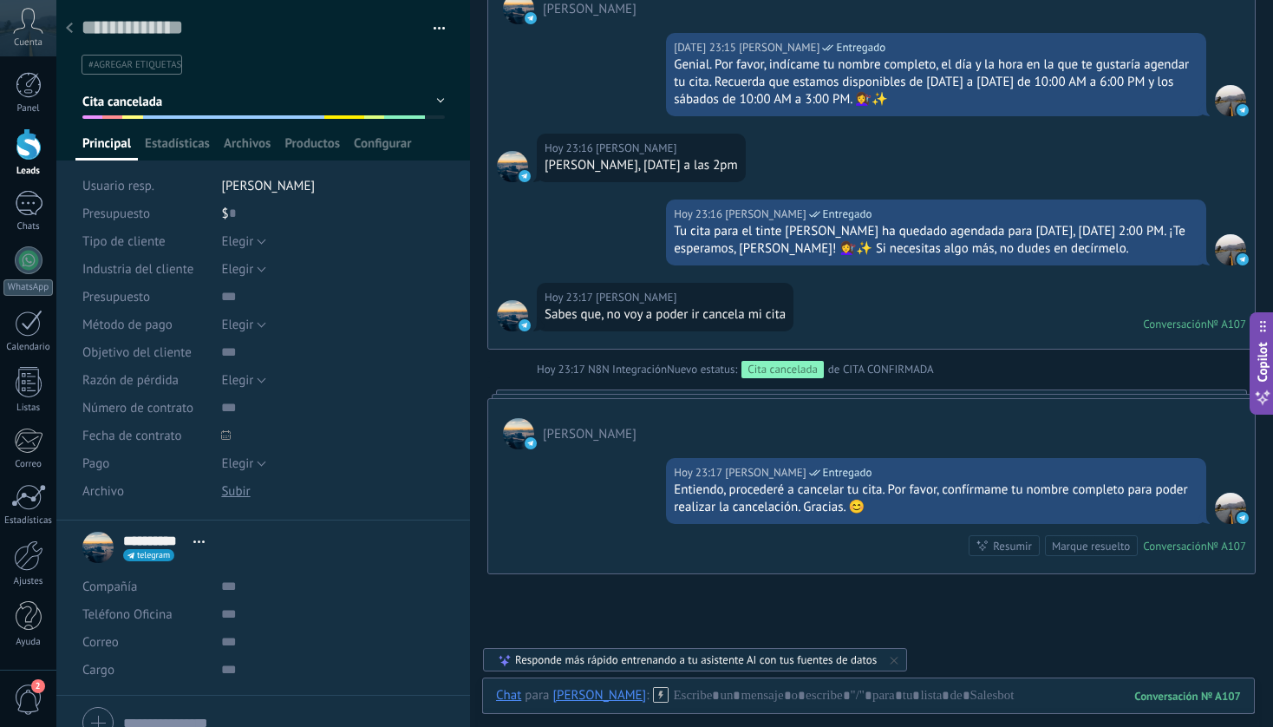
click at [31, 159] on div at bounding box center [29, 144] width 26 height 32
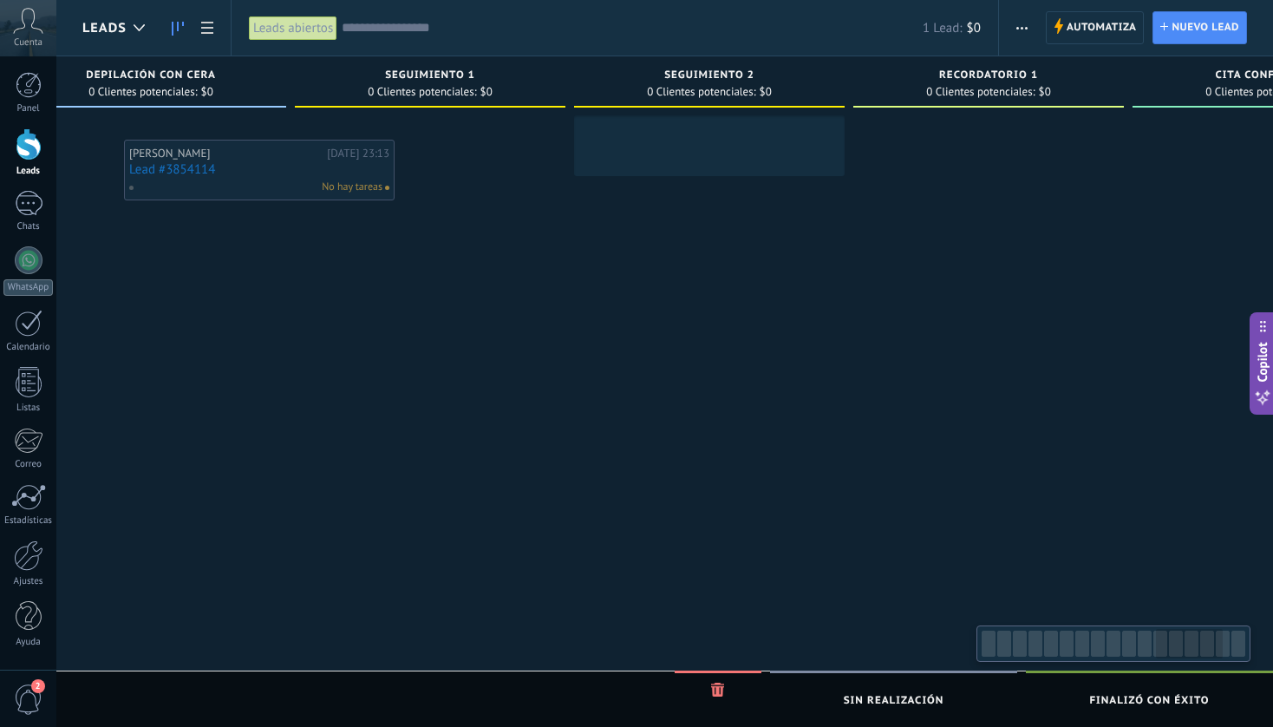
scroll to position [0, 3120]
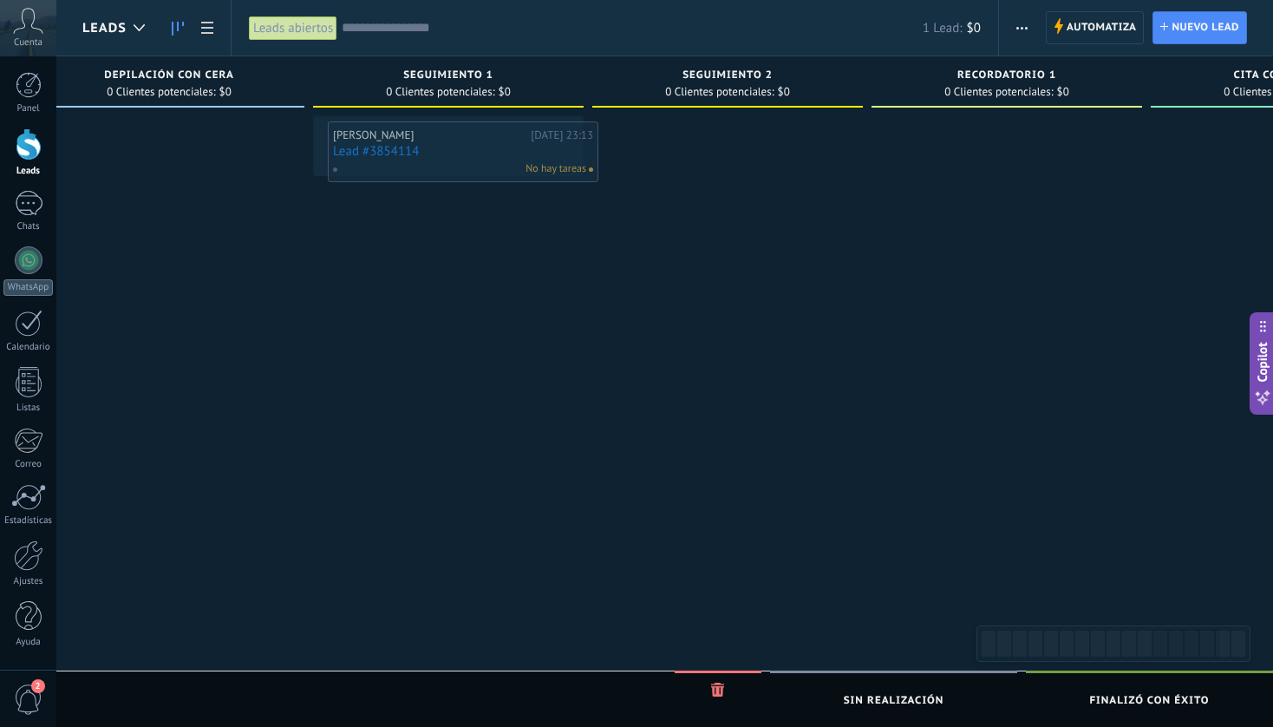
drag, startPoint x: 1176, startPoint y: 143, endPoint x: 416, endPoint y: 149, distance: 759.6
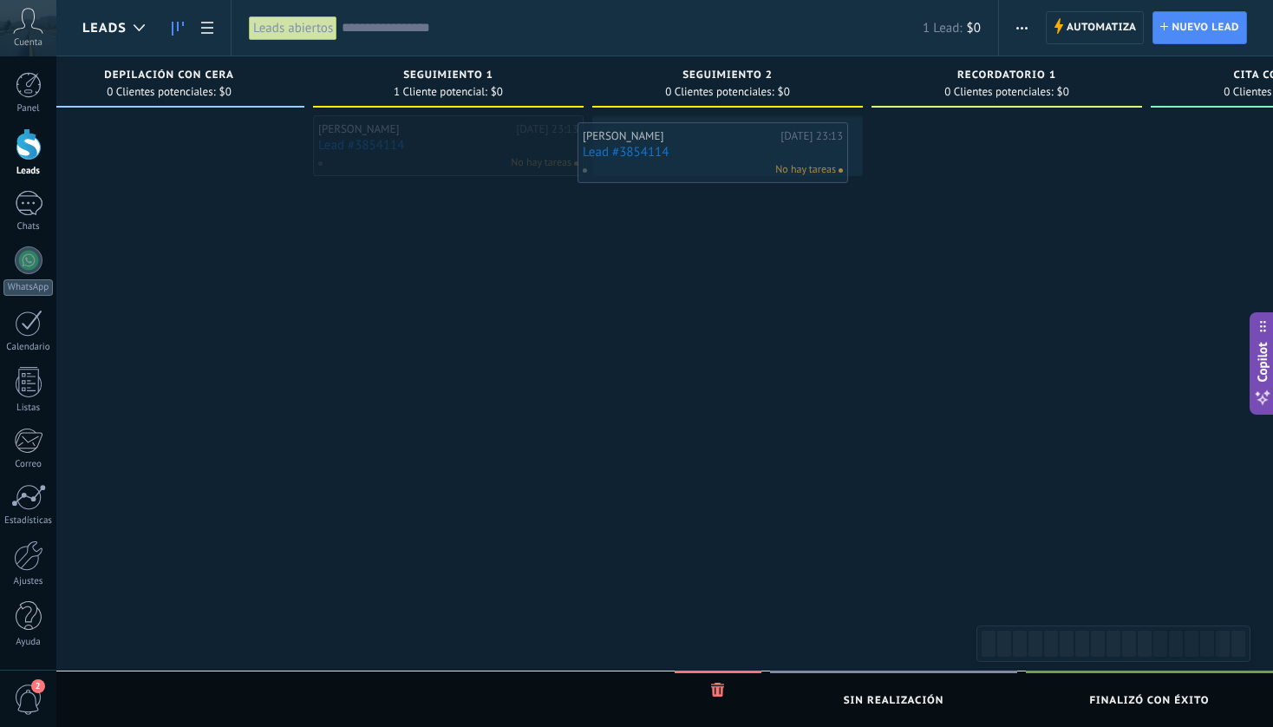
drag, startPoint x: 434, startPoint y: 146, endPoint x: 698, endPoint y: 153, distance: 264.6
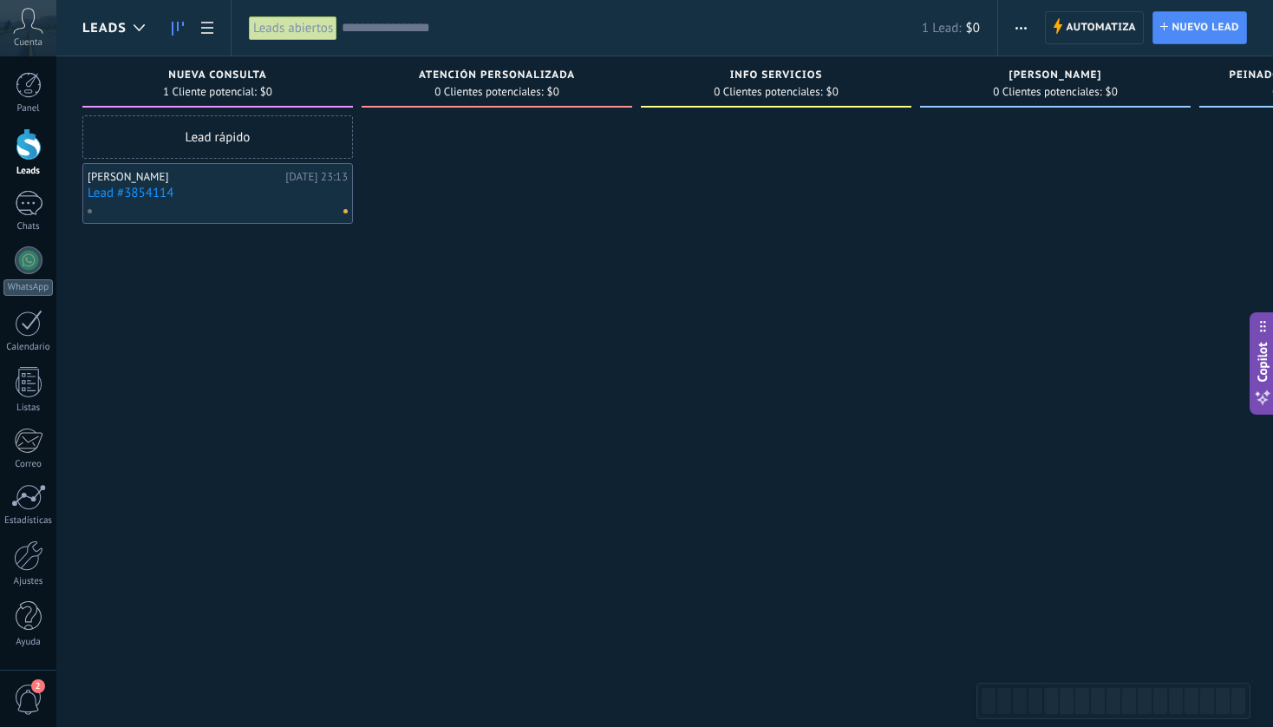
click at [220, 193] on link "Lead #3854114" at bounding box center [218, 193] width 260 height 15
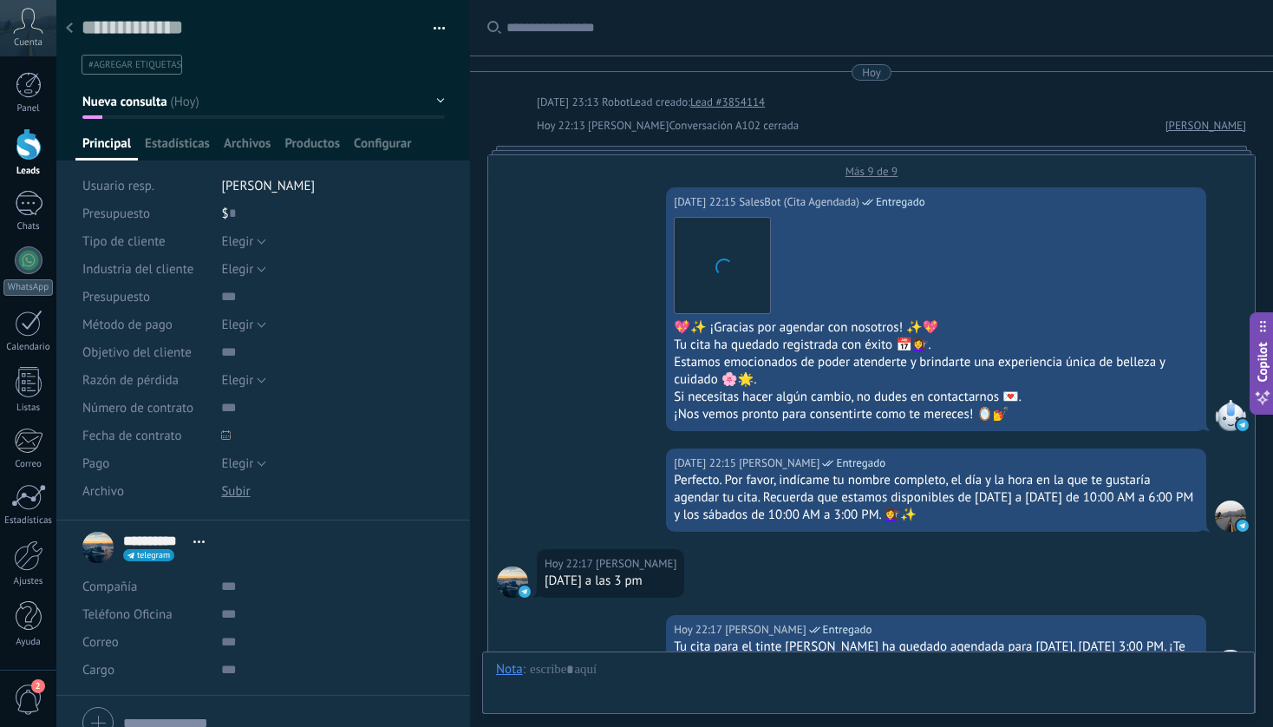
scroll to position [6105, 0]
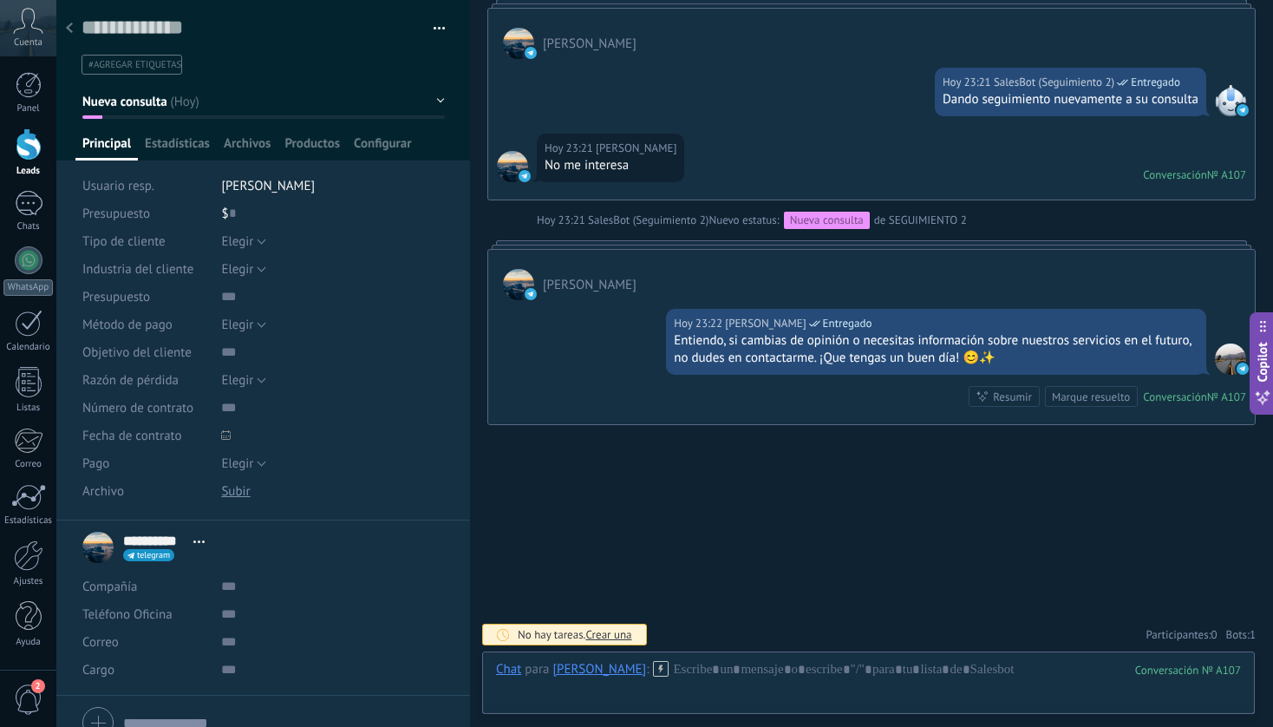
click at [75, 30] on div at bounding box center [69, 29] width 24 height 34
